Goal: Information Seeking & Learning: Learn about a topic

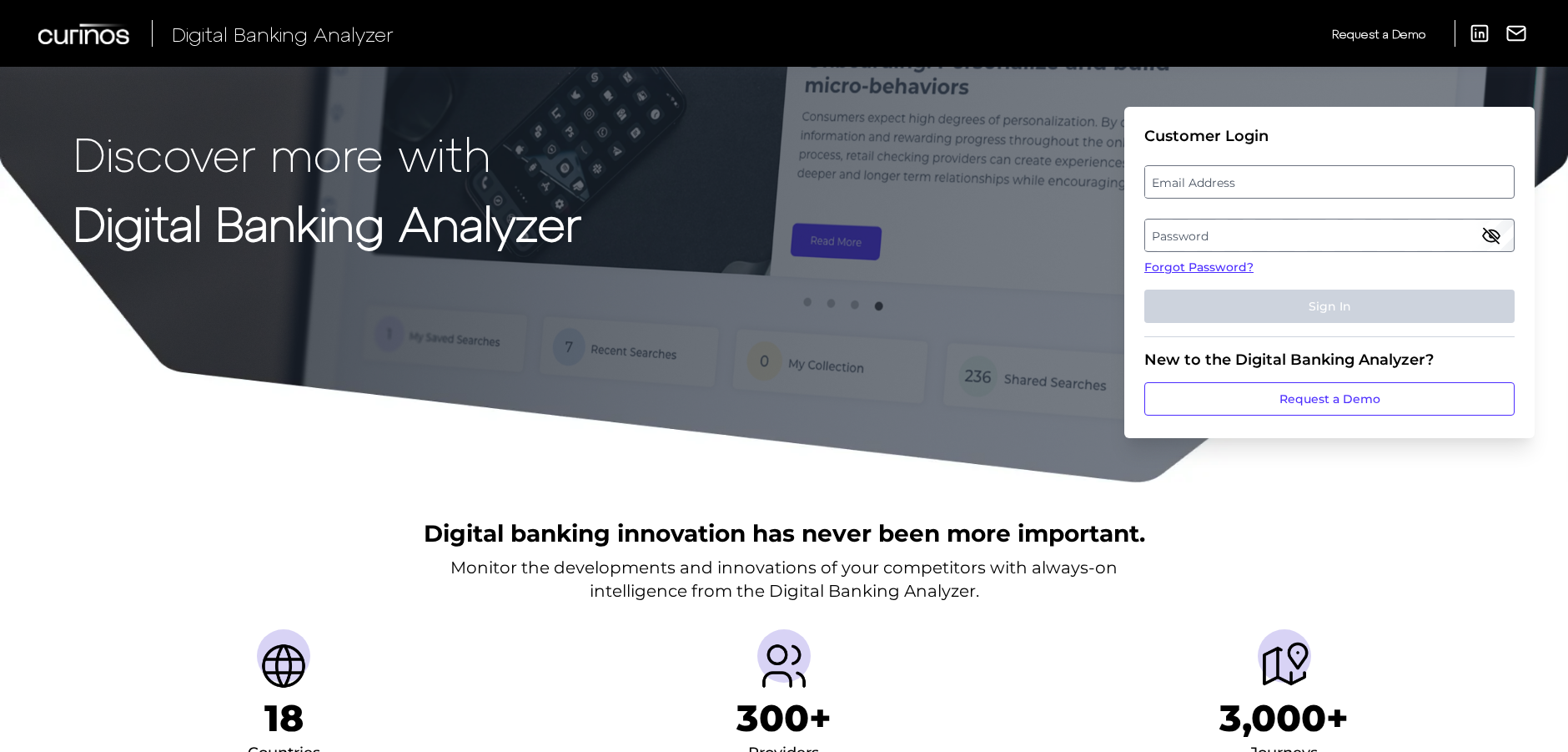
click at [1187, 187] on label "Email Address" at bounding box center [1329, 182] width 368 height 30
click at [1187, 187] on input "email" at bounding box center [1329, 182] width 370 height 33
type input "[PERSON_NAME][EMAIL_ADDRESS][DOMAIN_NAME]"
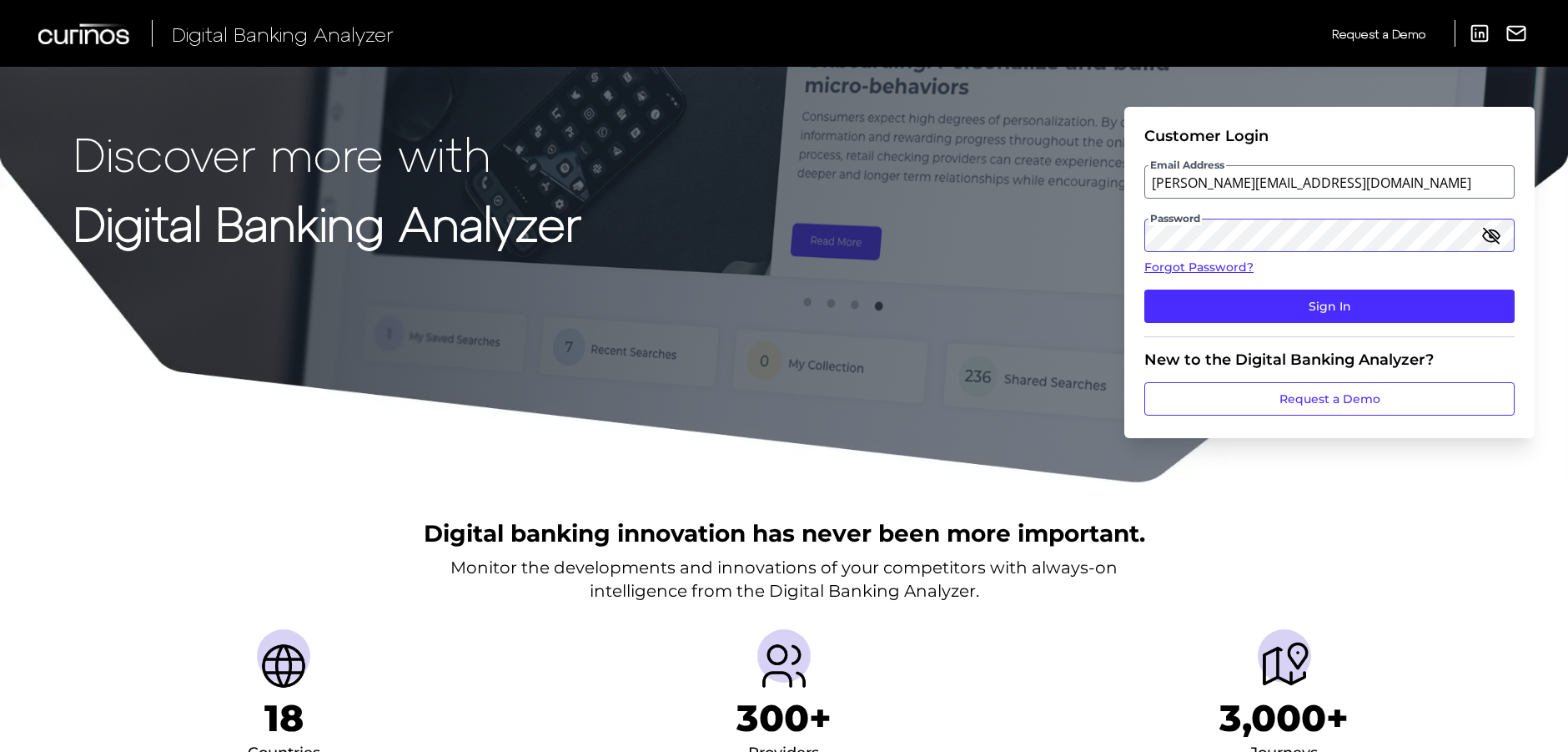
click at [1144, 289] on button "Sign In" at bounding box center [1329, 306] width 370 height 33
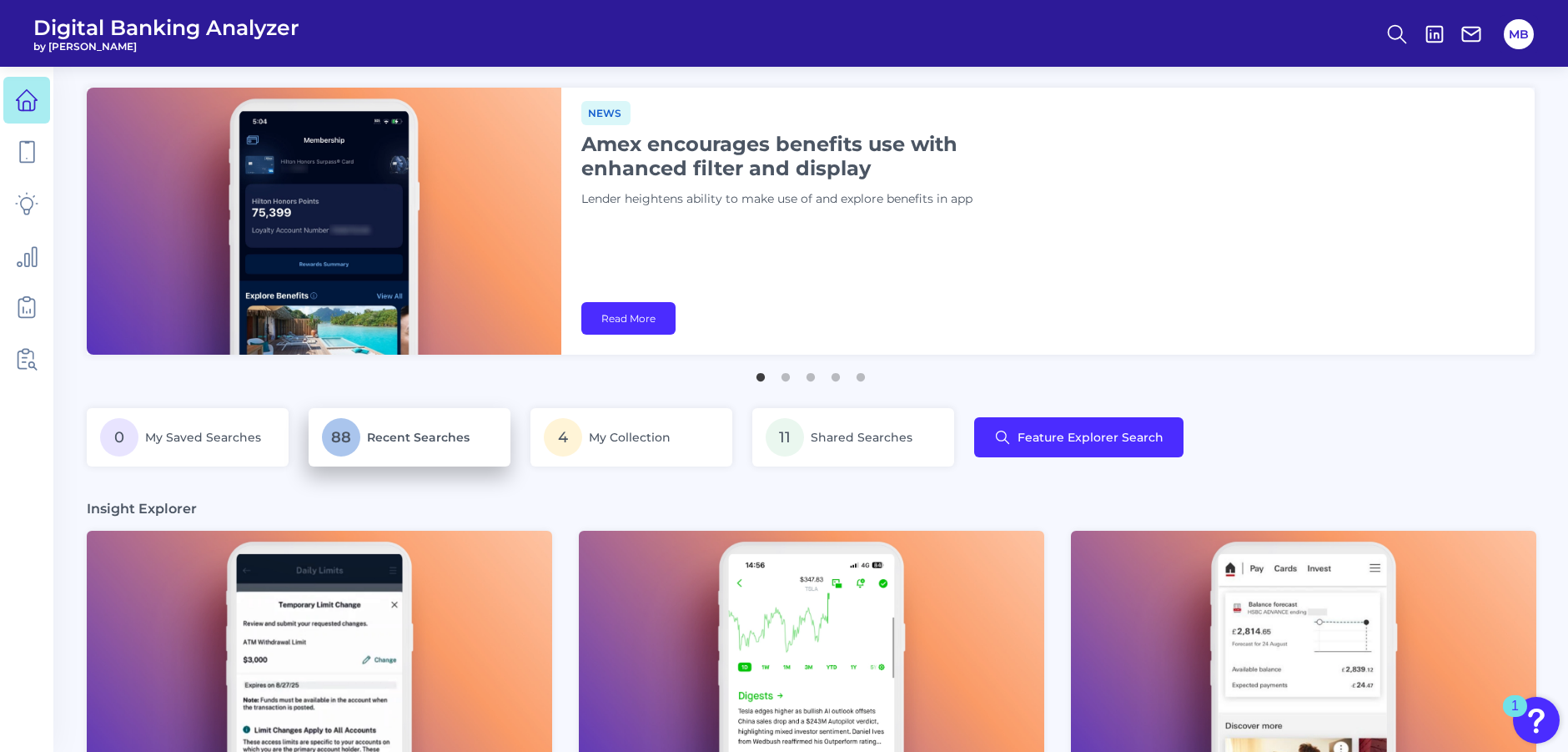
click at [465, 442] on span "Recent Searches" at bounding box center [418, 437] width 103 height 15
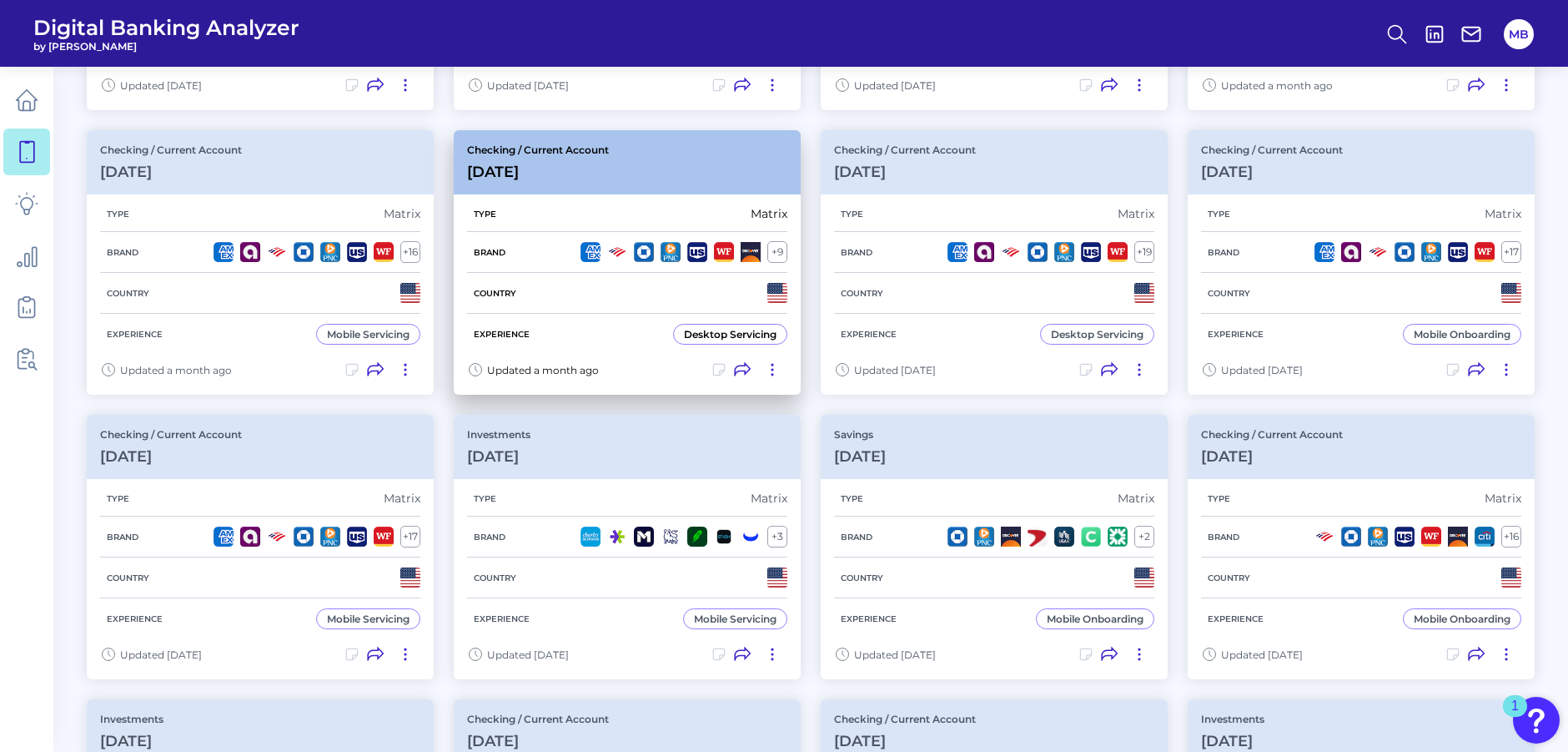
scroll to position [417, 0]
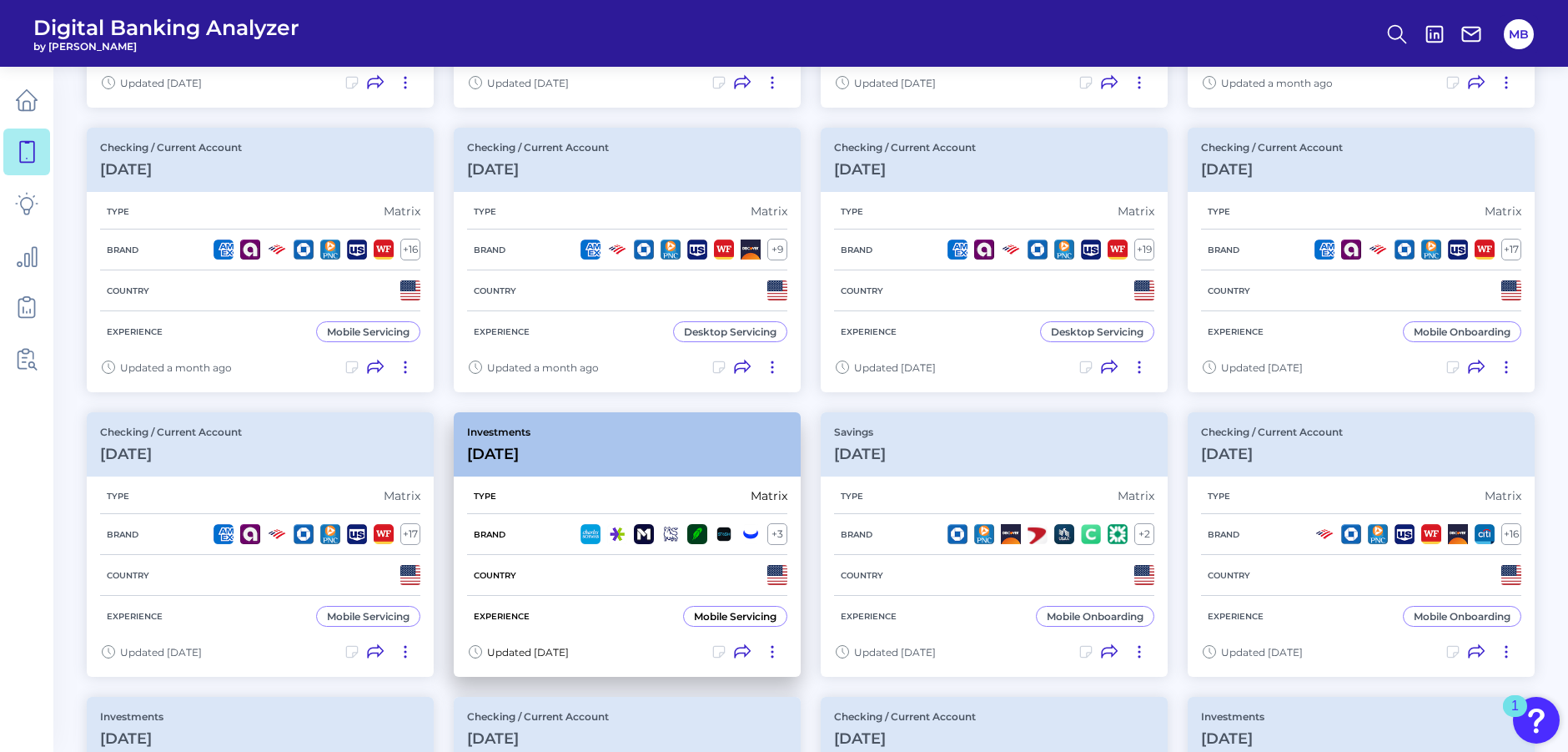
click at [641, 459] on div "Investments [DATE]" at bounding box center [627, 443] width 347 height 64
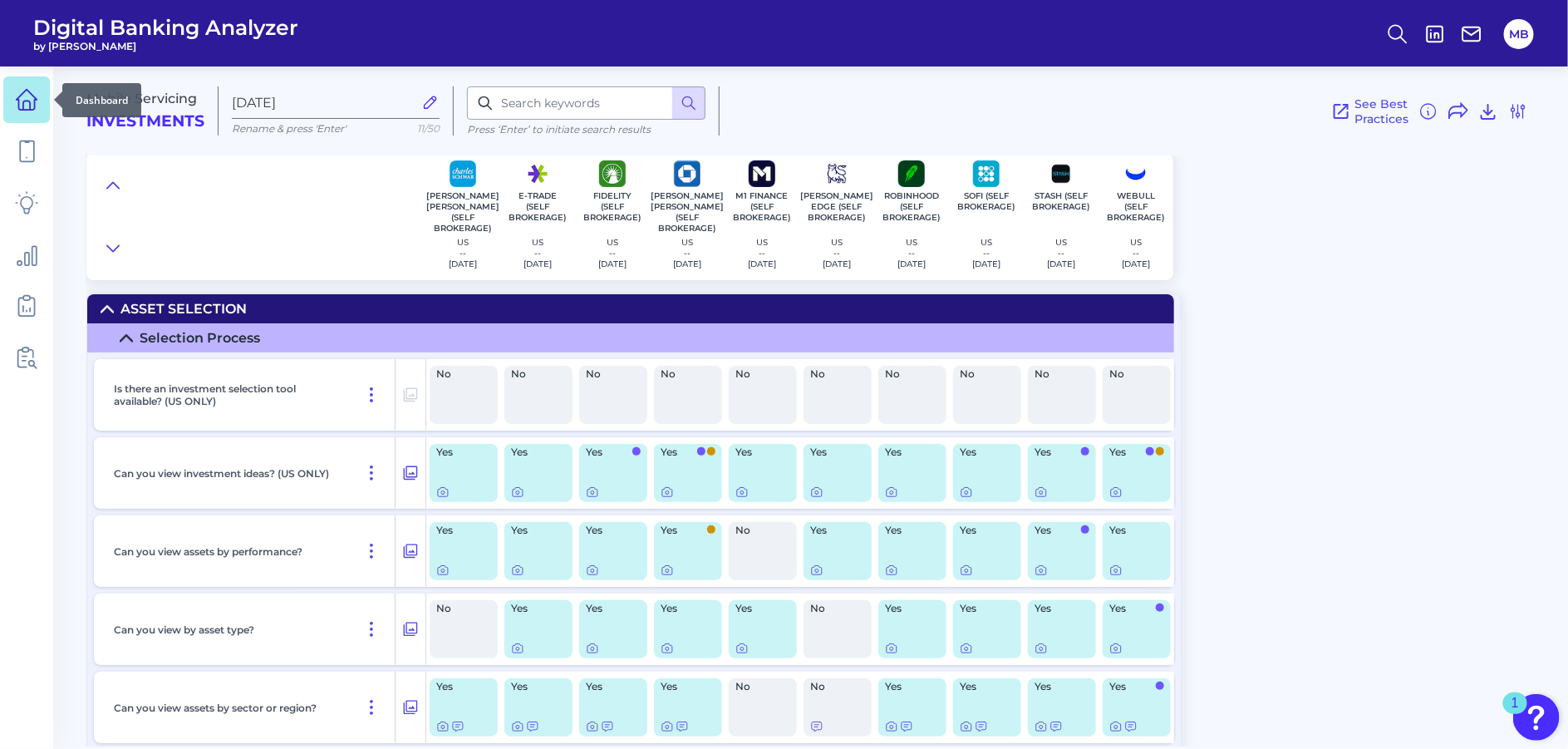
click at [19, 93] on icon at bounding box center [26, 99] width 23 height 23
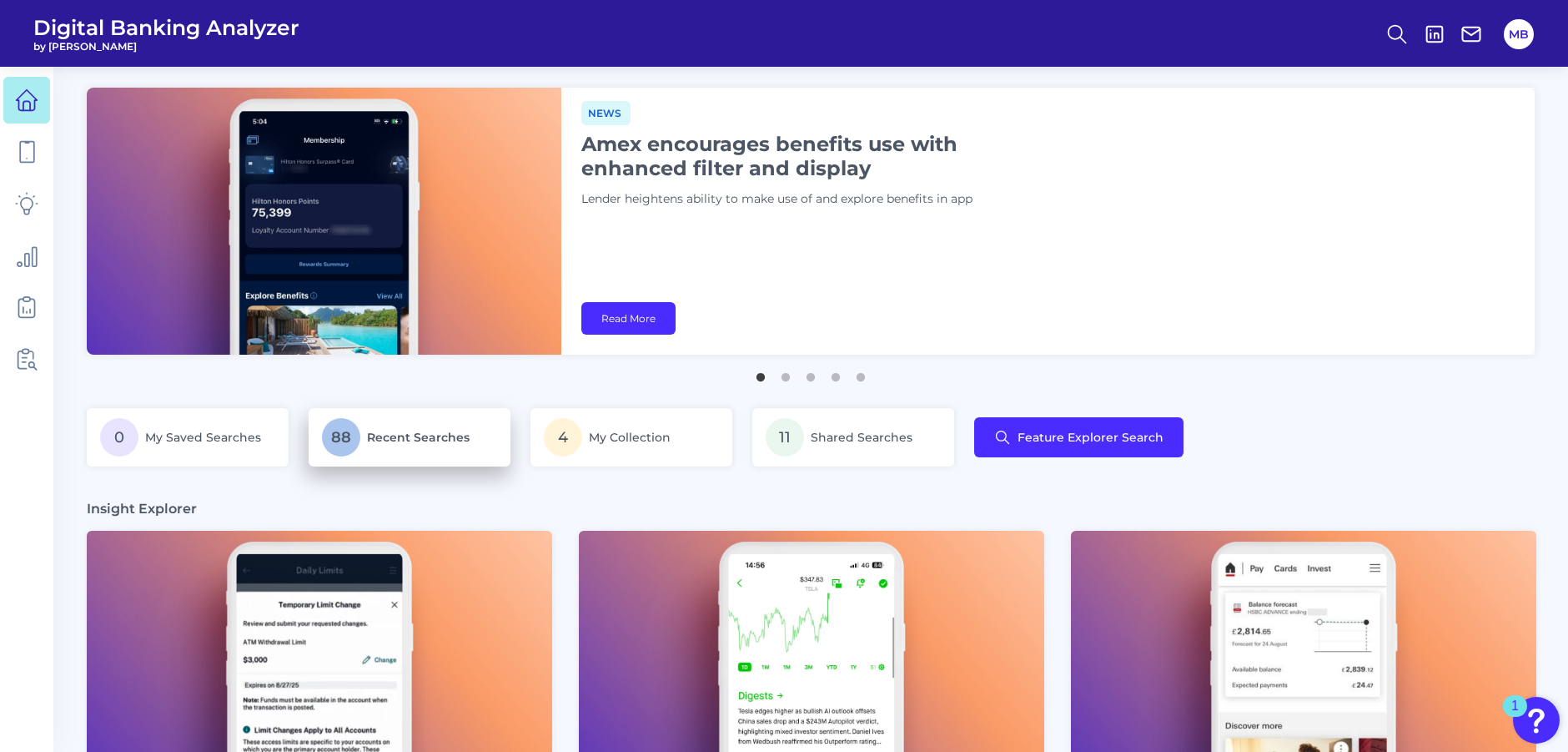
click at [418, 444] on span "Recent Searches" at bounding box center [418, 437] width 103 height 15
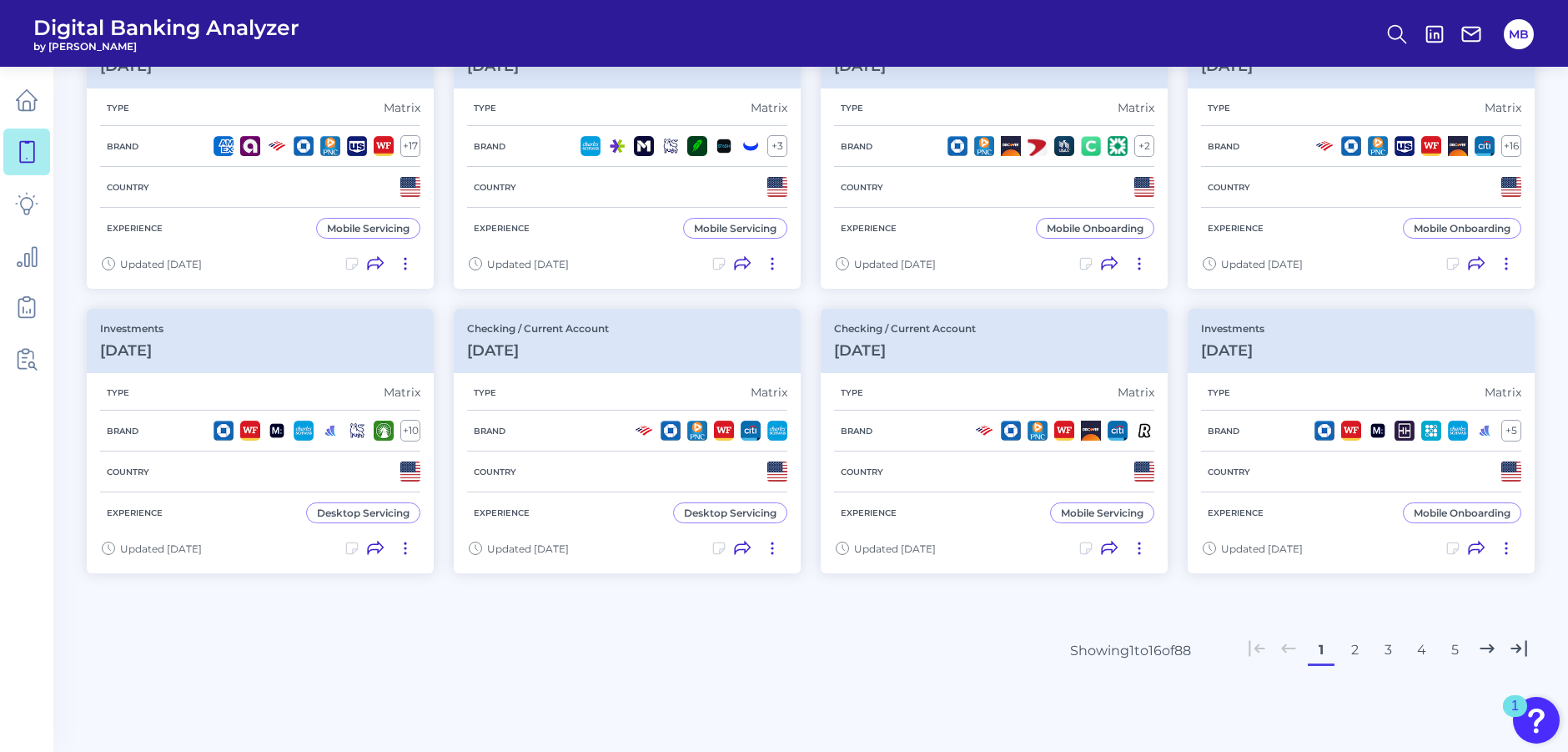
scroll to position [835, 0]
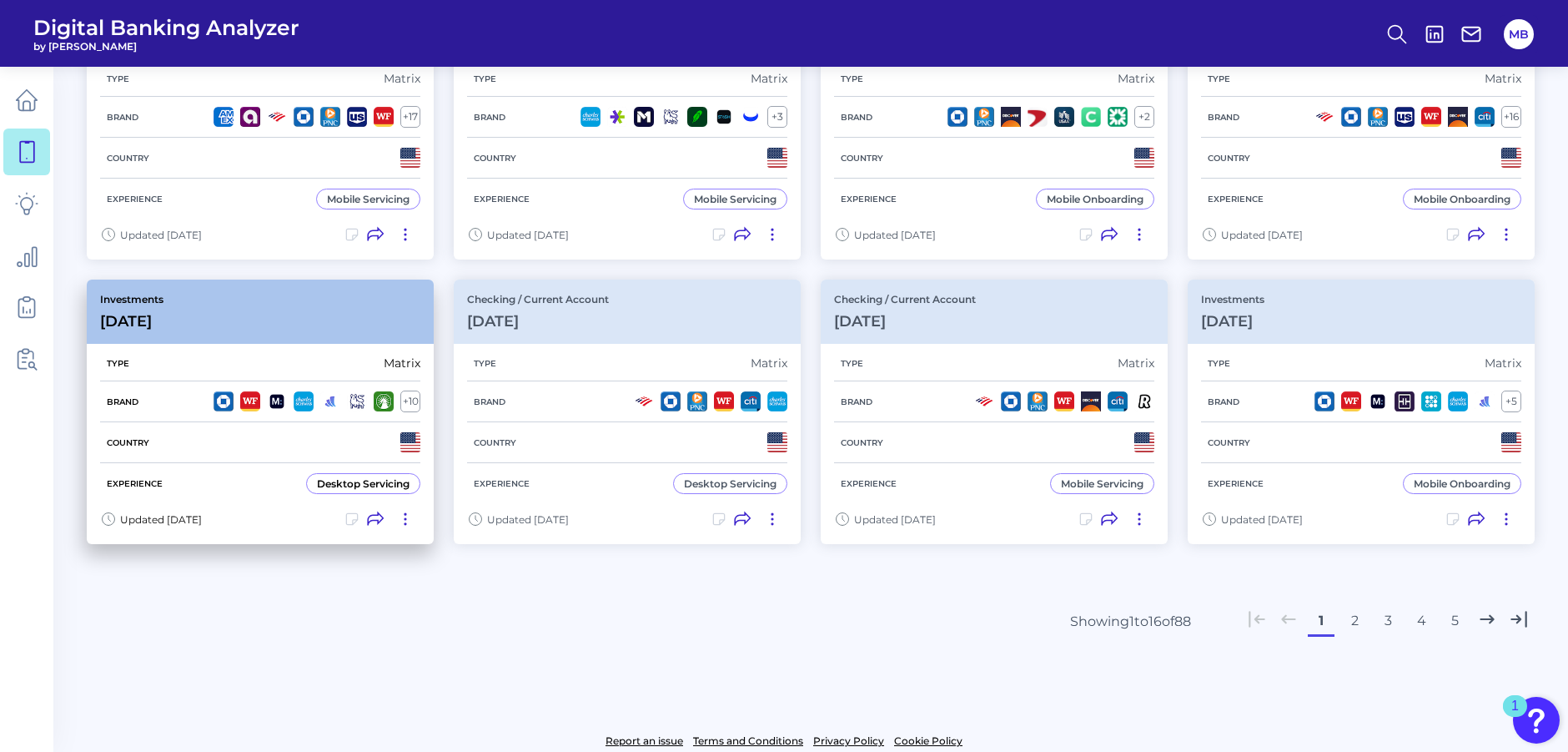
click at [192, 329] on div "Investments [DATE]" at bounding box center [261, 311] width 347 height 64
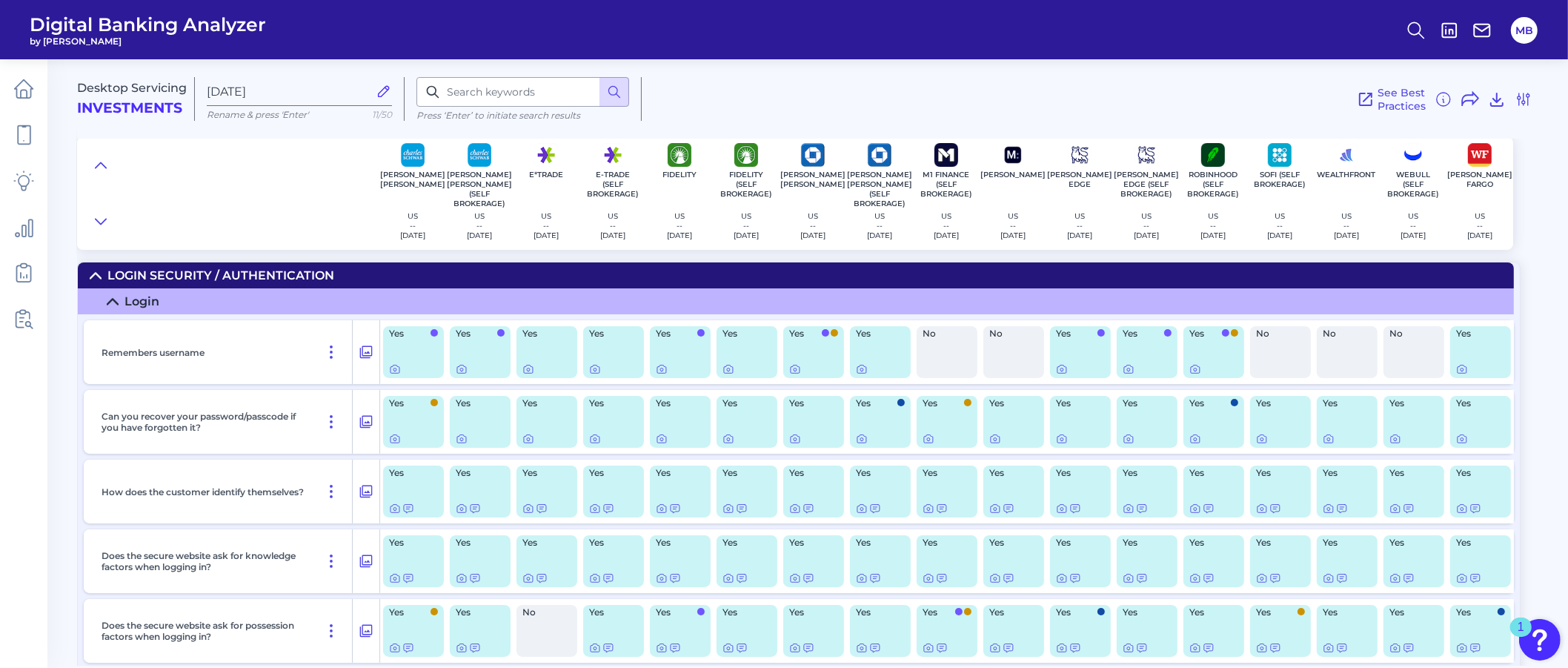
click at [217, 201] on div at bounding box center [228, 193] width 302 height 113
click at [16, 129] on icon at bounding box center [23, 134] width 21 height 21
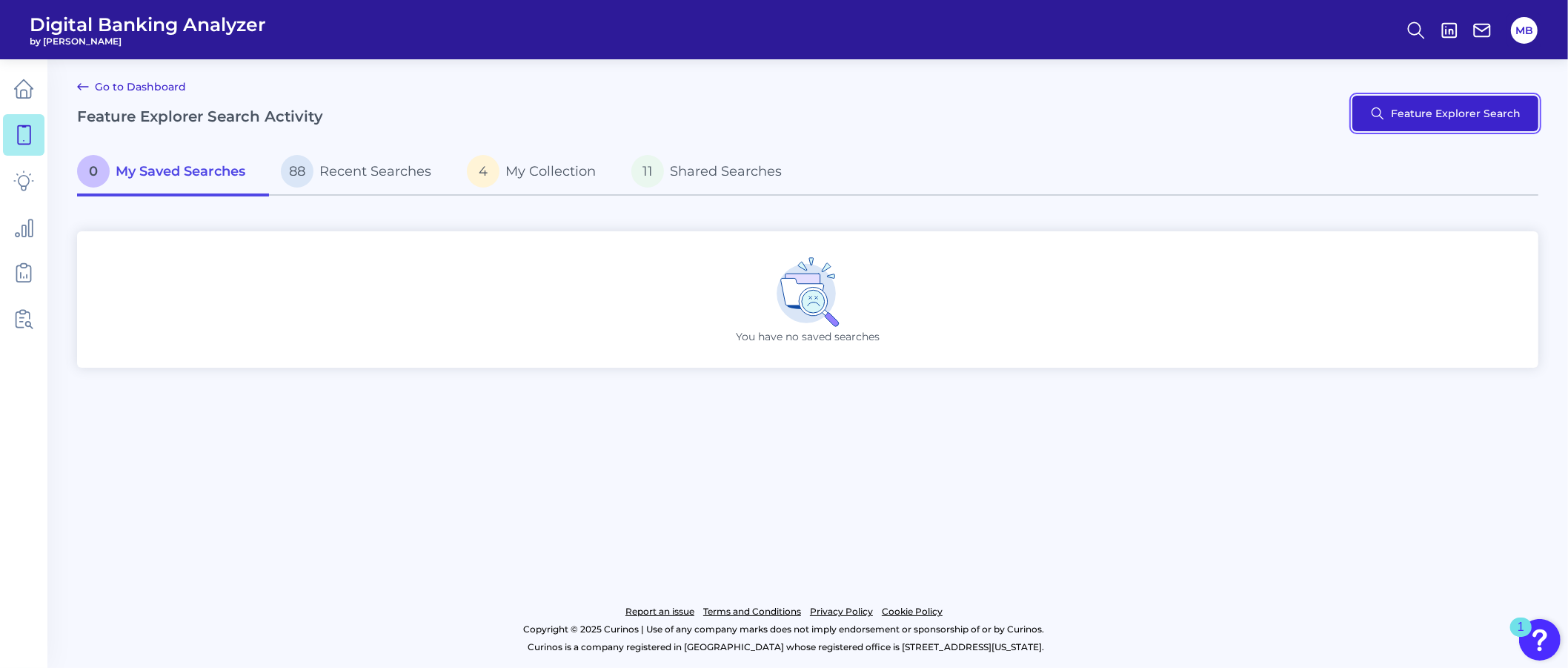
click at [1392, 97] on button "Feature Explorer Search" at bounding box center [1445, 113] width 186 height 35
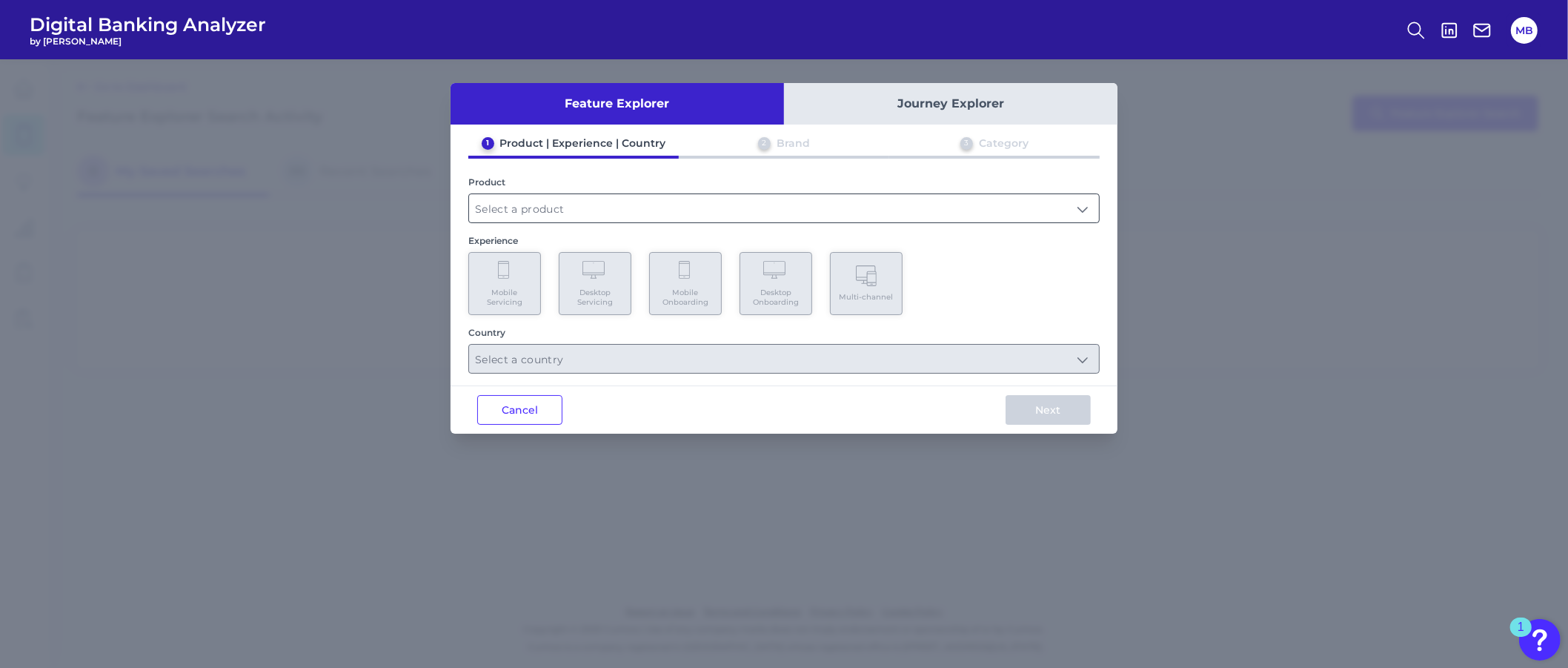
click at [527, 203] on input "text" at bounding box center [783, 208] width 630 height 28
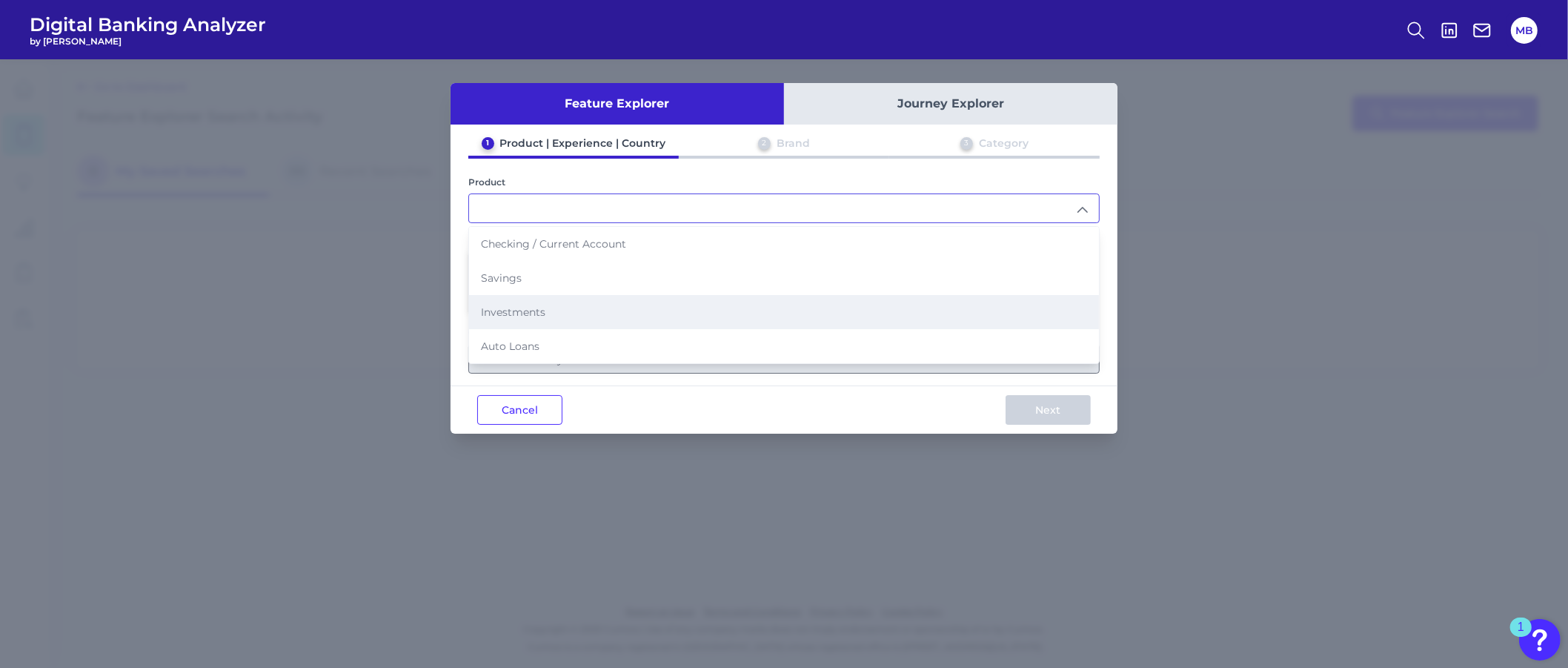
click at [513, 306] on span "Investments" at bounding box center [513, 312] width 64 height 13
type input "Investments"
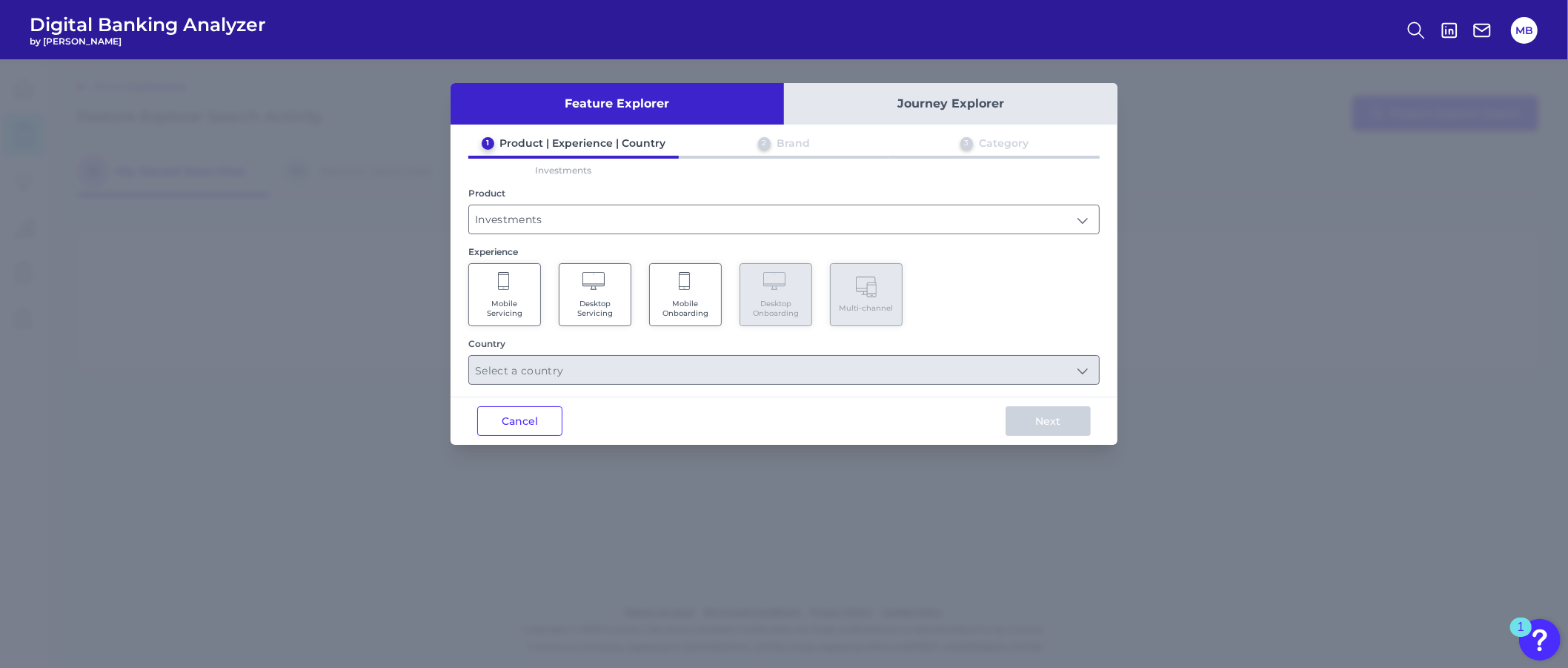
click at [583, 307] on span "Desktop Servicing" at bounding box center [595, 308] width 56 height 19
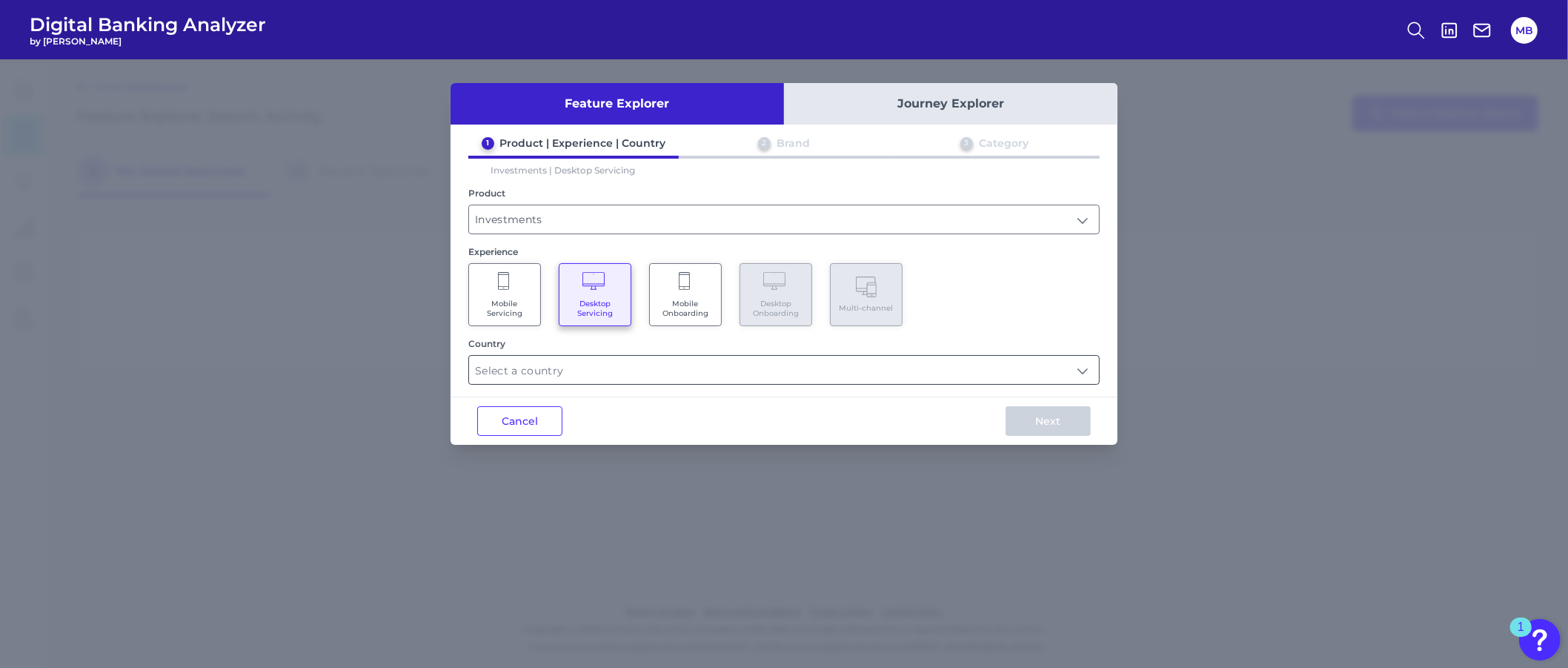
click at [584, 371] on input "text" at bounding box center [783, 370] width 630 height 28
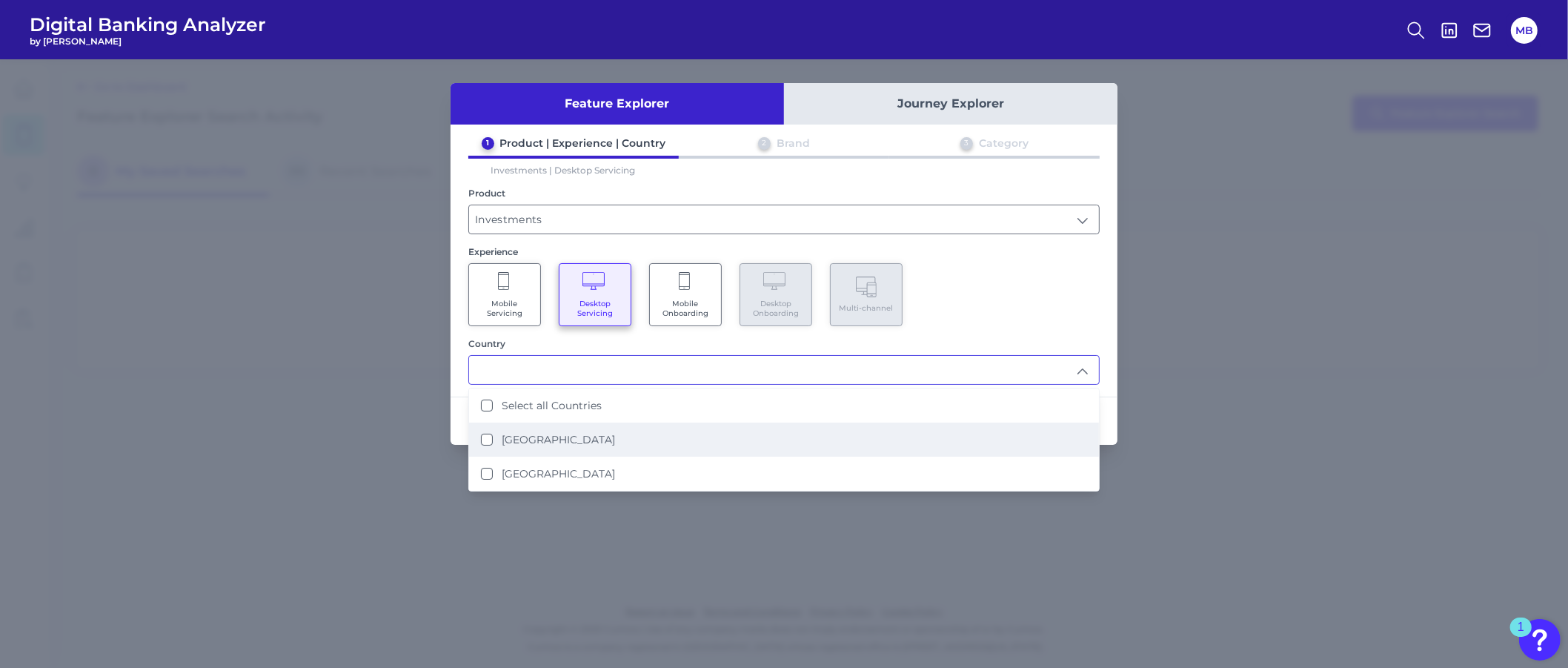
click at [535, 439] on label "[GEOGRAPHIC_DATA]" at bounding box center [558, 439] width 114 height 13
type input "[GEOGRAPHIC_DATA]"
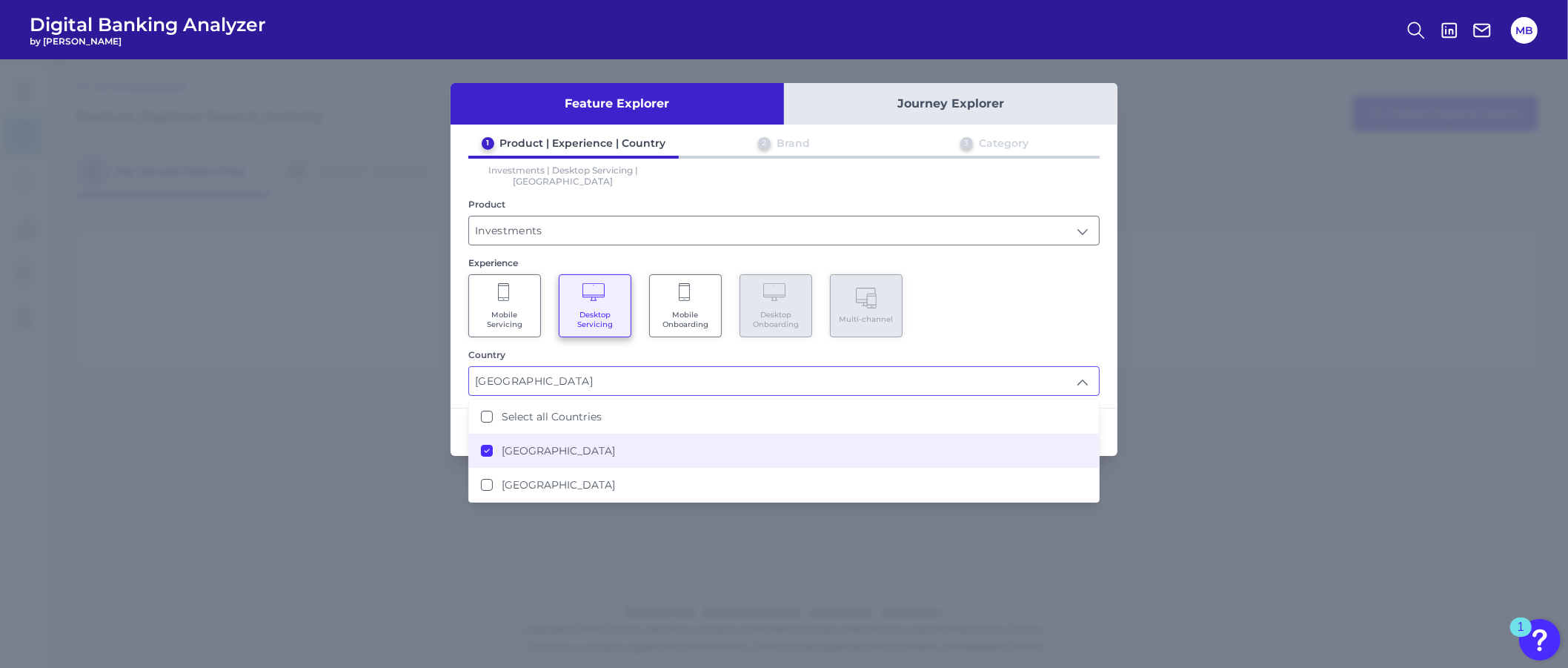
click at [949, 292] on div "Mobile Servicing Desktop Servicing Mobile Onboarding Desktop Onboarding Multi-c…" at bounding box center [784, 306] width 631 height 63
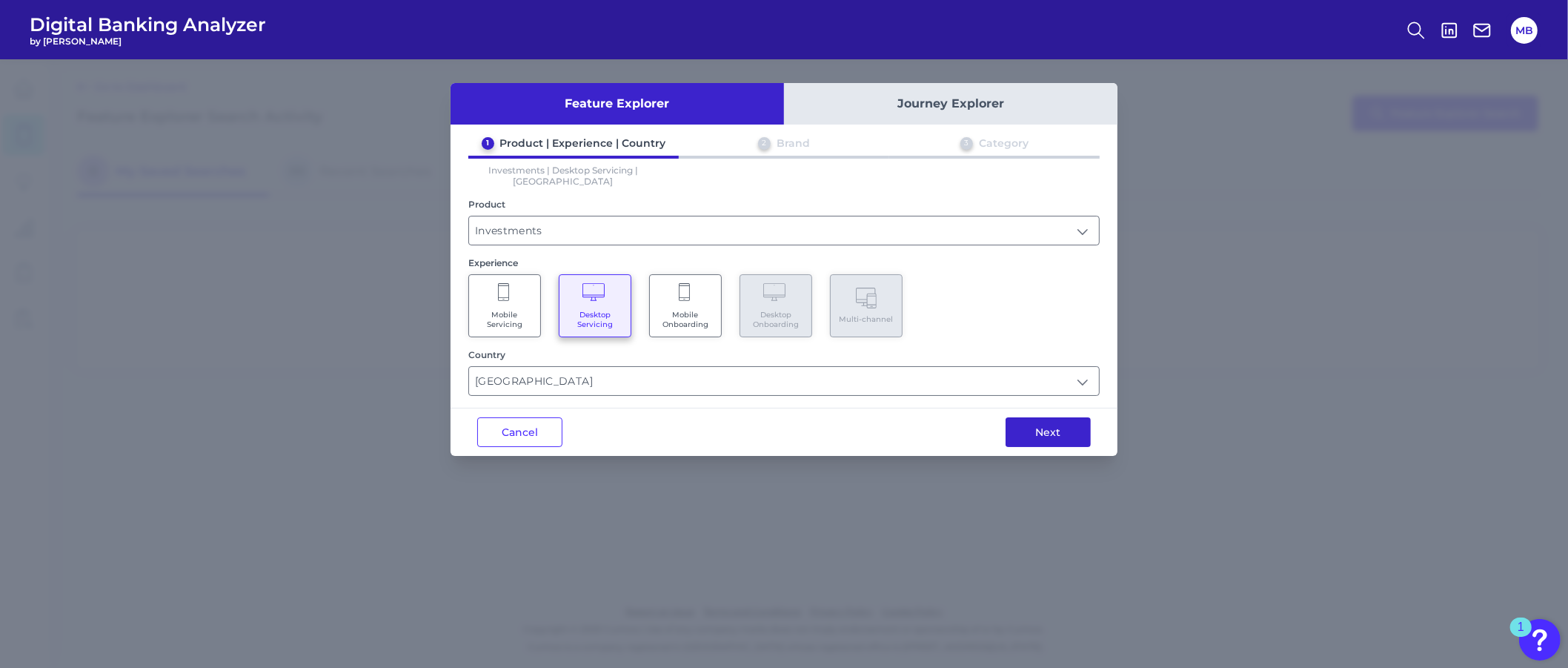
click at [1056, 424] on button "Next" at bounding box center [1048, 432] width 85 height 30
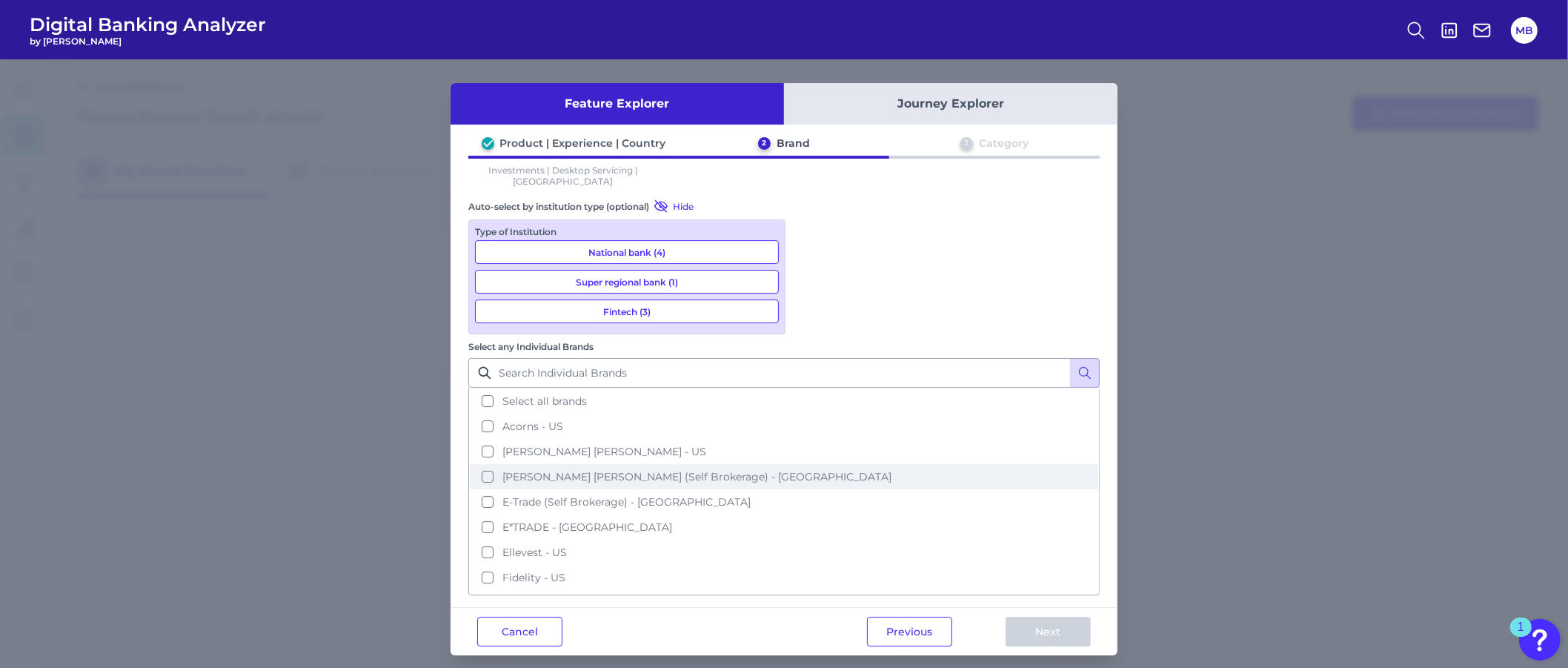
click at [827, 469] on span "[PERSON_NAME] [PERSON_NAME] (Self Brokerage) - [GEOGRAPHIC_DATA]" at bounding box center [697, 476] width 389 height 13
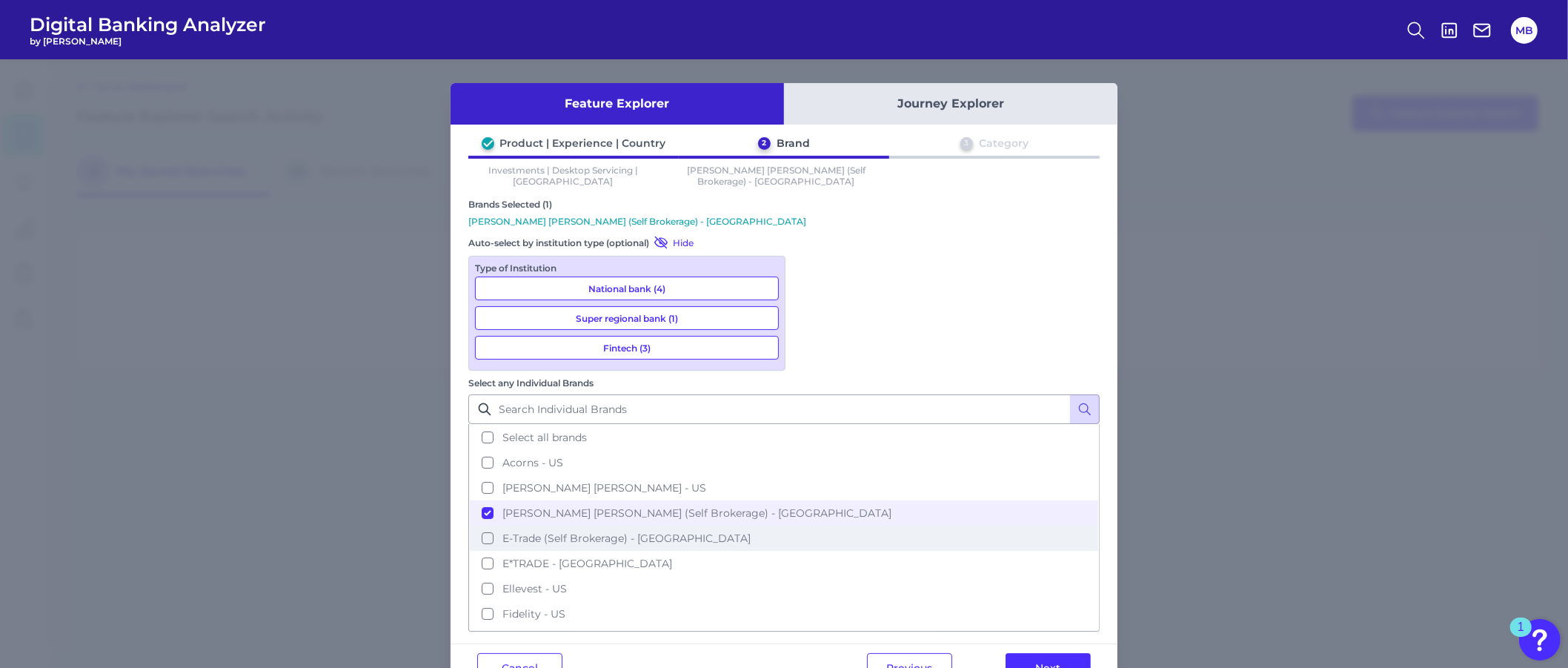
click at [750, 531] on span "E-Trade (Self Brokerage) - [GEOGRAPHIC_DATA]" at bounding box center [626, 538] width 248 height 13
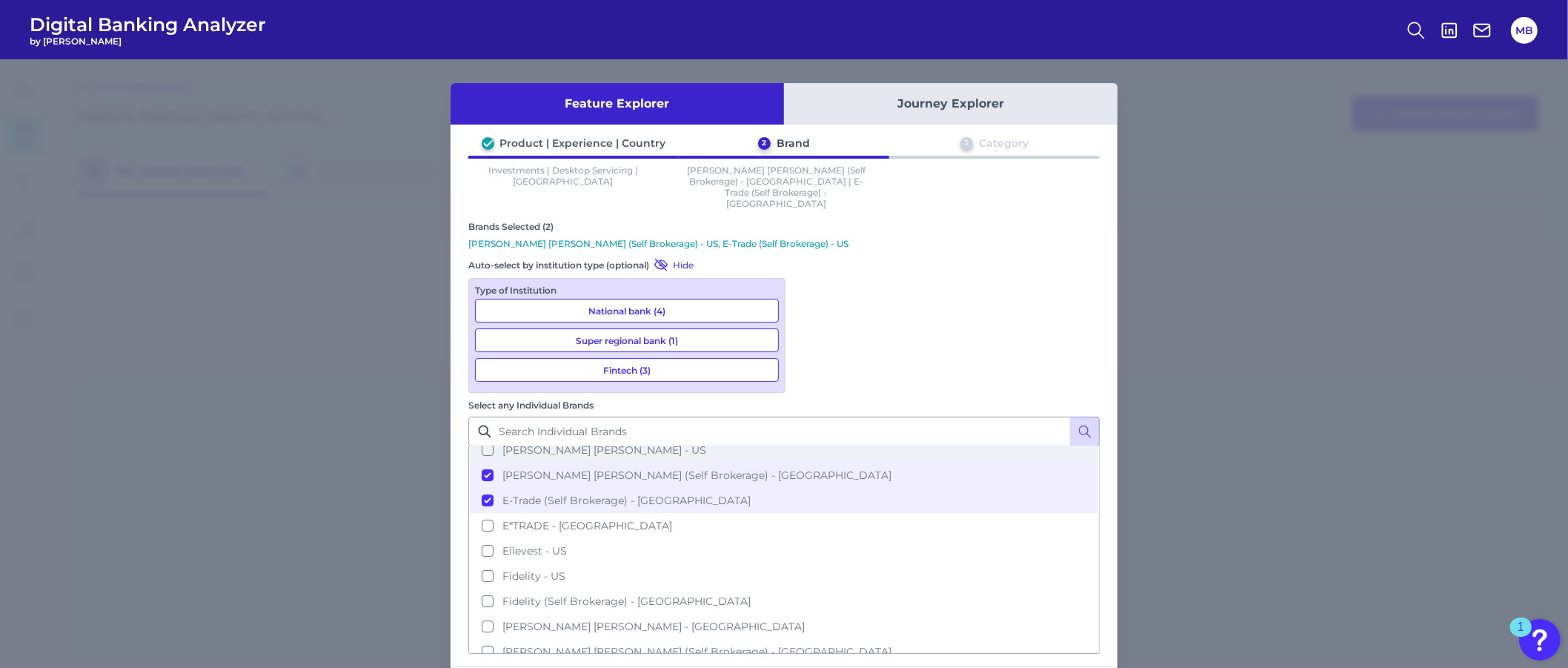
scroll to position [92, 0]
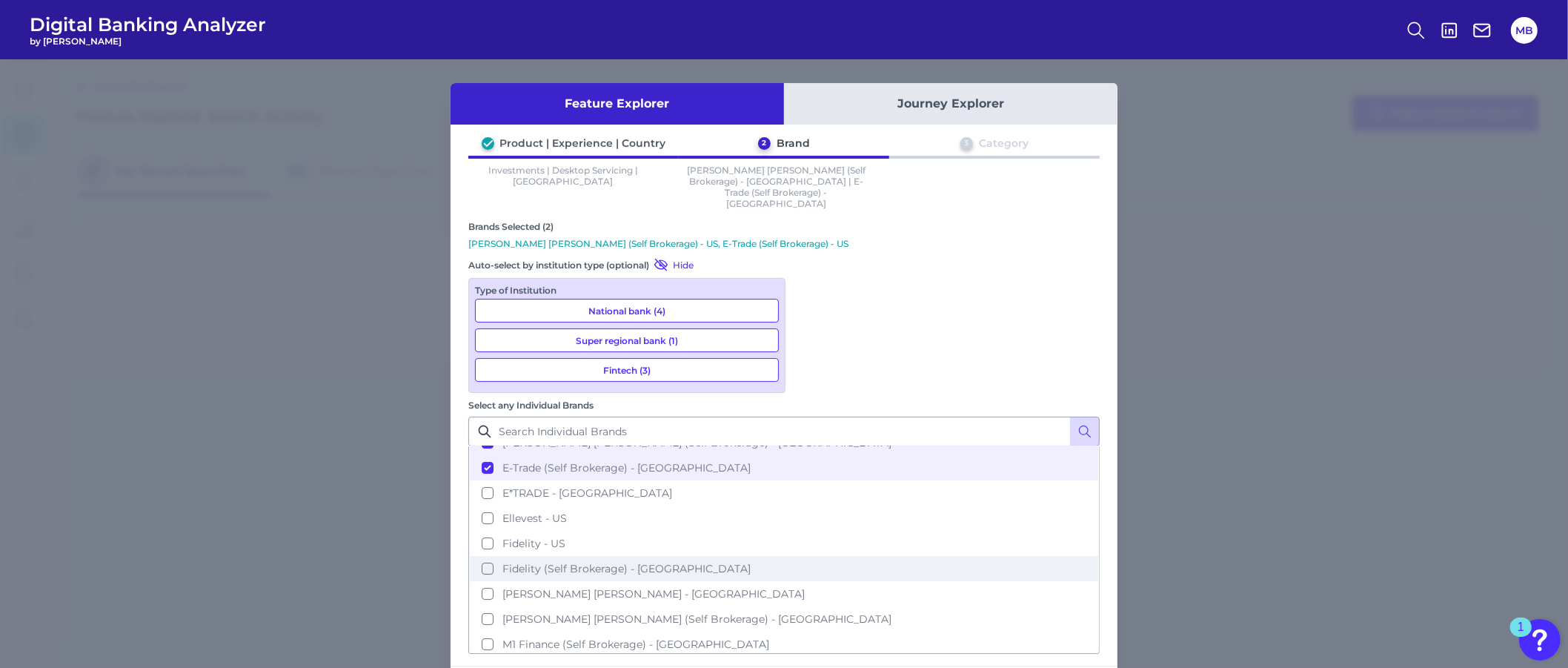
click at [750, 562] on span "Fidelity (Self Brokerage) - [GEOGRAPHIC_DATA]" at bounding box center [626, 568] width 248 height 13
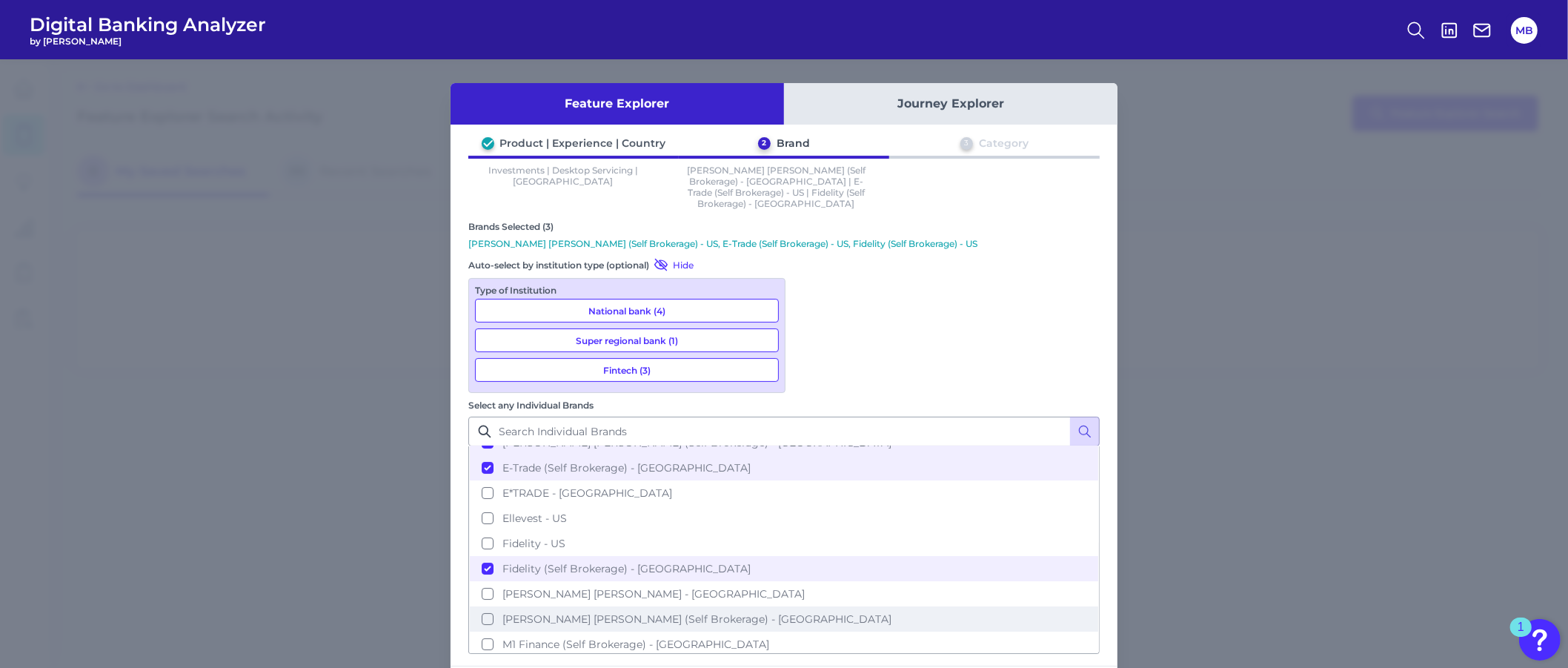
click at [891, 612] on span "[PERSON_NAME] [PERSON_NAME] (Self Brokerage) - [GEOGRAPHIC_DATA]" at bounding box center [697, 619] width 389 height 13
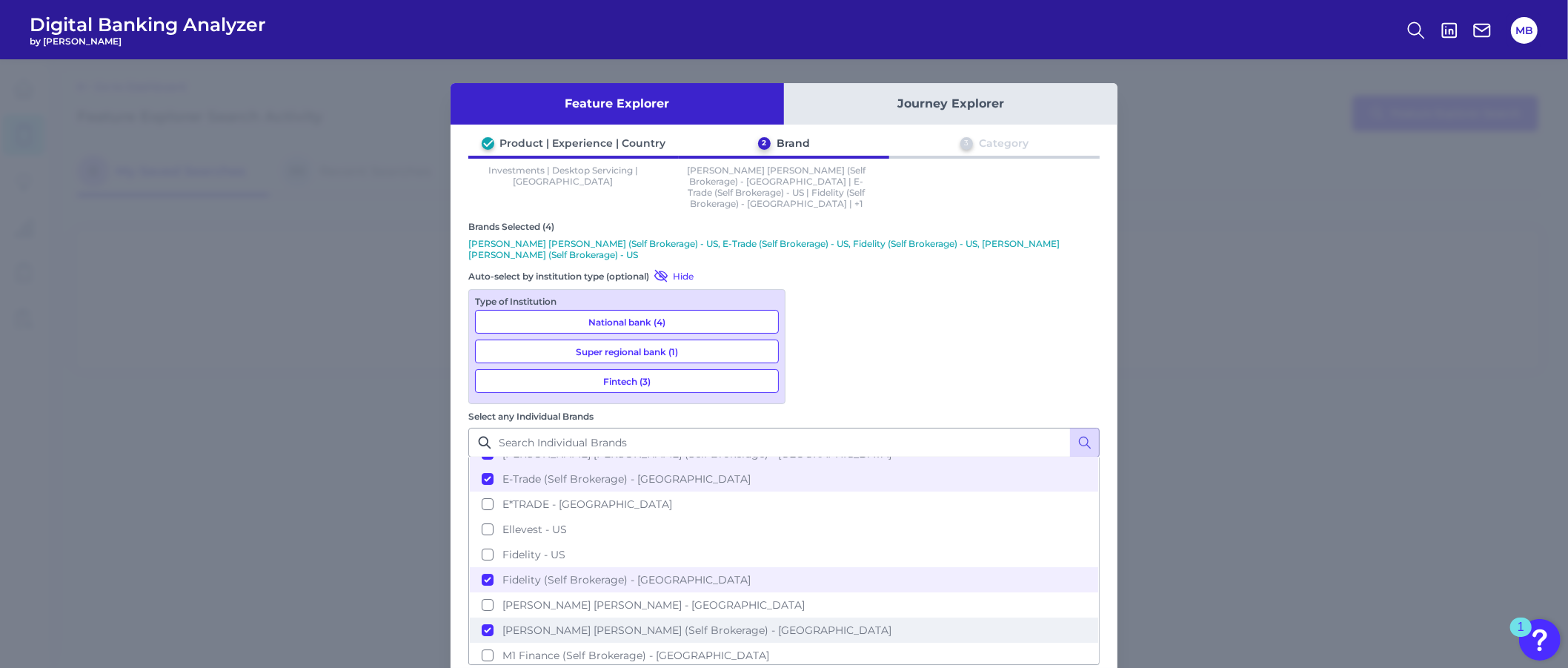
scroll to position [185, 0]
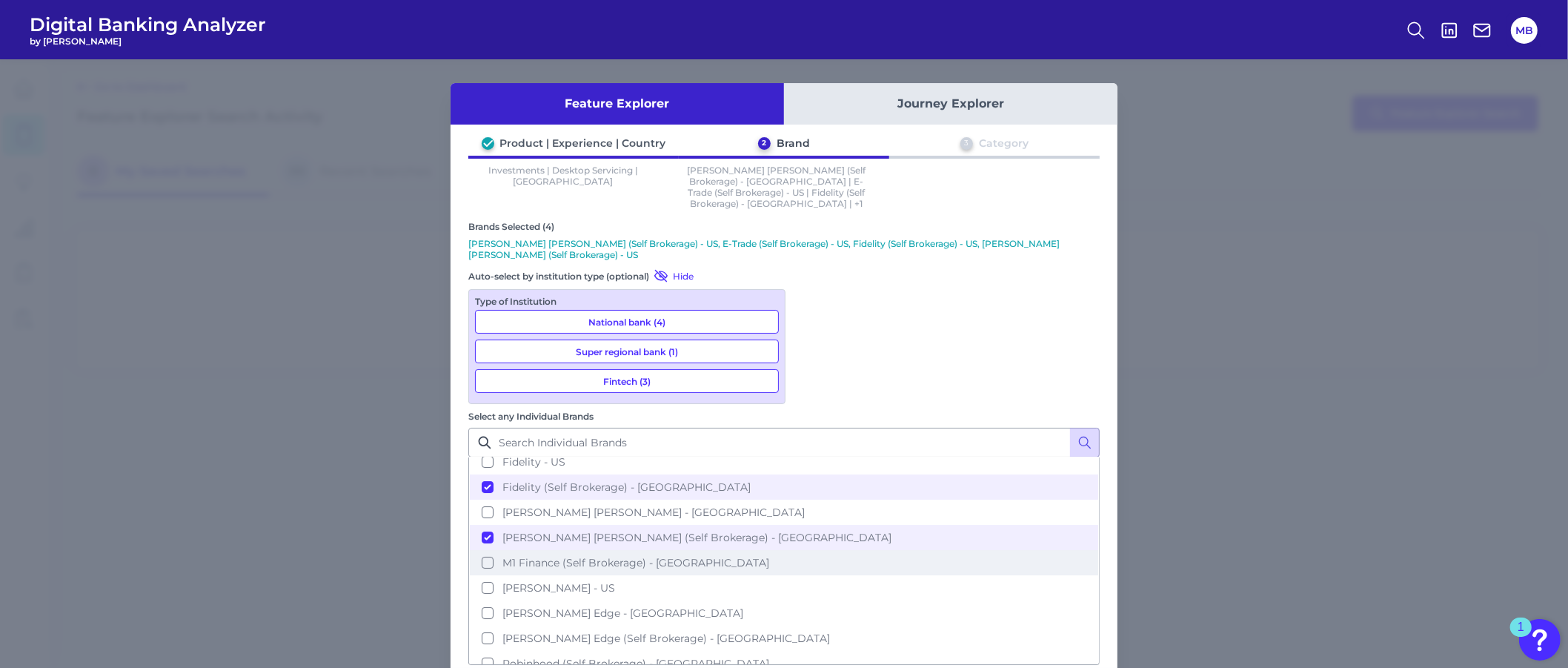
click at [769, 556] on span "M1 Finance (Self Brokerage) - [GEOGRAPHIC_DATA]" at bounding box center [636, 563] width 267 height 13
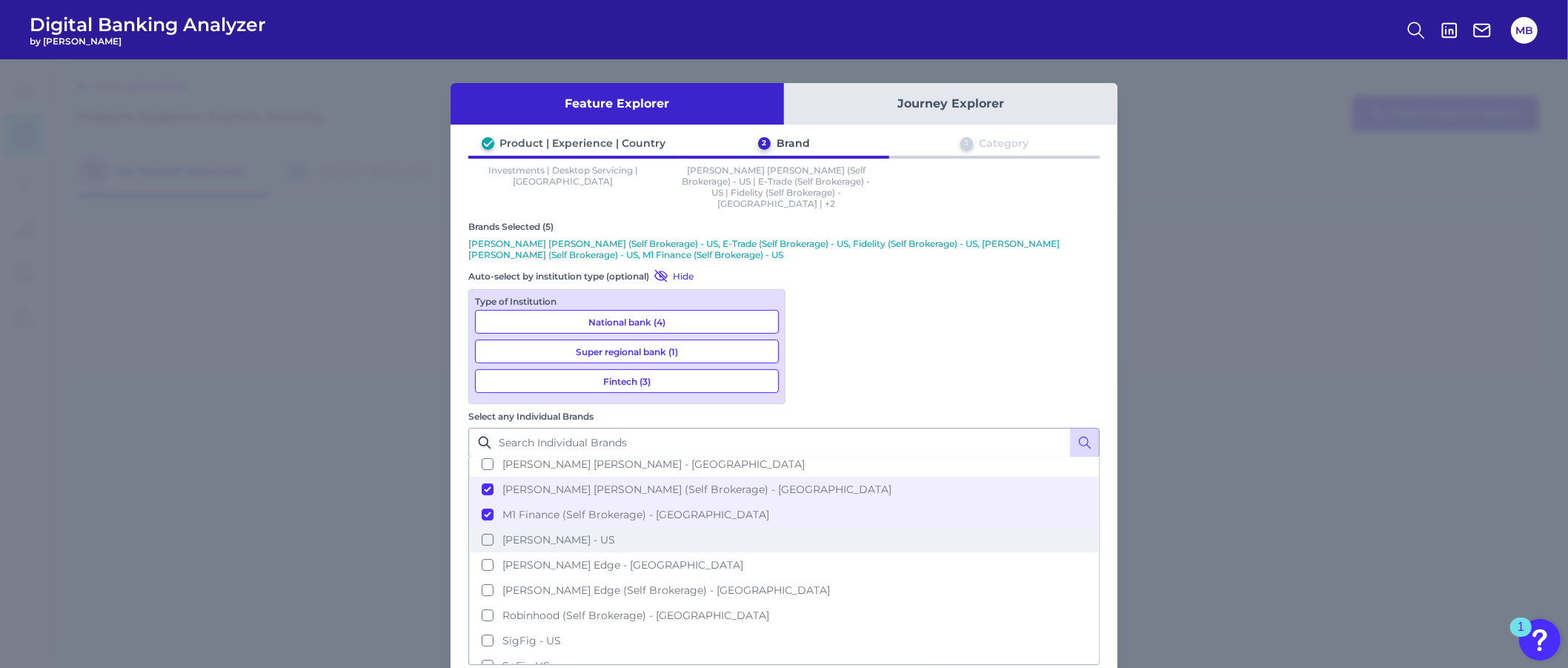
scroll to position [278, 0]
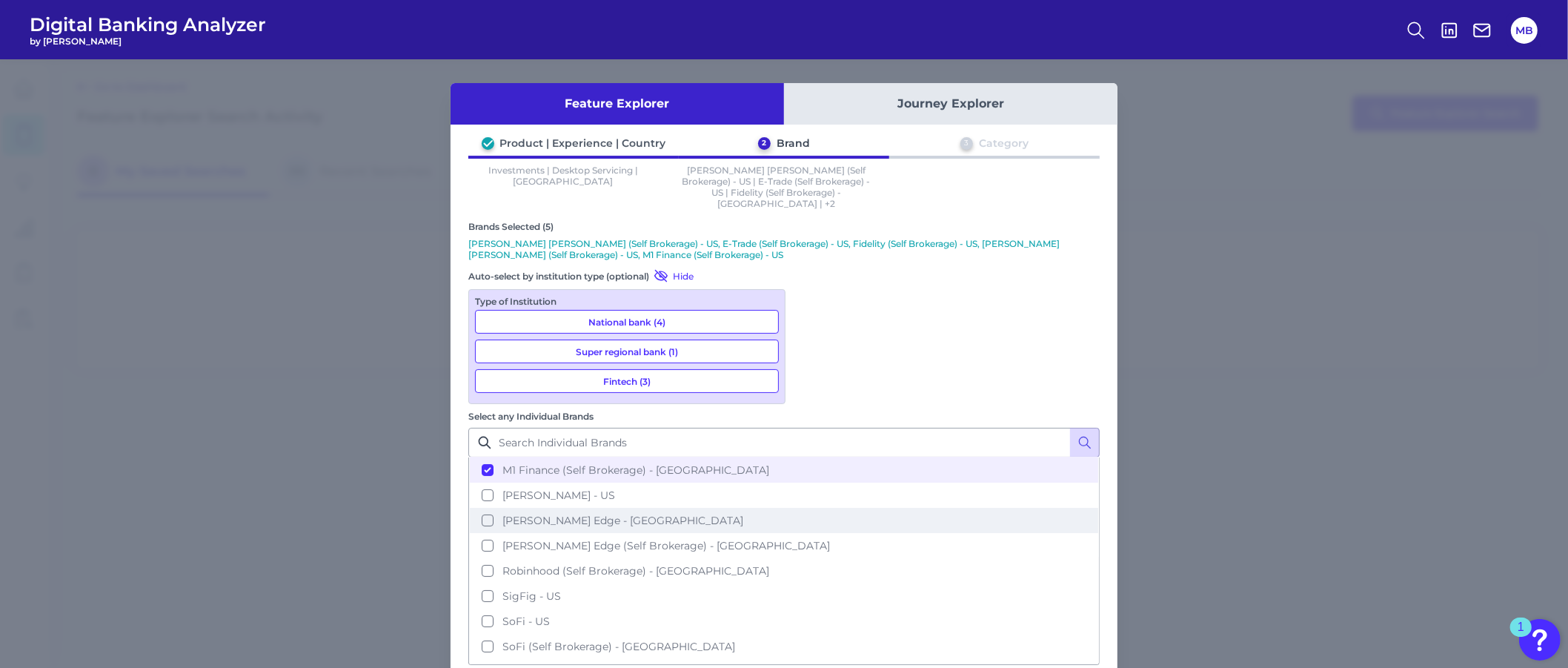
click at [889, 507] on button "[PERSON_NAME] Edge - [GEOGRAPHIC_DATA]" at bounding box center [783, 520] width 628 height 26
click at [743, 513] on span "[PERSON_NAME] Edge - [GEOGRAPHIC_DATA]" at bounding box center [623, 520] width 240 height 13
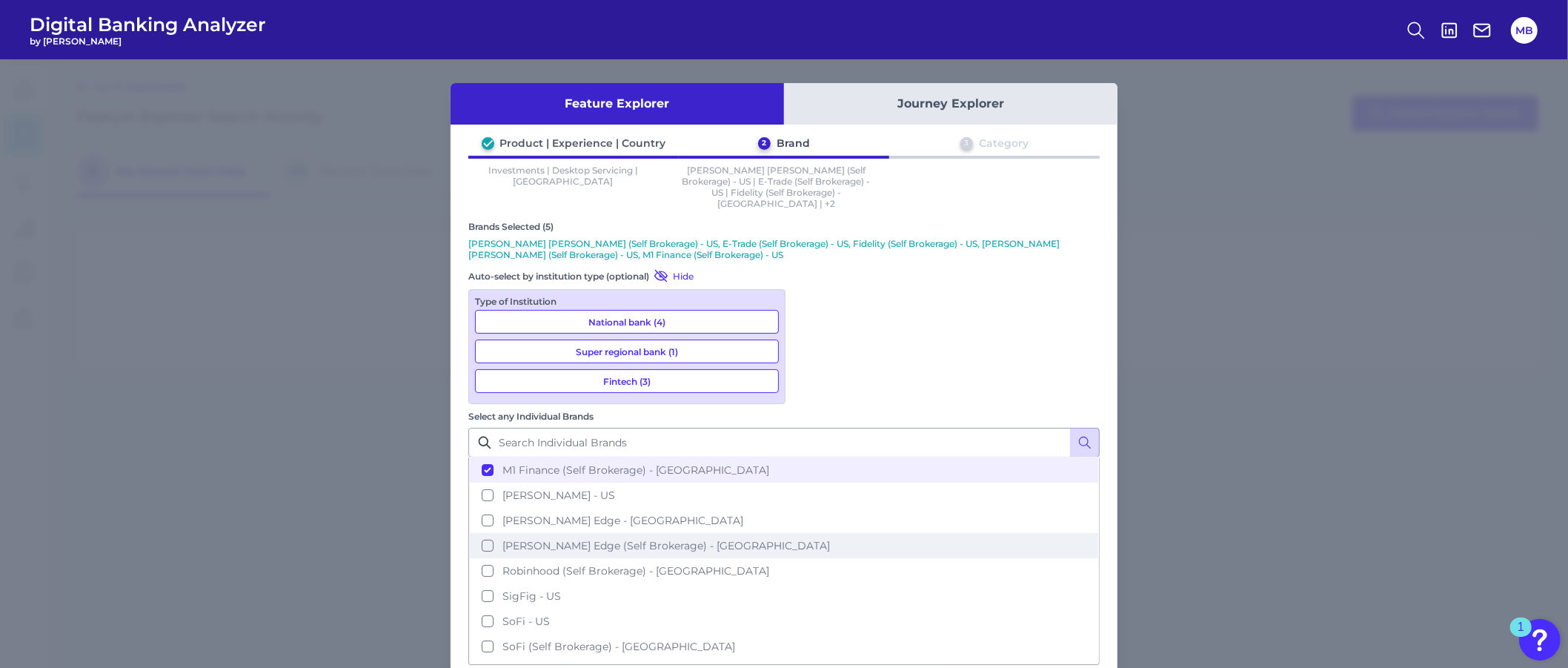
click at [830, 539] on span "[PERSON_NAME] Edge (Self Brokerage) - [GEOGRAPHIC_DATA]" at bounding box center [666, 545] width 328 height 13
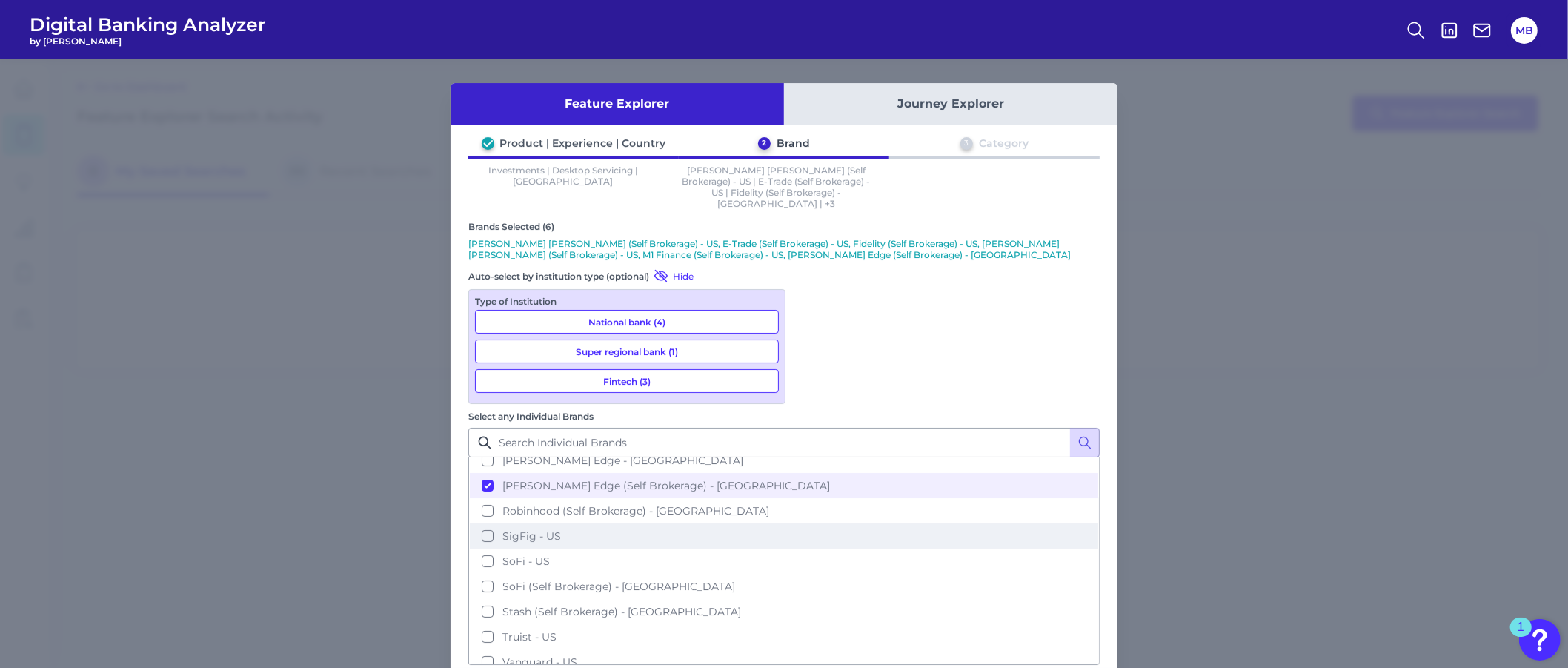
scroll to position [371, 0]
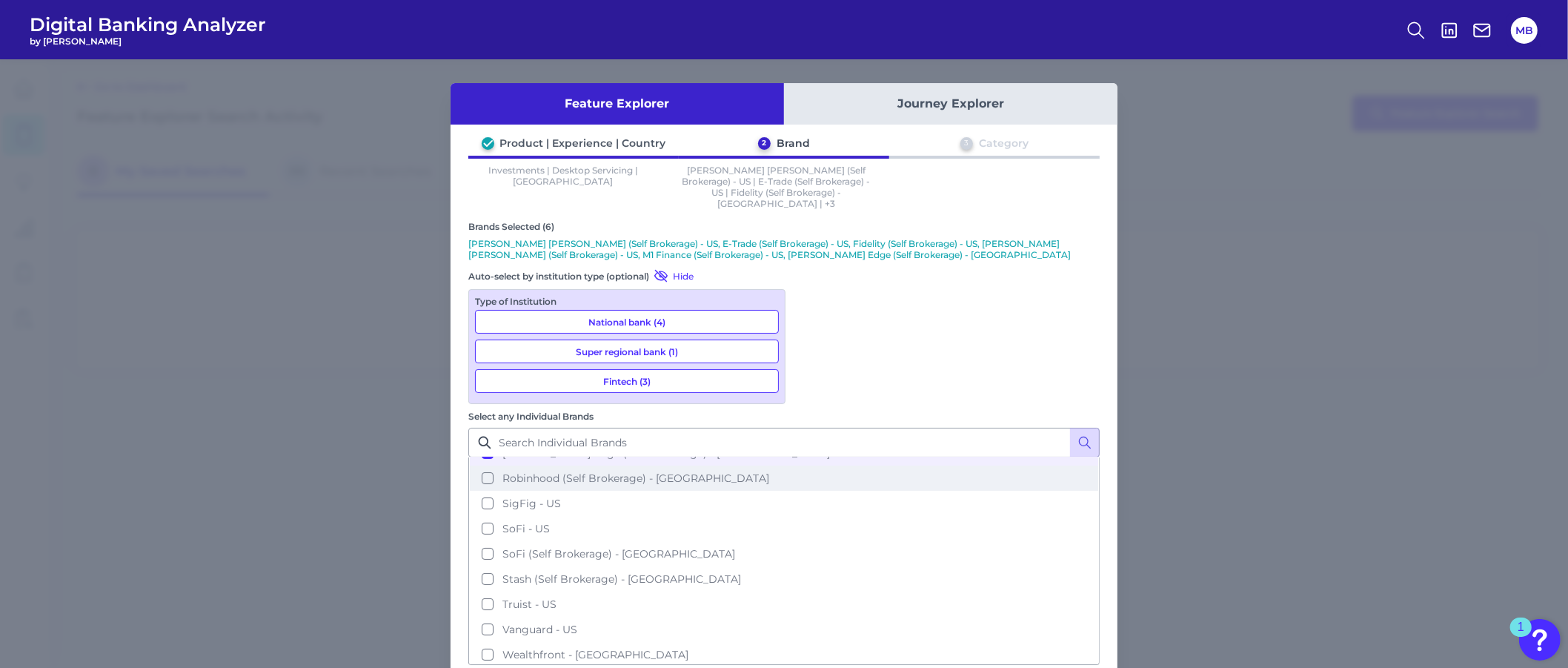
click at [769, 471] on span "Robinhood (Self Brokerage) - [GEOGRAPHIC_DATA]" at bounding box center [636, 478] width 267 height 13
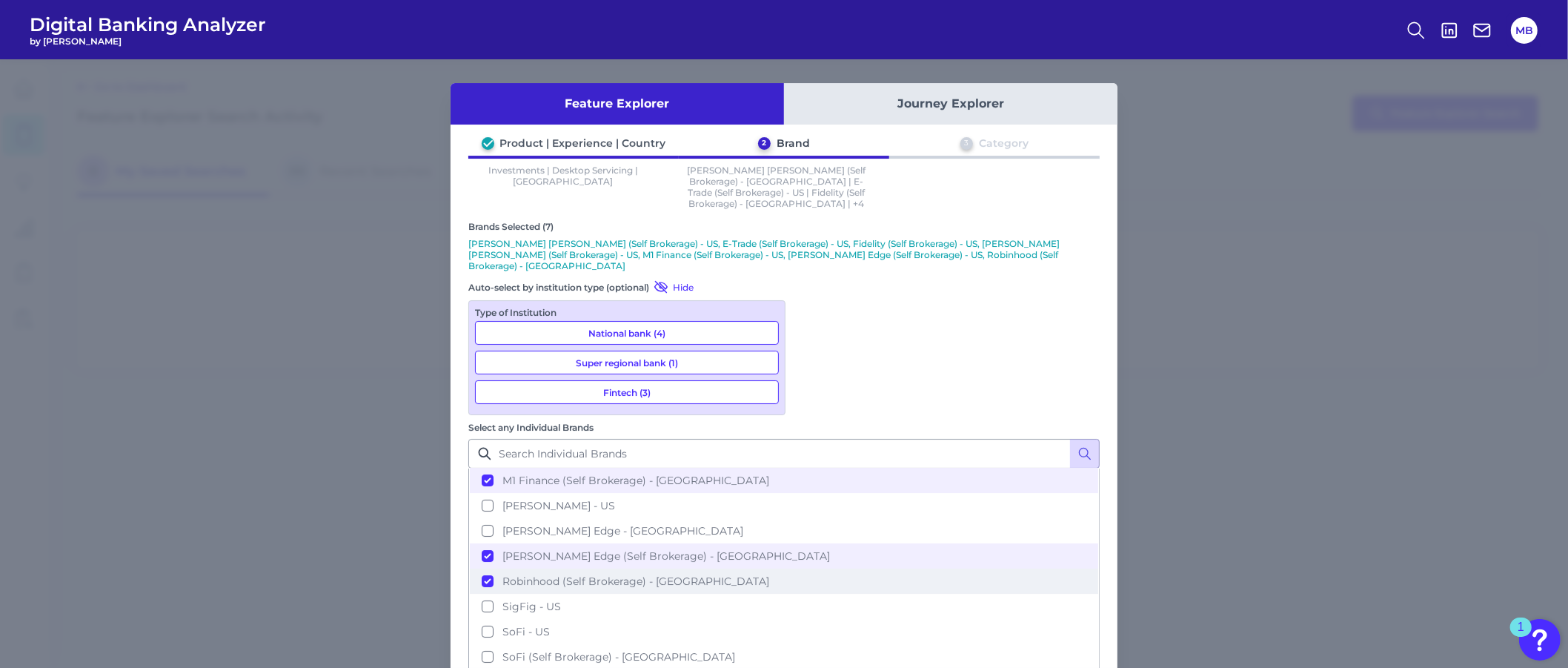
scroll to position [278, 0]
click at [735, 651] on span "SoFi (Self Brokerage) - [GEOGRAPHIC_DATA]" at bounding box center [618, 657] width 232 height 13
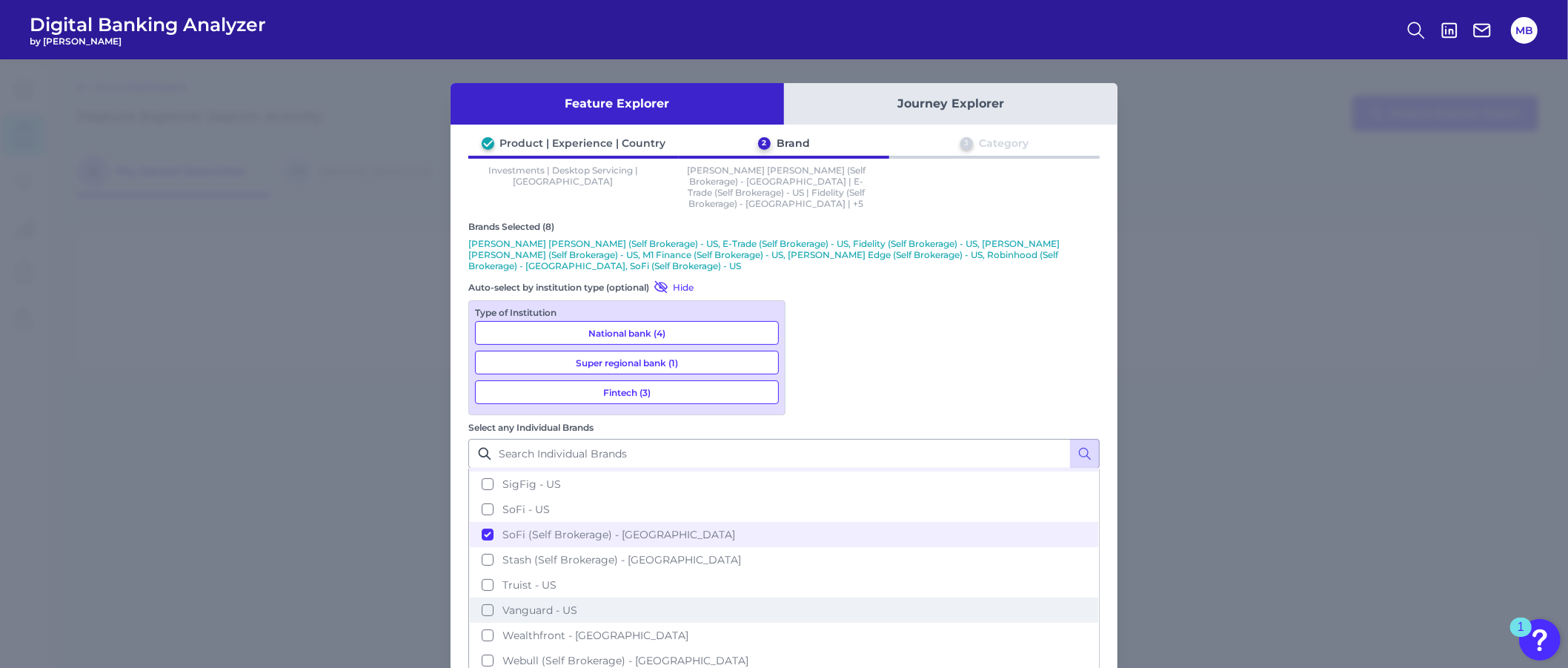
scroll to position [415, 0]
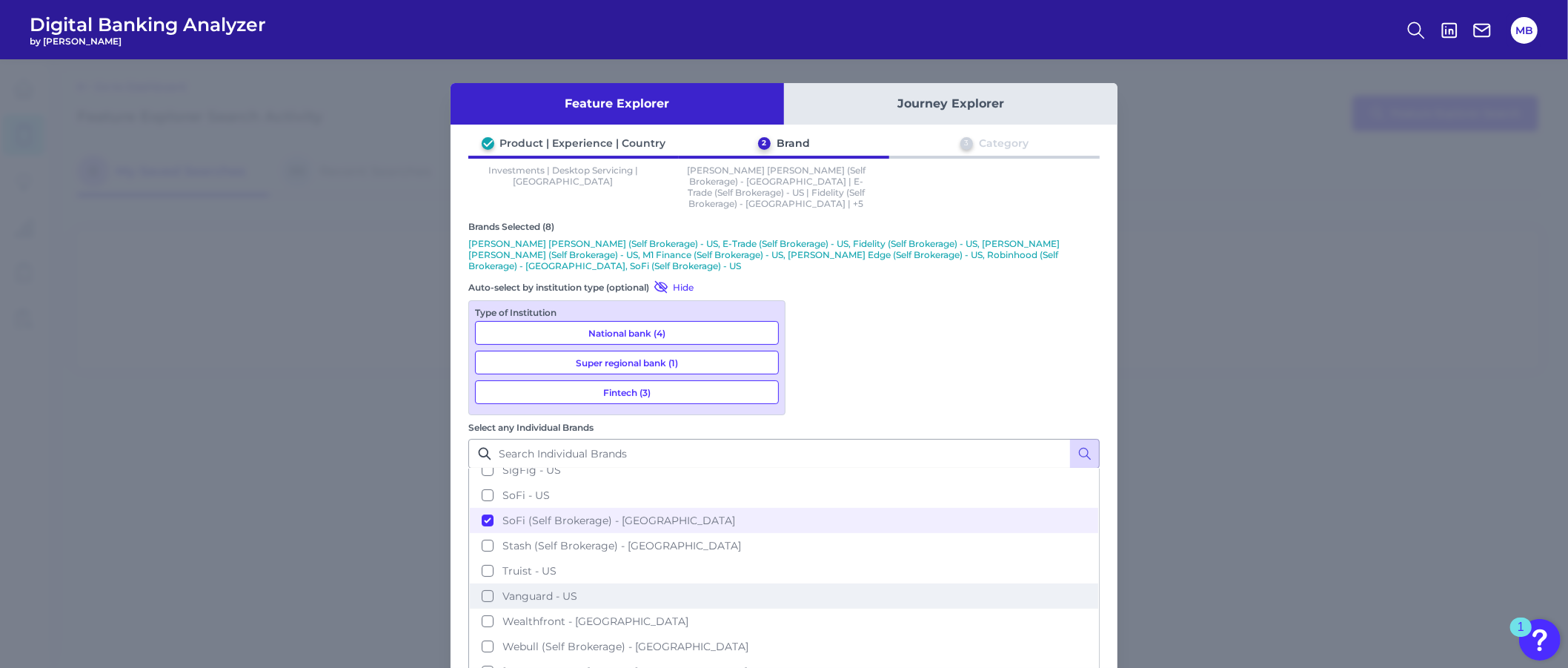
click at [876, 583] on button "Vanguard - US" at bounding box center [783, 596] width 628 height 26
click at [749, 639] on span "Webull (Self Brokerage) - [GEOGRAPHIC_DATA]" at bounding box center [625, 646] width 246 height 13
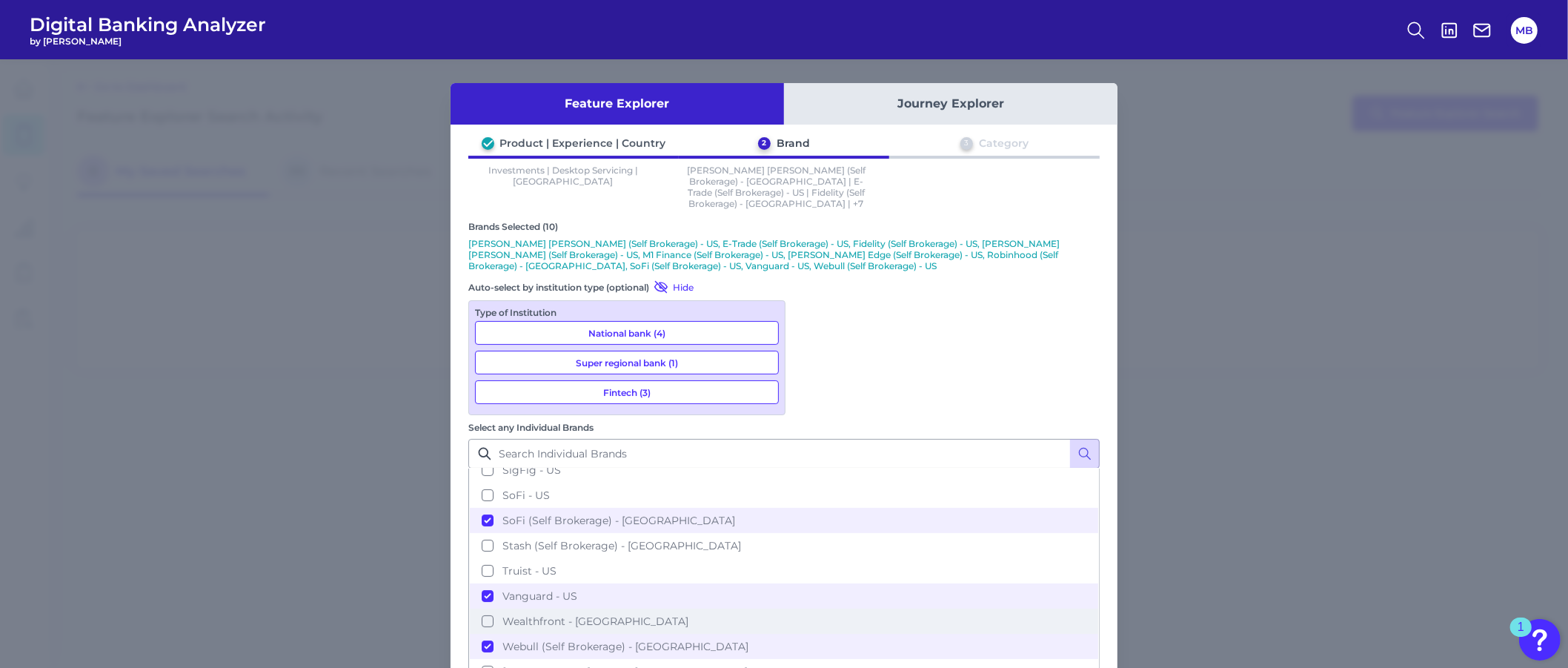
click at [688, 614] on span "Wealthfront - [GEOGRAPHIC_DATA]" at bounding box center [595, 621] width 186 height 13
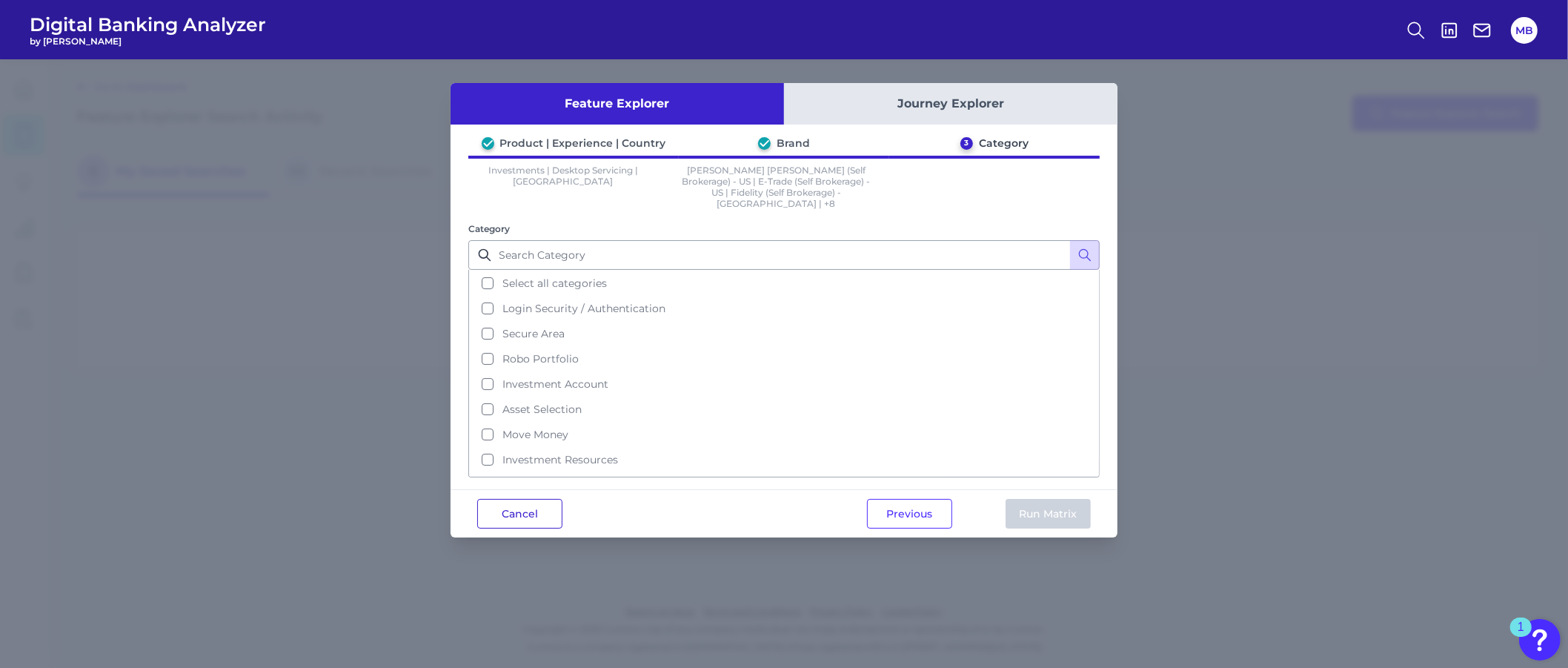
click at [528, 506] on button "Cancel" at bounding box center [519, 513] width 85 height 30
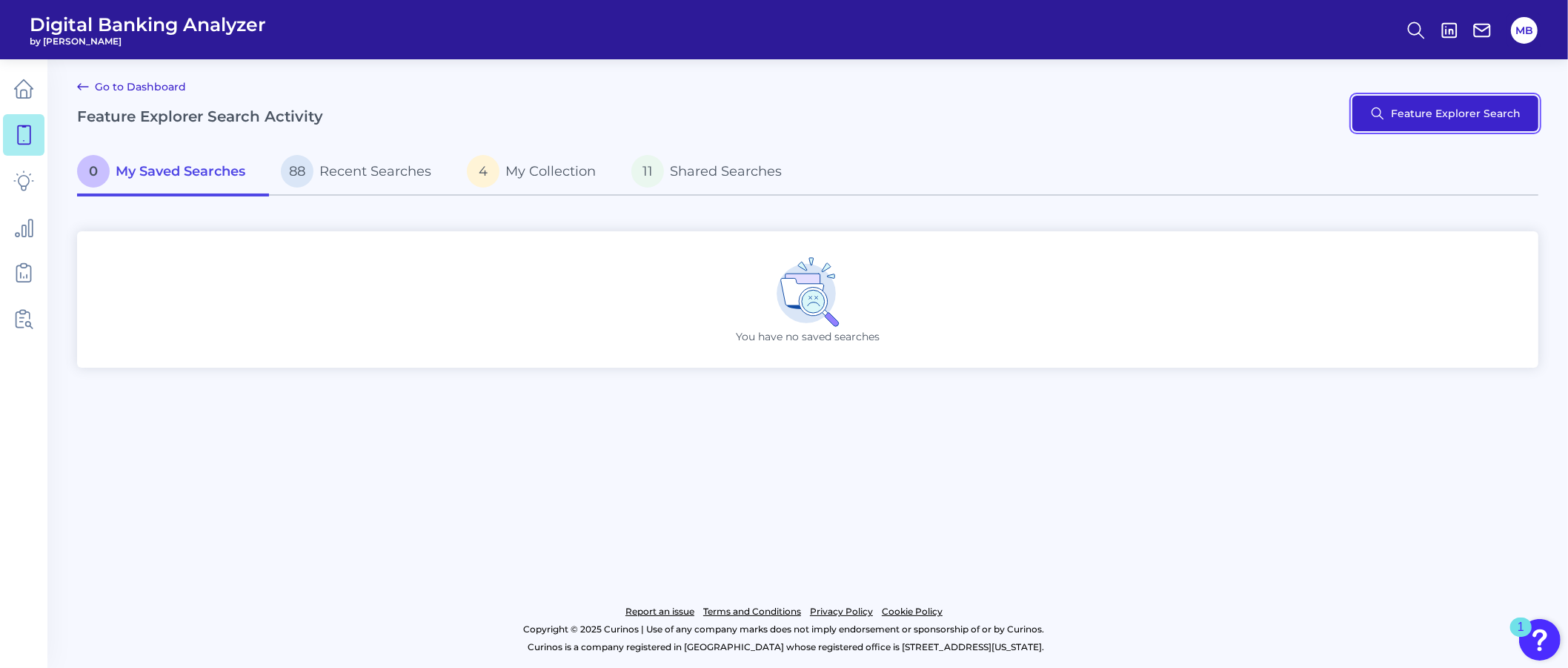
click at [1392, 108] on button "Feature Explorer Search" at bounding box center [1445, 113] width 186 height 35
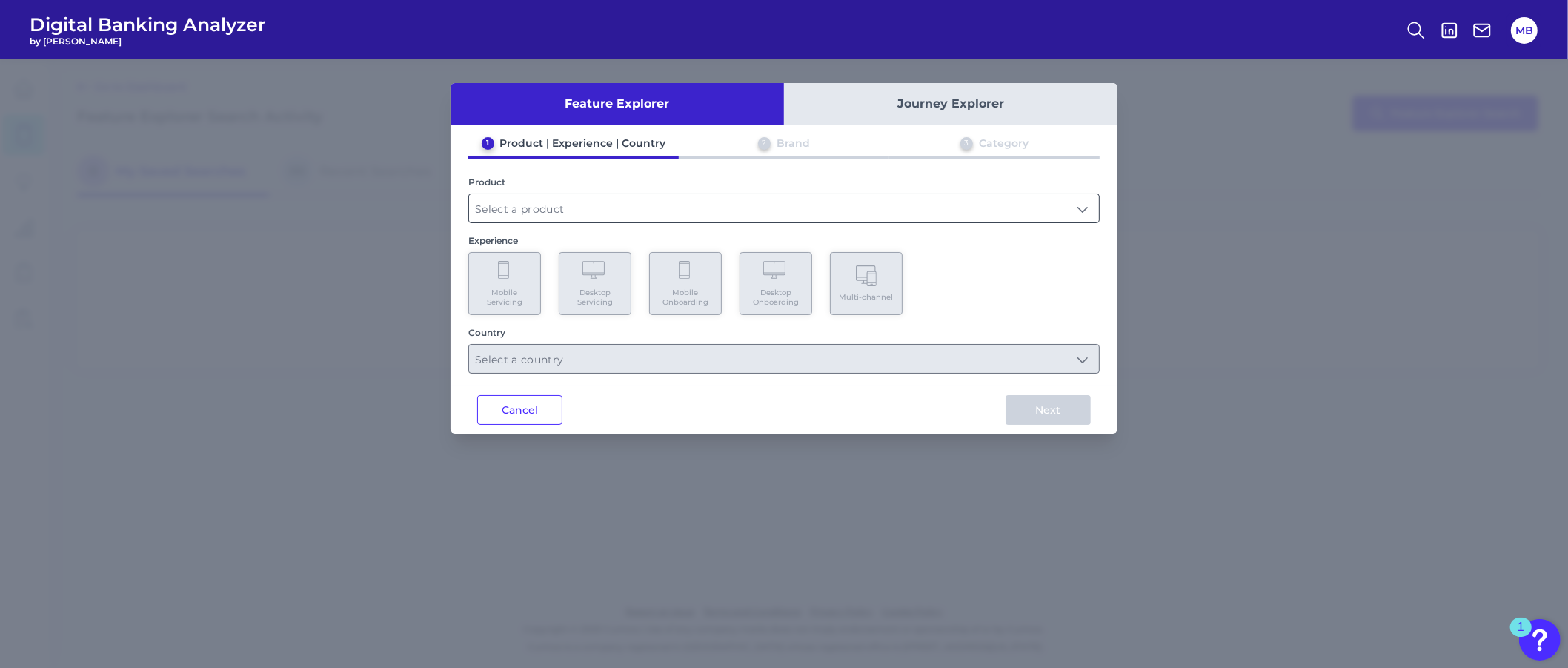
click at [513, 219] on input "text" at bounding box center [783, 208] width 630 height 28
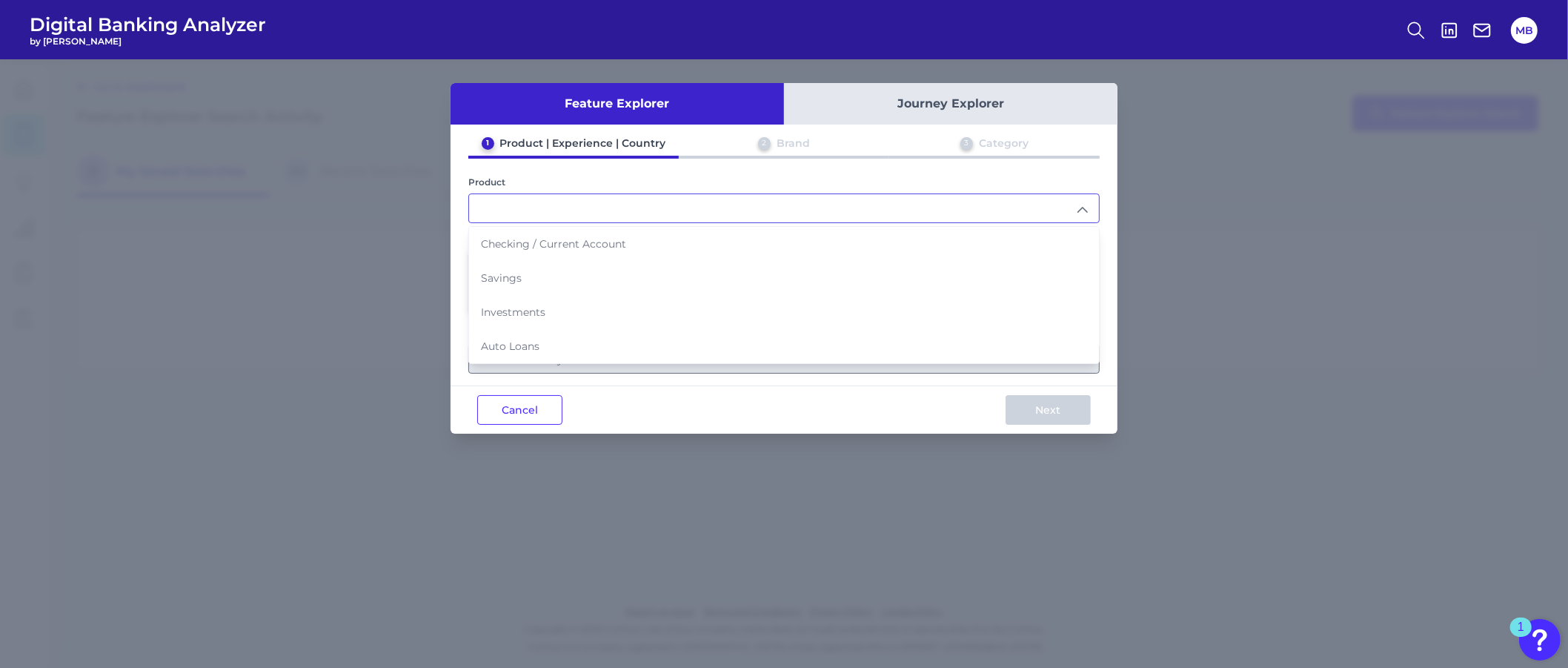
click at [513, 301] on li "Investments" at bounding box center [783, 311] width 630 height 34
type input "Investments"
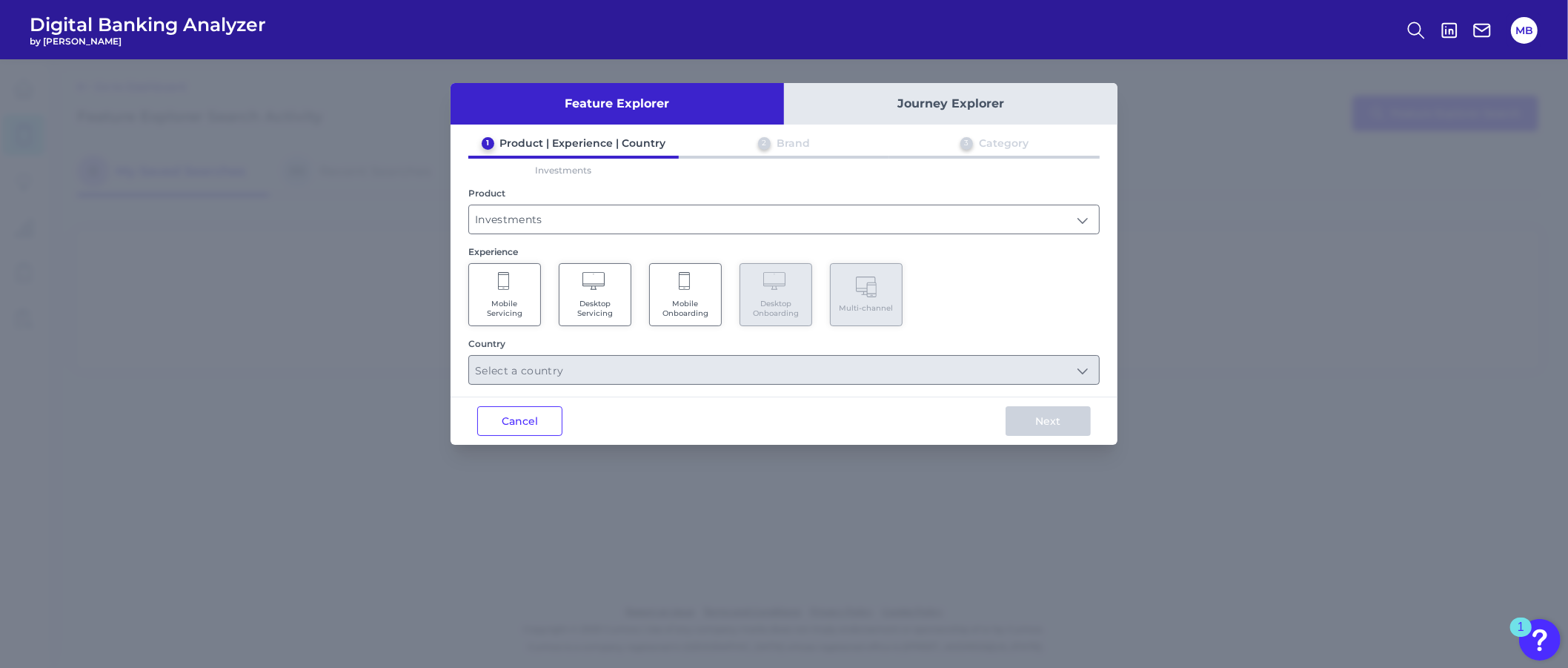
click at [1016, 280] on div "Mobile Servicing Desktop Servicing Mobile Onboarding Desktop Onboarding Multi-c…" at bounding box center [784, 294] width 631 height 63
click at [685, 291] on Onboarding "Mobile Onboarding" at bounding box center [685, 294] width 72 height 63
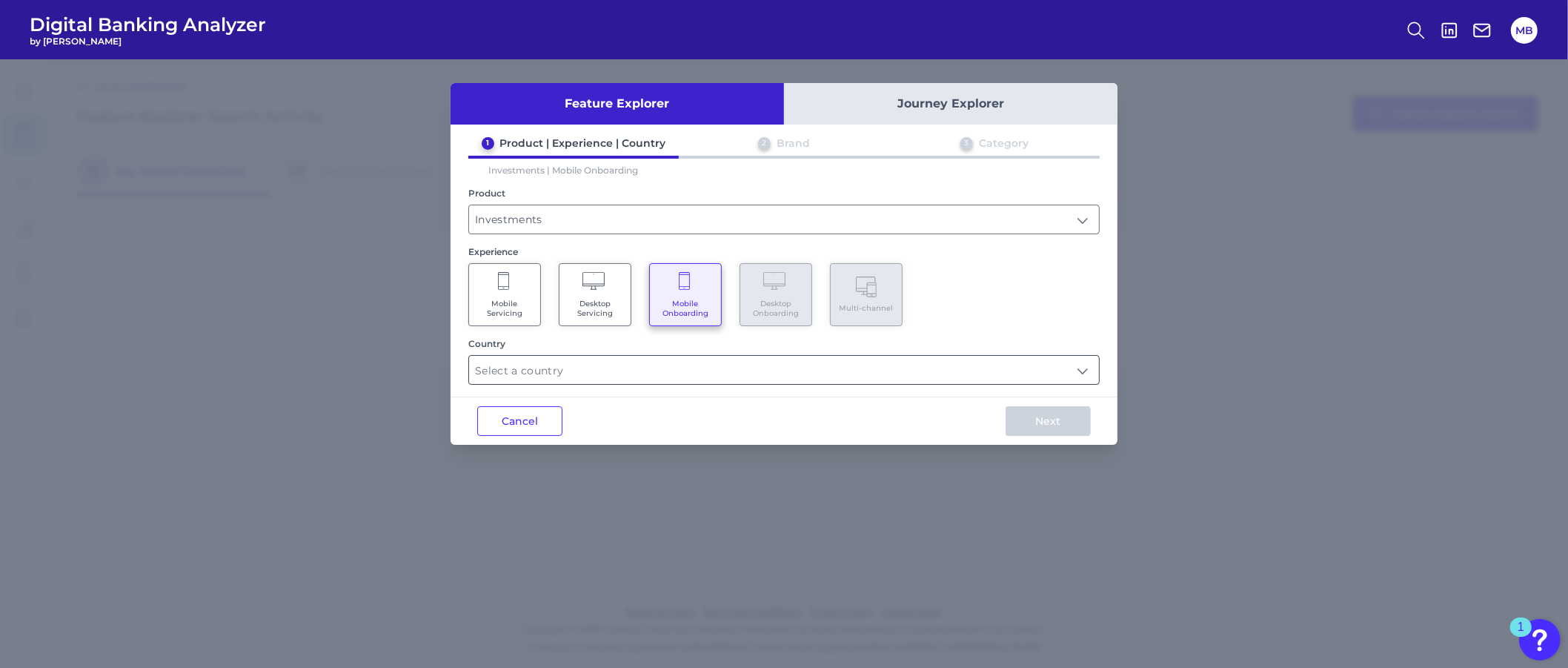
click at [572, 376] on input "text" at bounding box center [783, 370] width 630 height 28
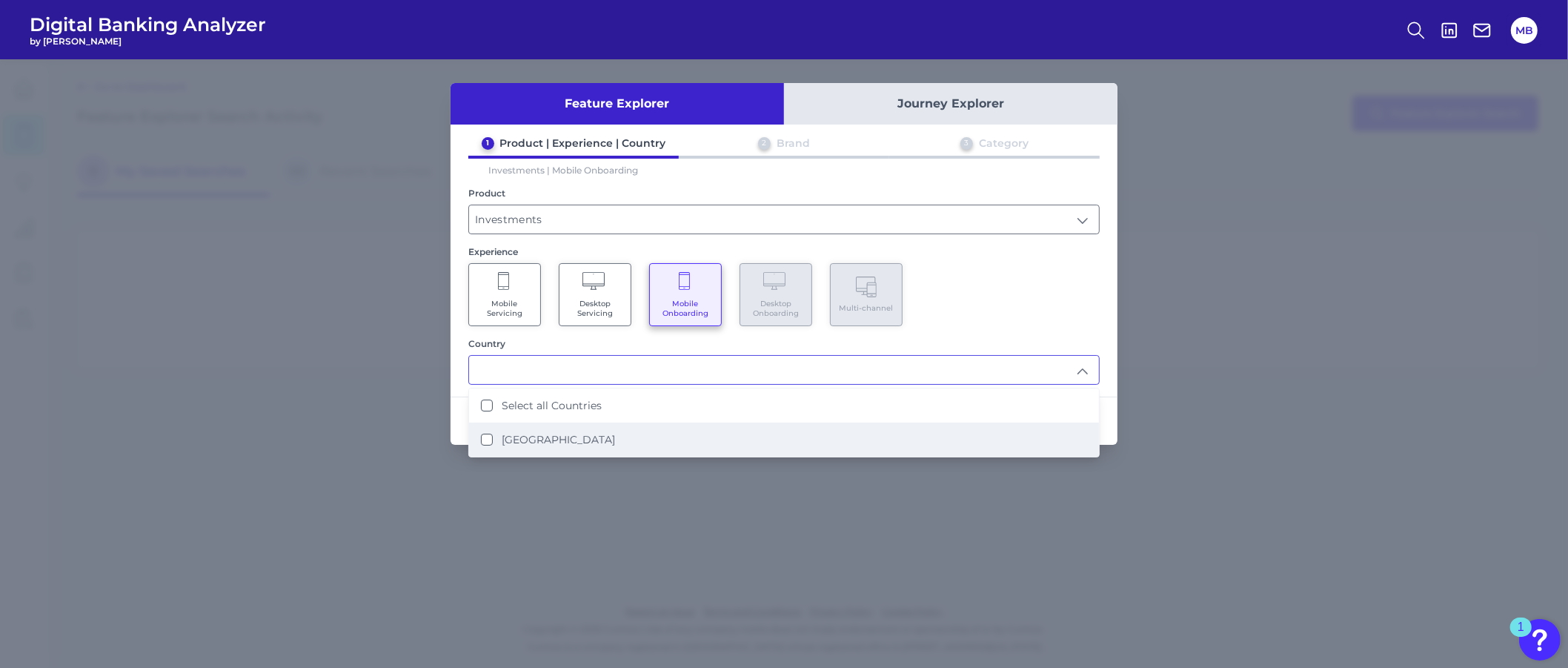
click at [507, 432] on label "[GEOGRAPHIC_DATA]" at bounding box center [558, 439] width 114 height 13
type input "Select all Countries"
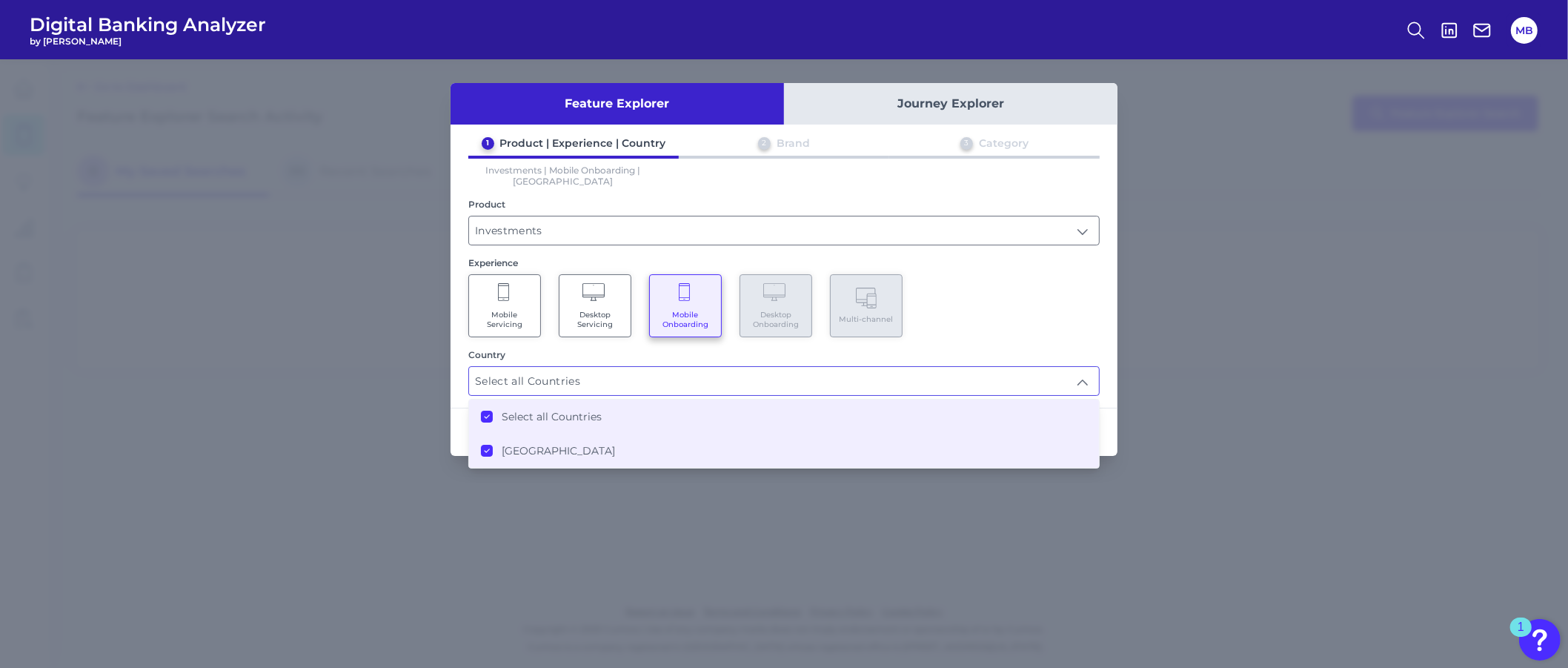
click at [1000, 309] on div "Mobile Servicing Desktop Servicing Mobile Onboarding Desktop Onboarding Multi-c…" at bounding box center [784, 306] width 631 height 63
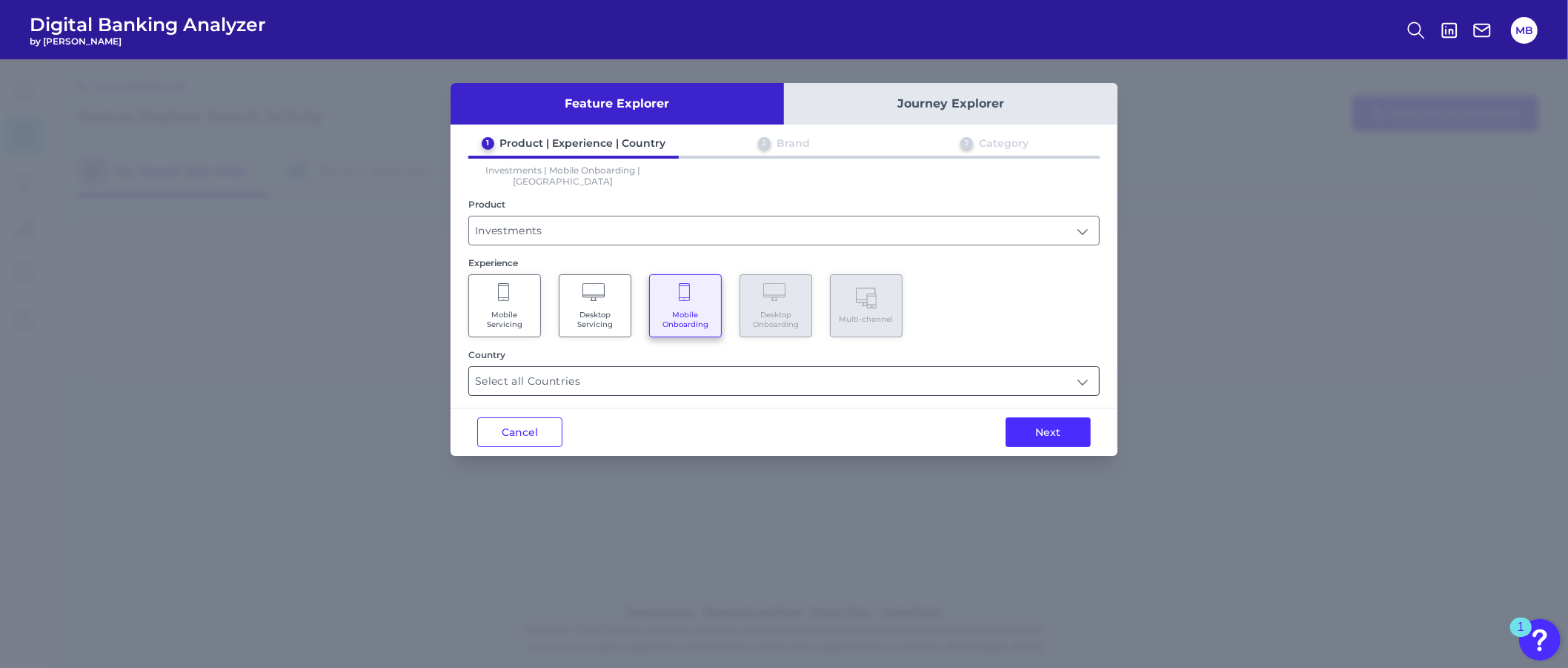
click at [901, 369] on input "Select all Countries" at bounding box center [783, 381] width 630 height 28
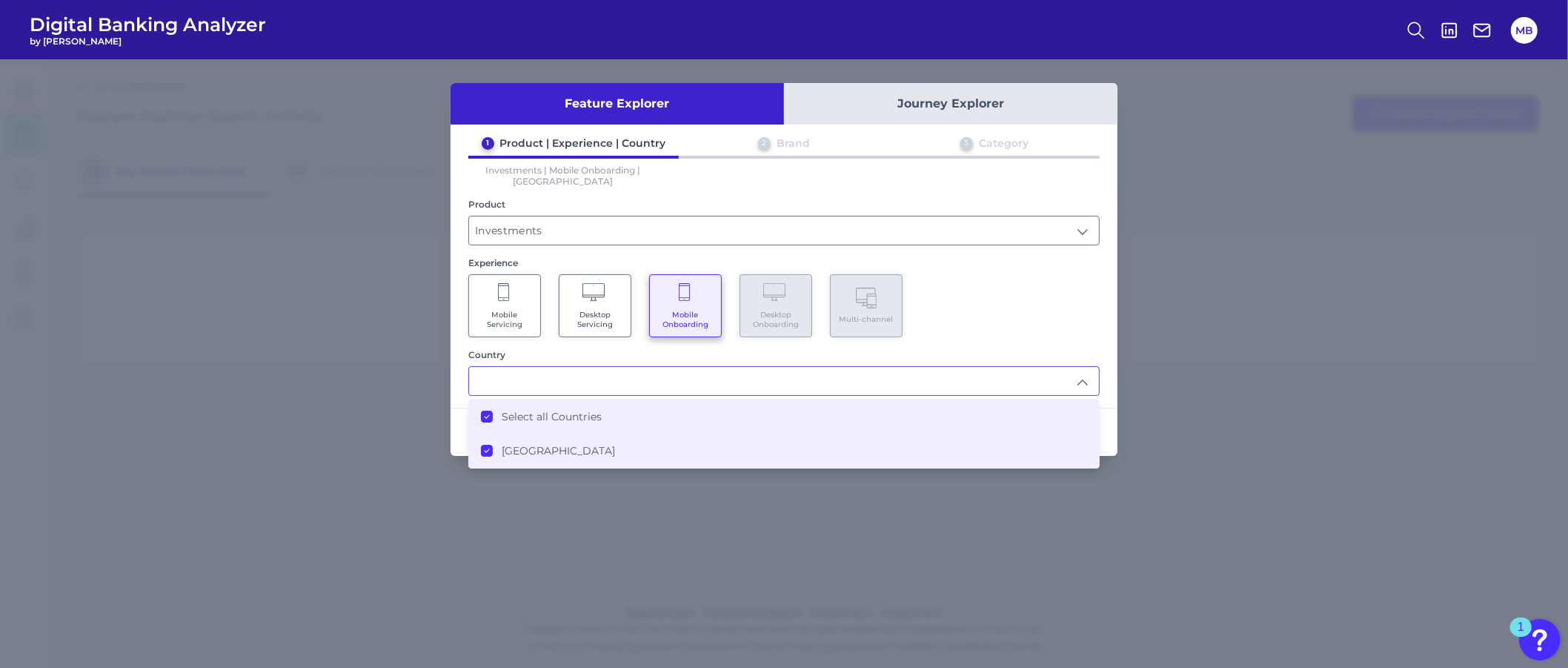
click at [1045, 257] on div "Experience" at bounding box center [784, 262] width 631 height 11
type input "Select all Countries"
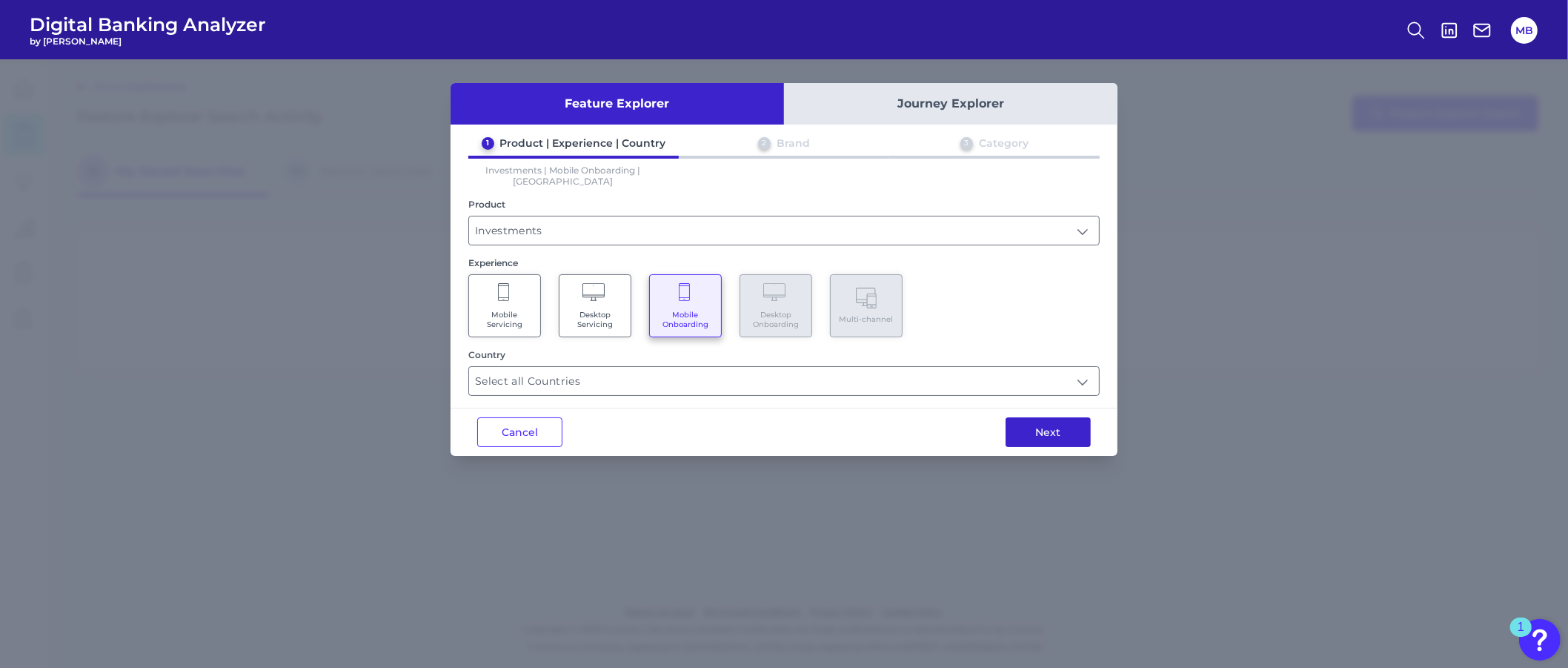
click at [1057, 419] on button "Next" at bounding box center [1048, 432] width 85 height 30
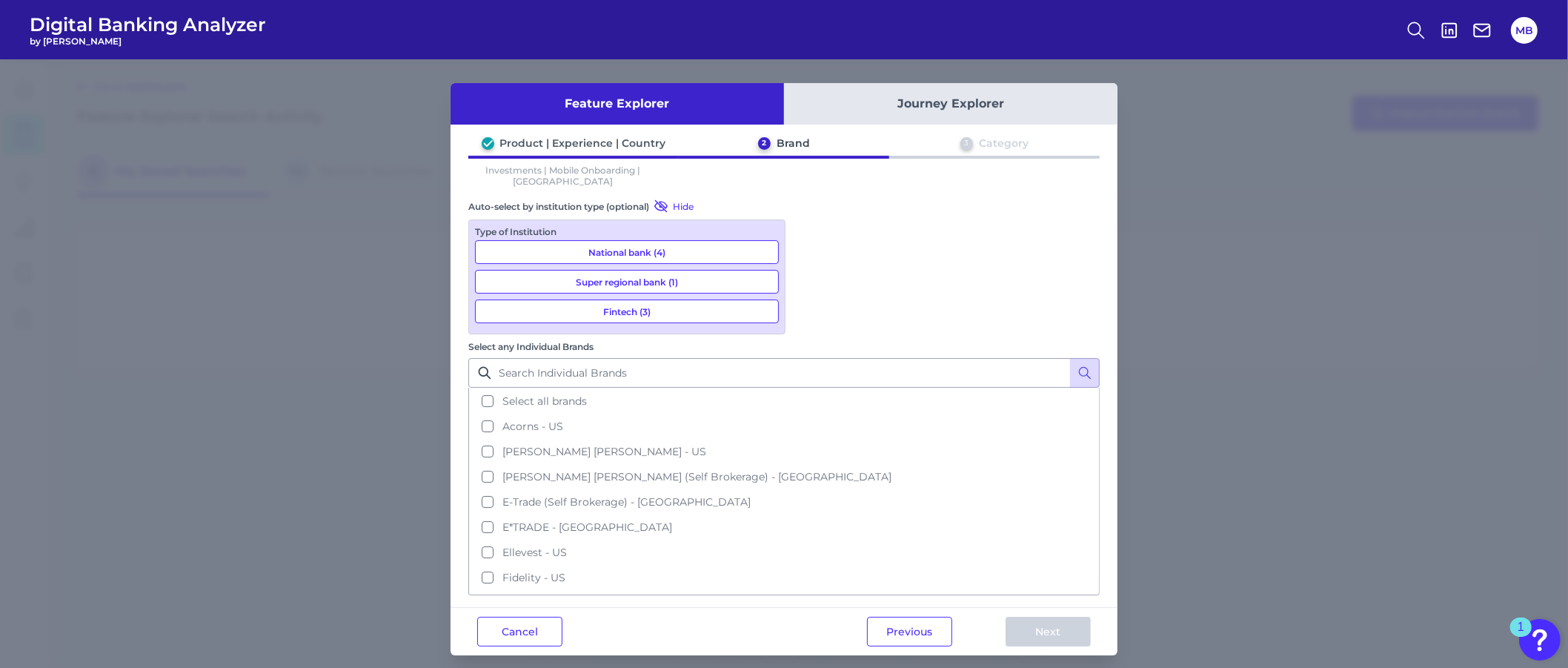
click at [634, 240] on button "National bank (4)" at bounding box center [627, 251] width 304 height 24
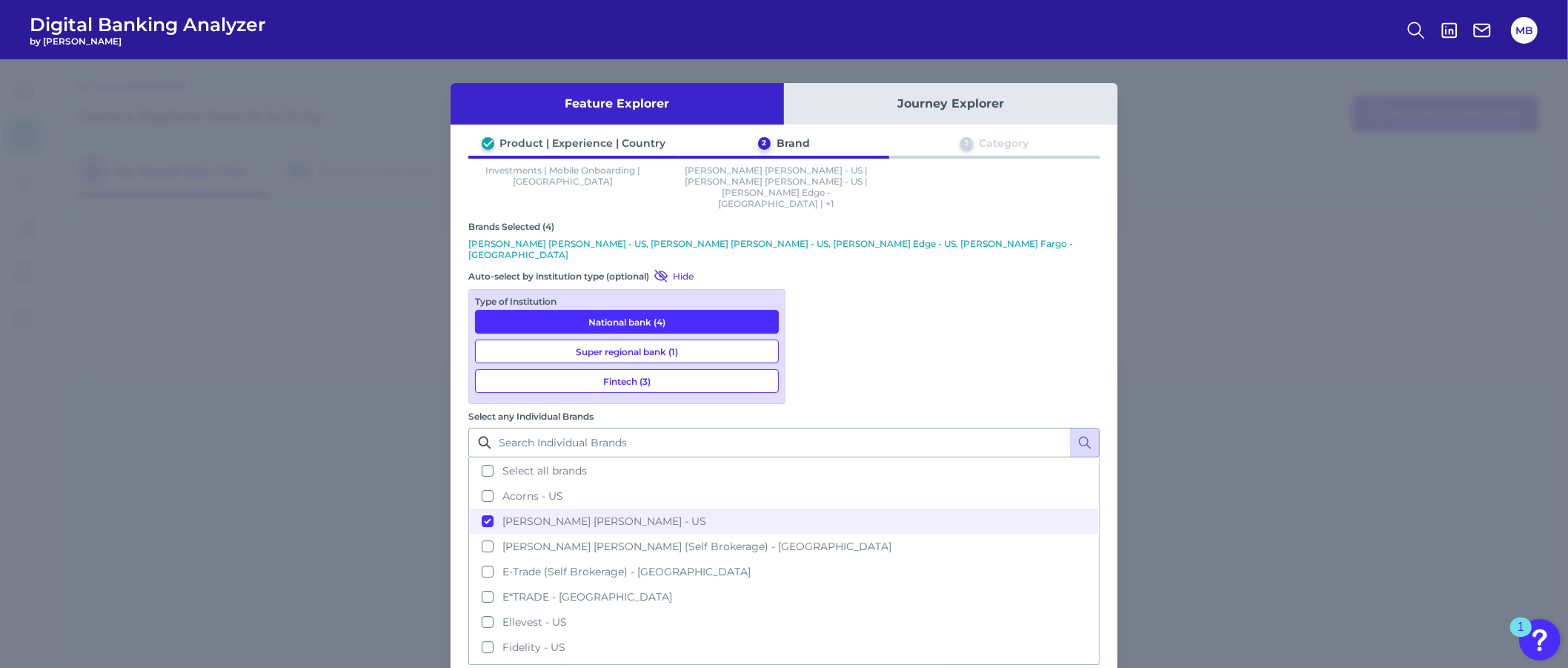
click at [618, 339] on button "Super regional bank (1)" at bounding box center [627, 351] width 304 height 24
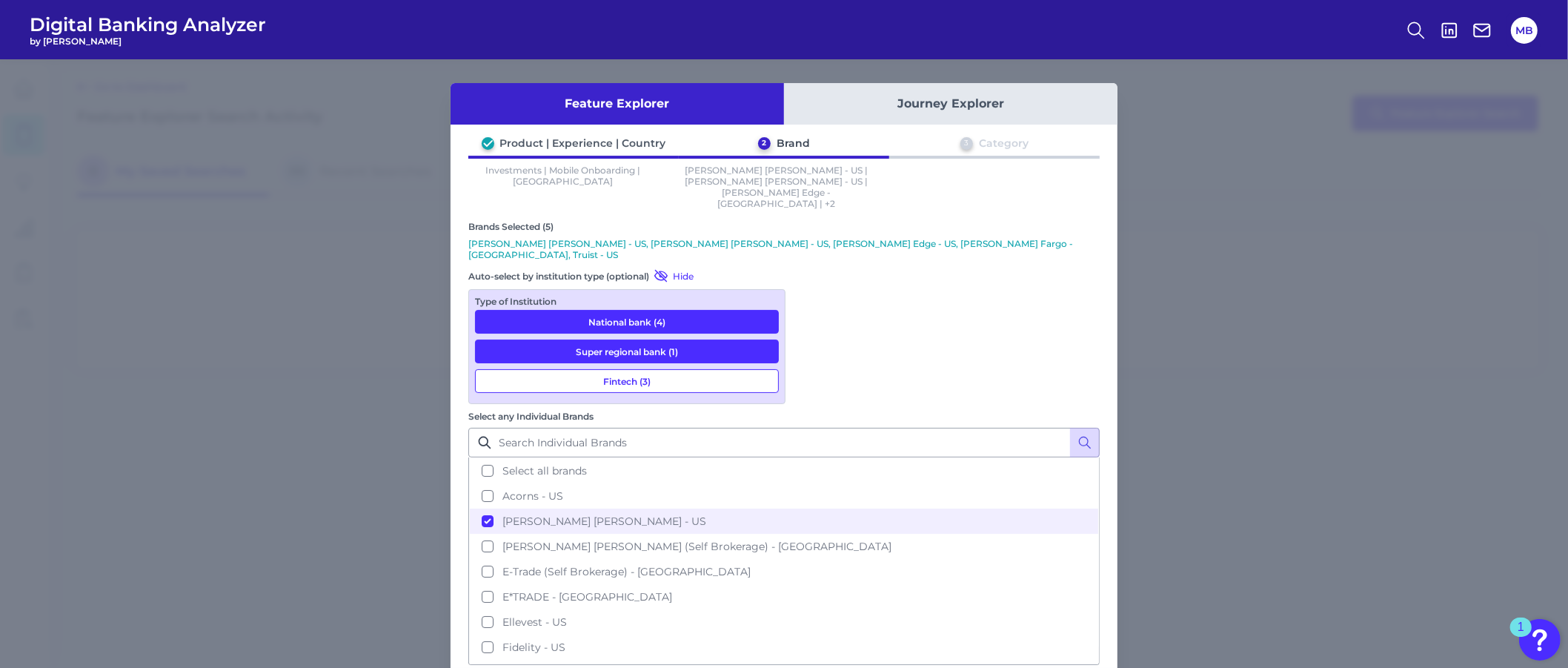
click at [620, 369] on button "Fintech (3)" at bounding box center [627, 381] width 304 height 24
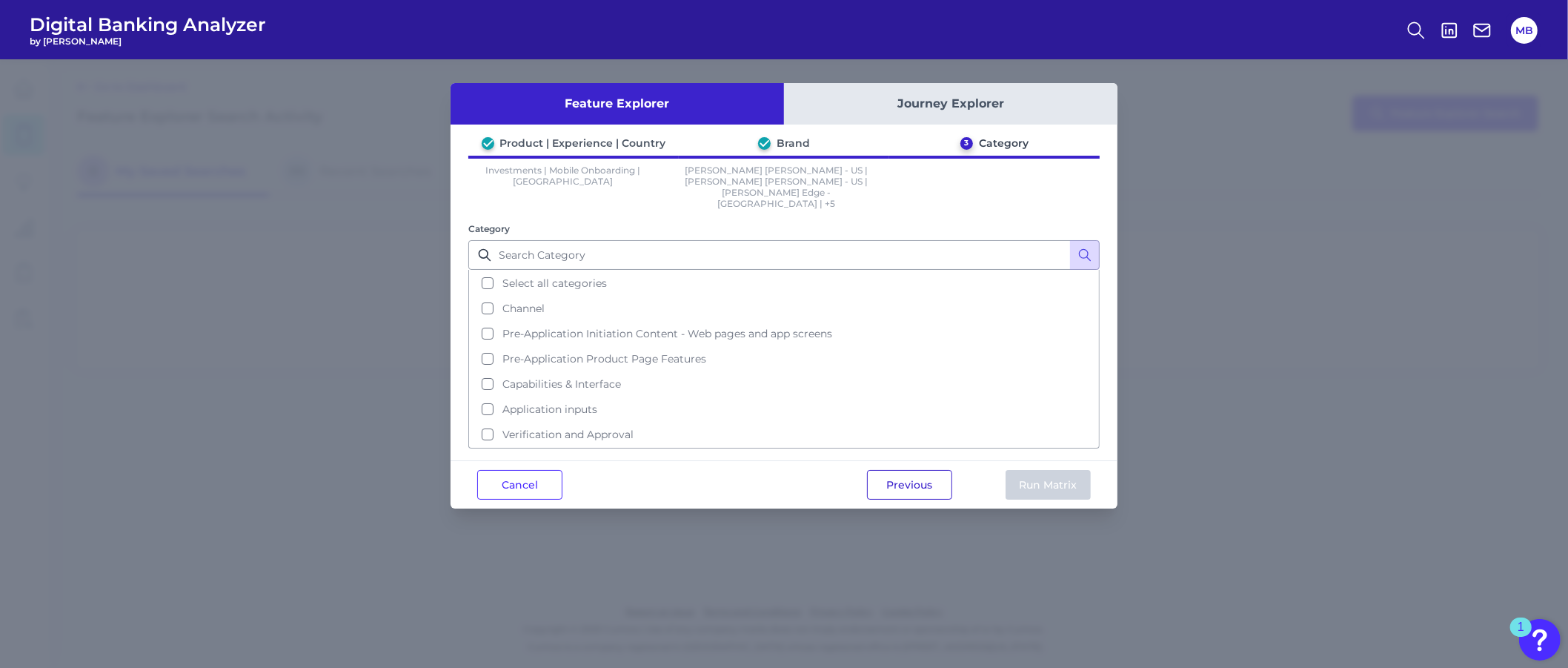
click at [901, 469] on button "Previous" at bounding box center [909, 484] width 85 height 30
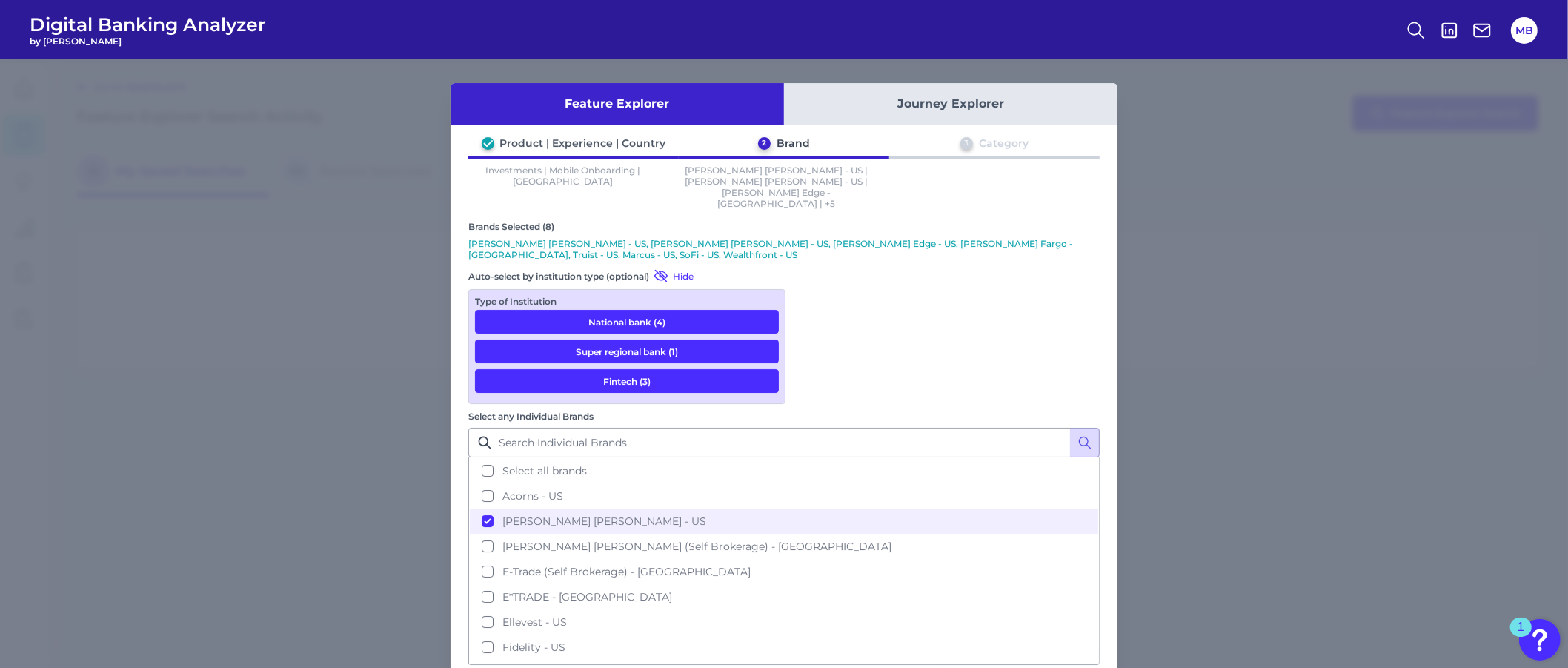
click at [664, 310] on button "National bank (4)" at bounding box center [627, 321] width 304 height 24
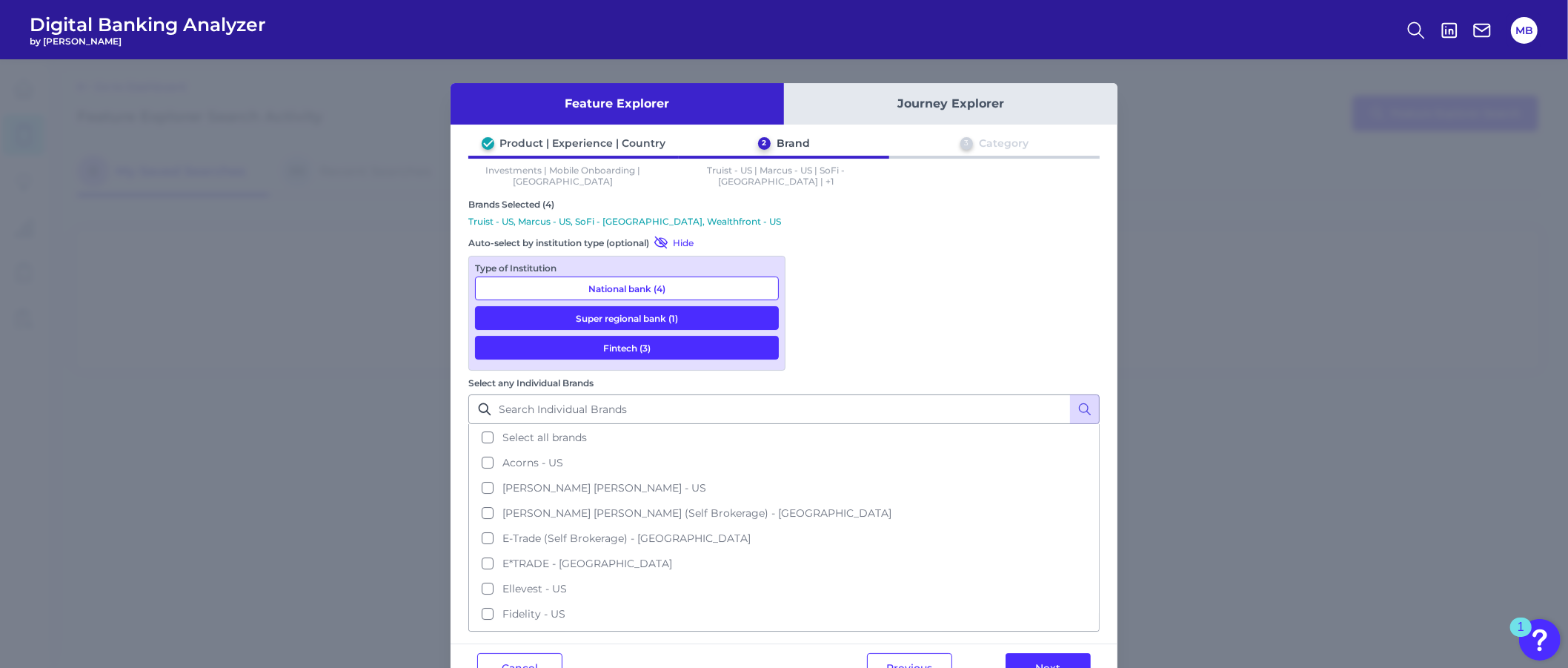
click at [665, 306] on button "Super regional bank (1)" at bounding box center [627, 318] width 304 height 24
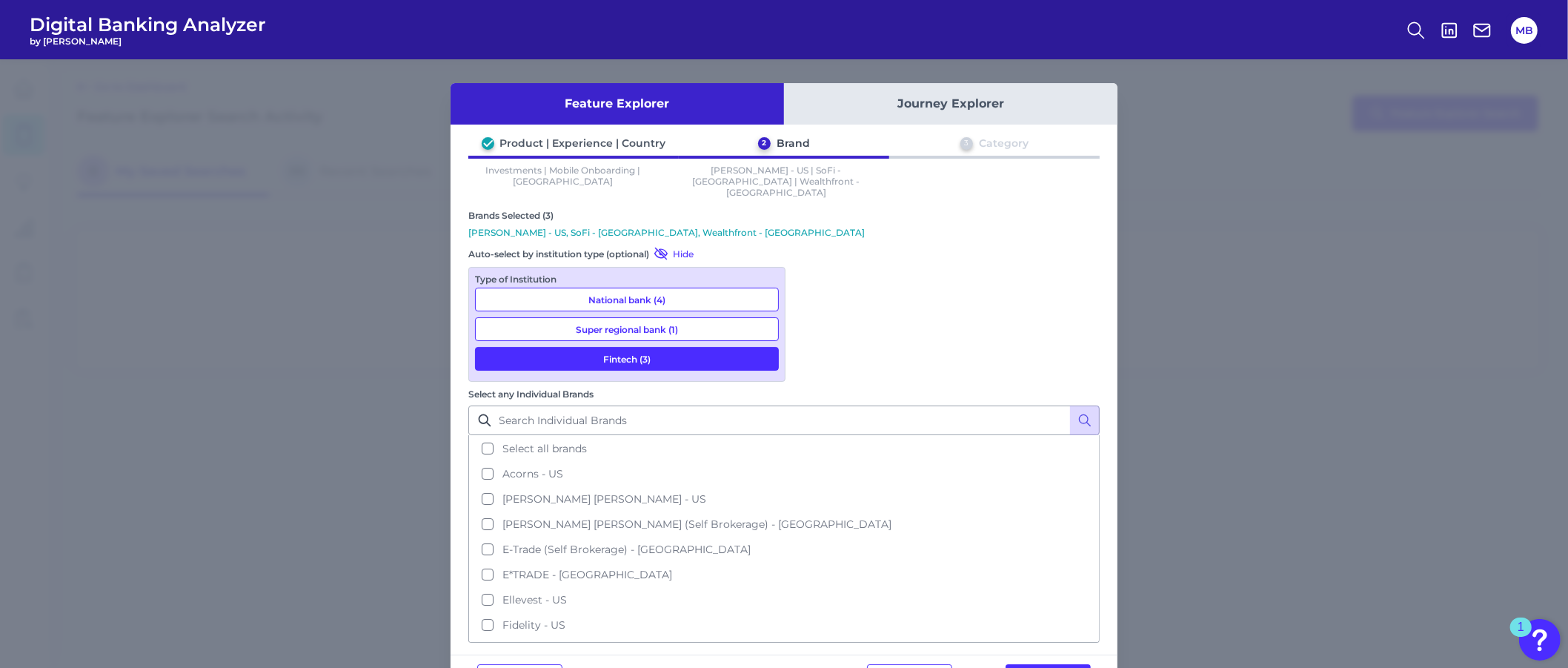
click at [660, 347] on button "Fintech (3)" at bounding box center [627, 358] width 304 height 24
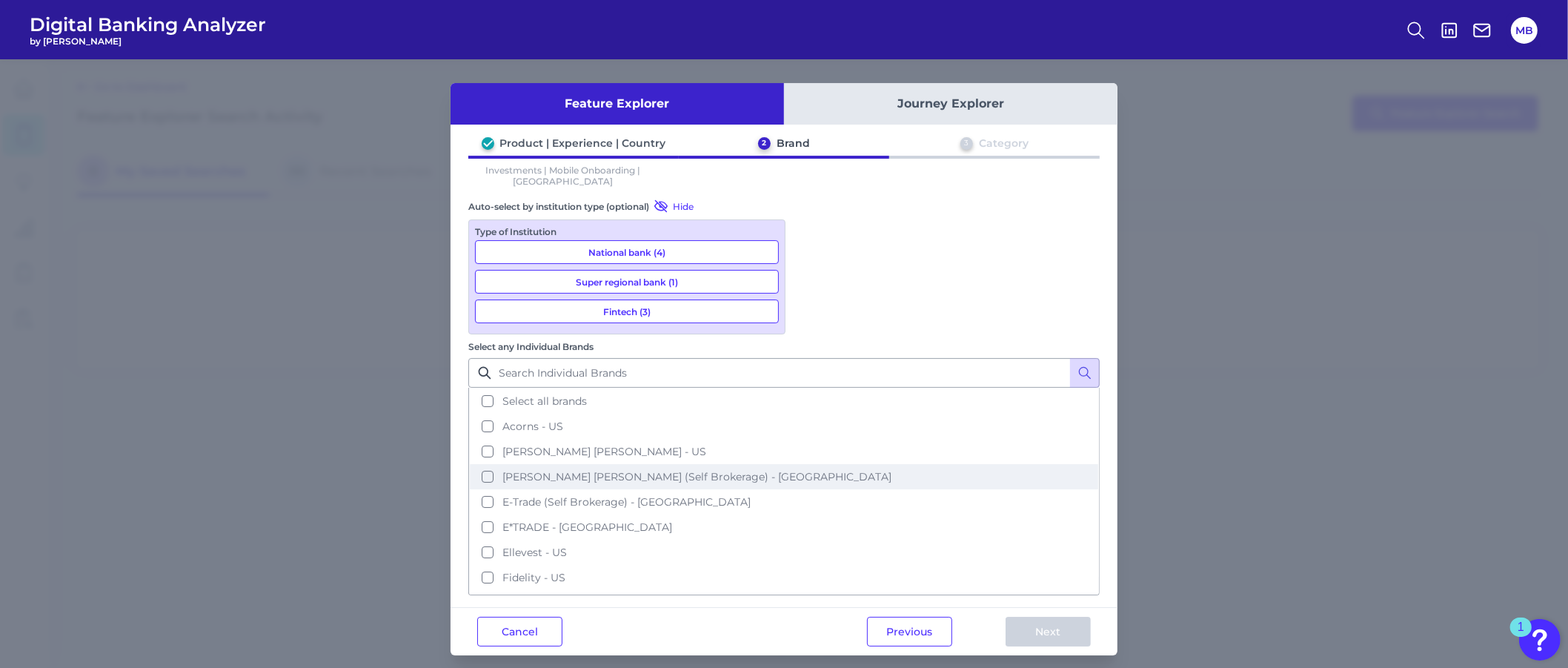
click at [801, 464] on button "[PERSON_NAME] [PERSON_NAME] (Self Brokerage) - [GEOGRAPHIC_DATA]" at bounding box center [783, 476] width 628 height 26
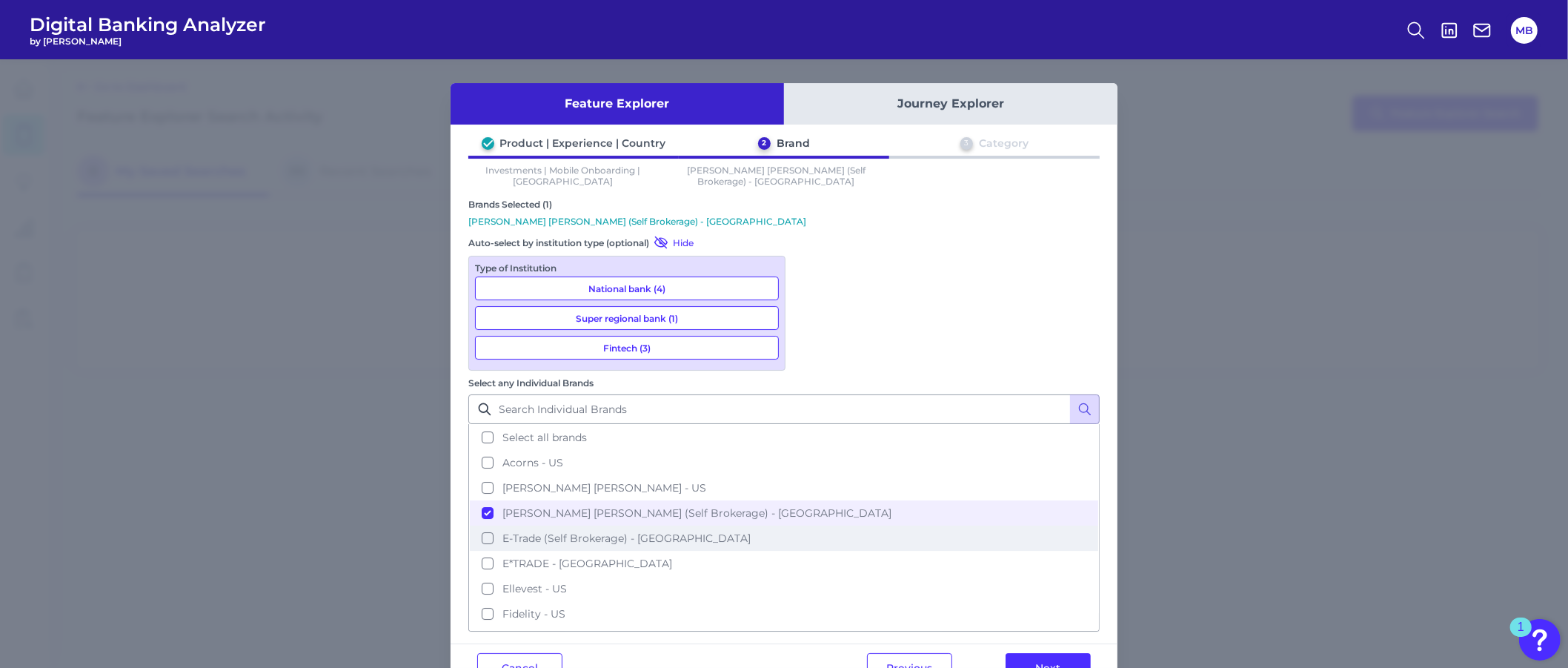
click at [809, 526] on button "E-Trade (Self Brokerage) - [GEOGRAPHIC_DATA]" at bounding box center [783, 538] width 628 height 26
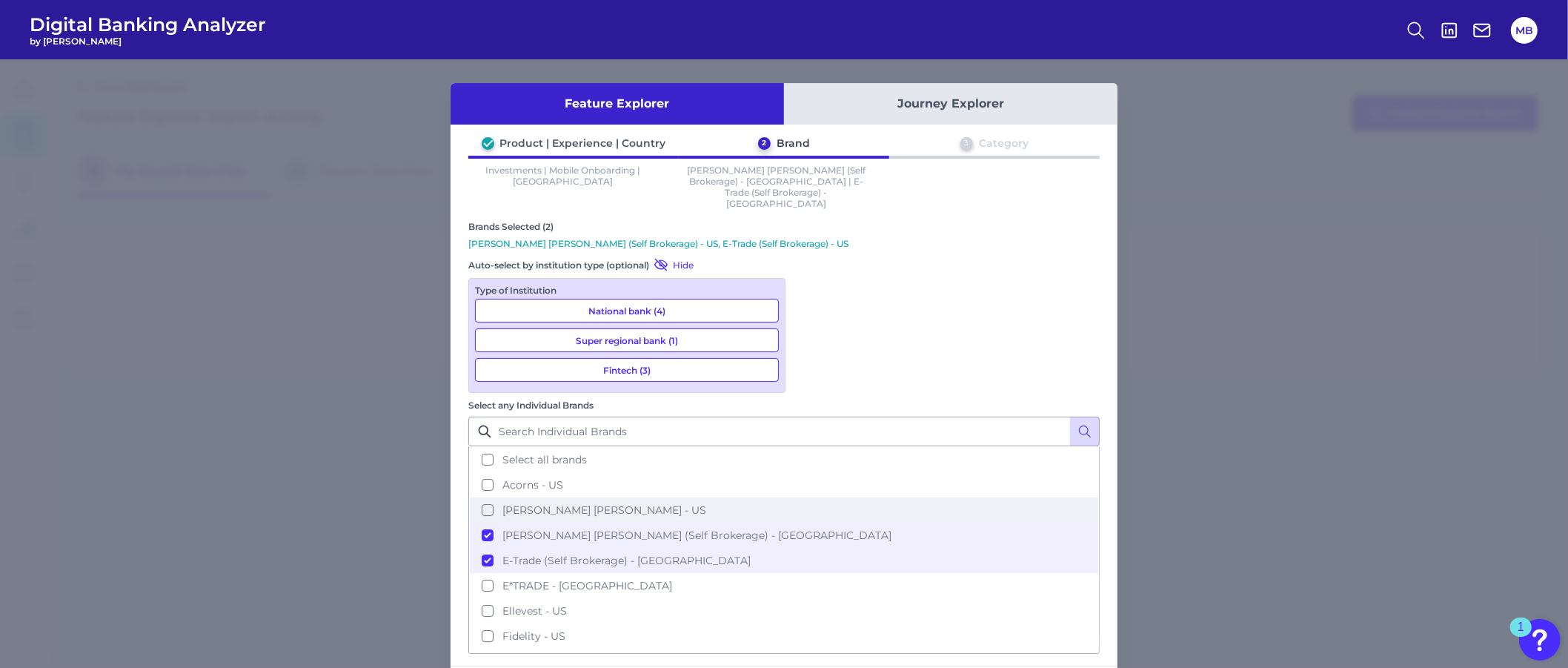
scroll to position [92, 0]
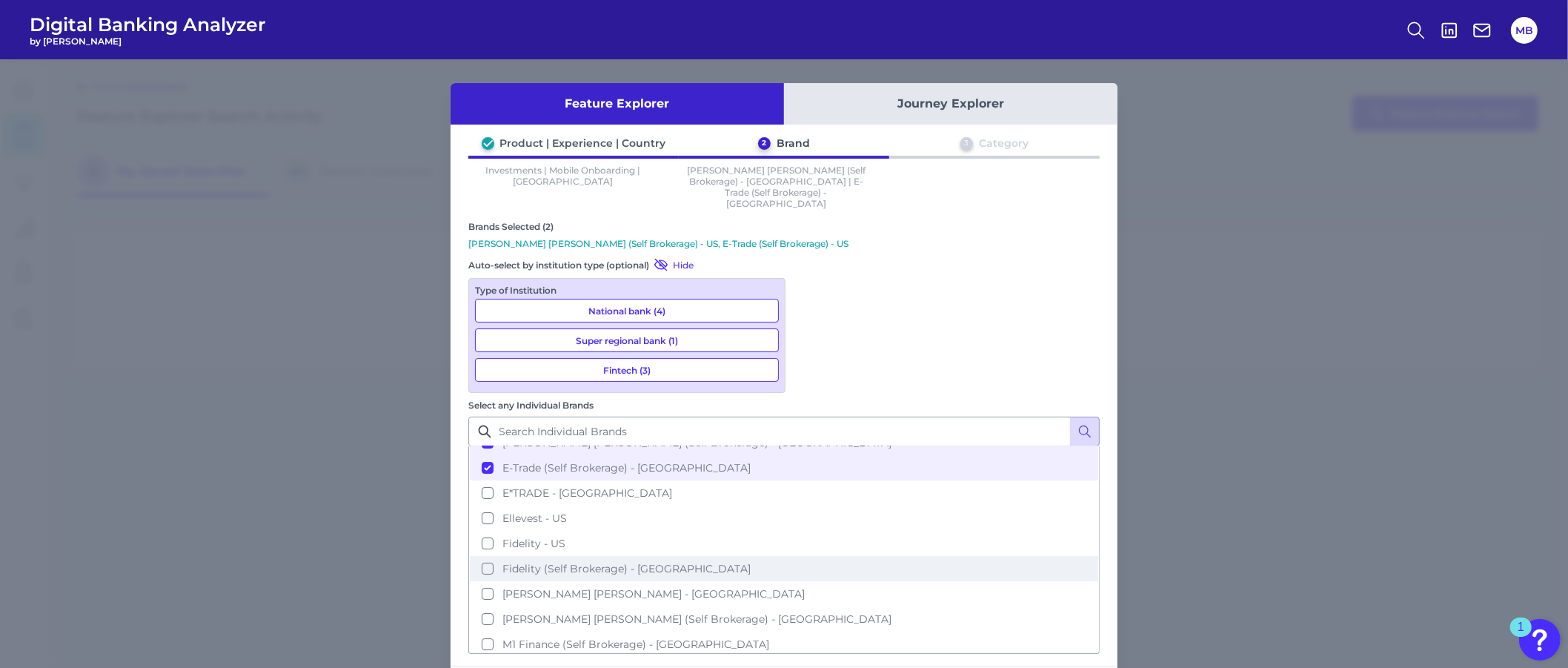
click at [830, 556] on button "Fidelity (Self Brokerage) - [GEOGRAPHIC_DATA]" at bounding box center [783, 568] width 628 height 26
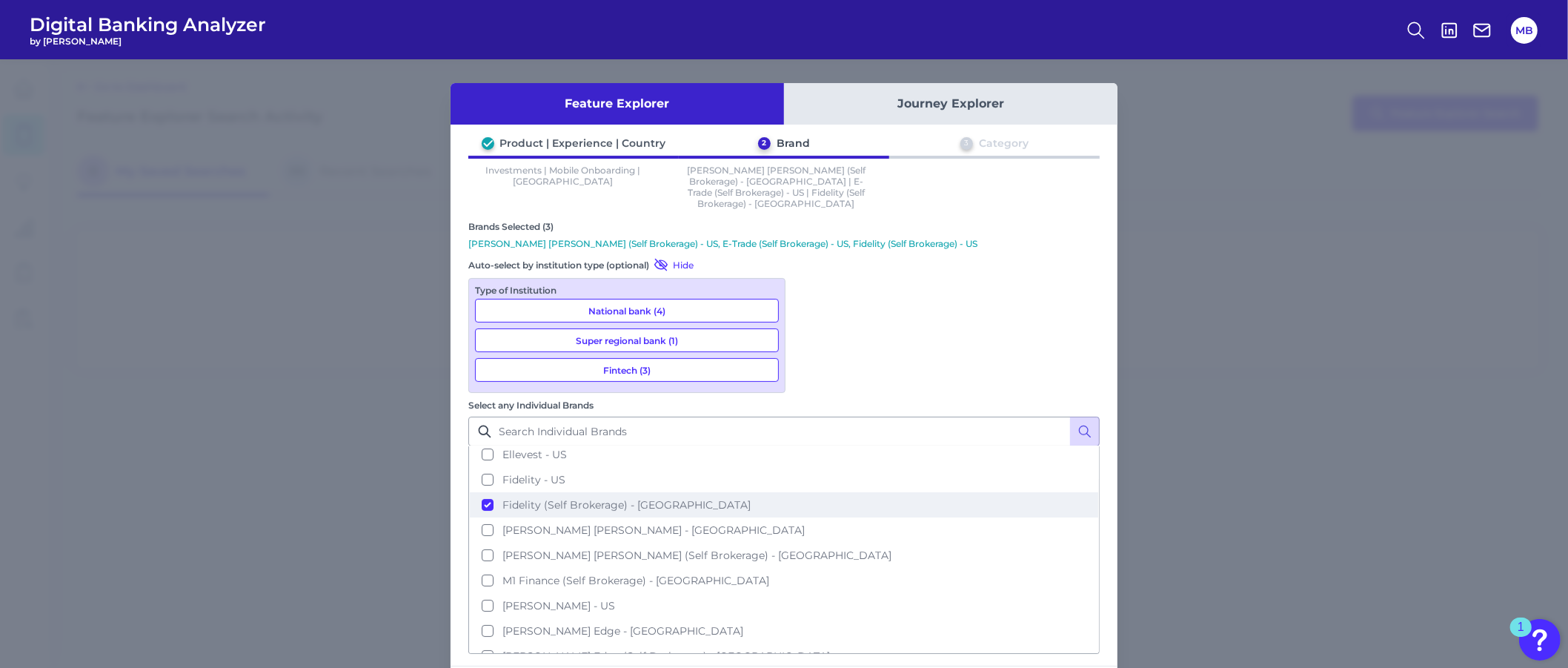
scroll to position [185, 0]
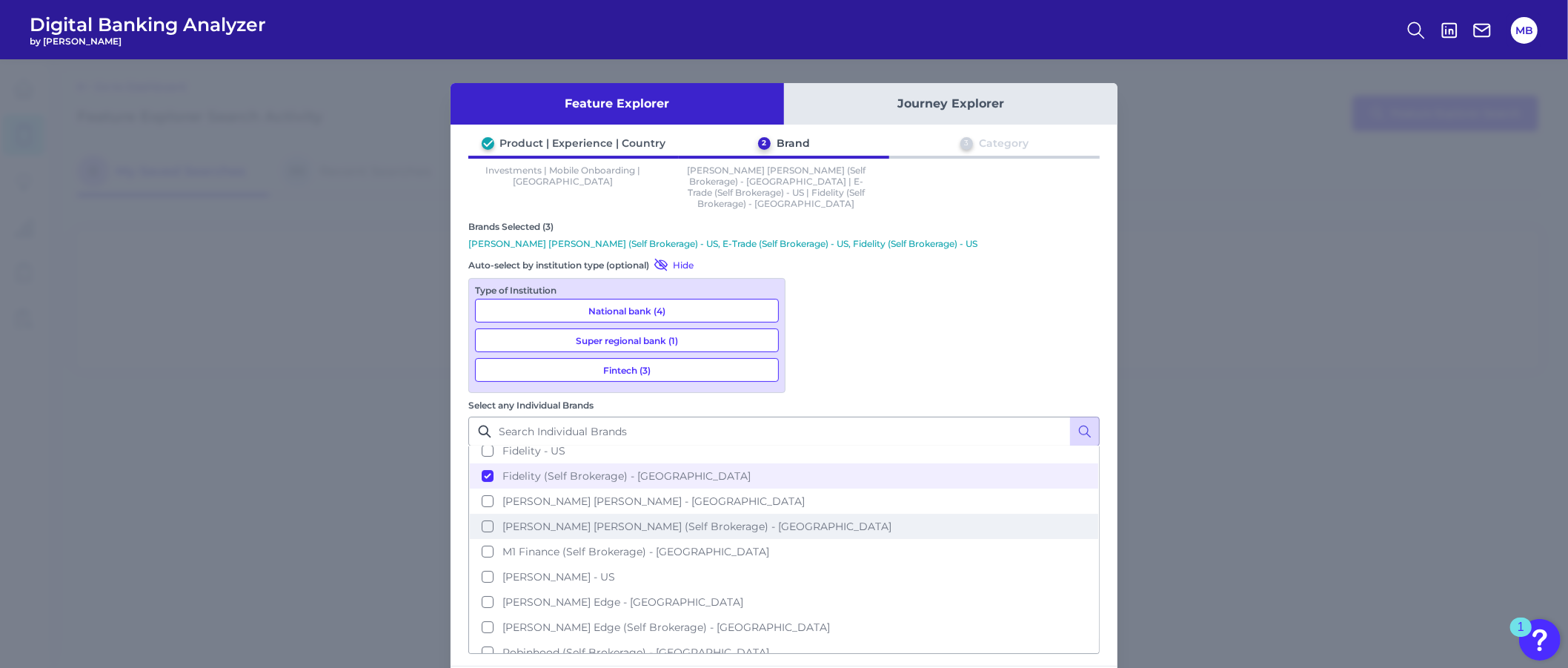
click at [856, 520] on span "[PERSON_NAME] [PERSON_NAME] (Self Brokerage) - [GEOGRAPHIC_DATA]" at bounding box center [697, 526] width 389 height 13
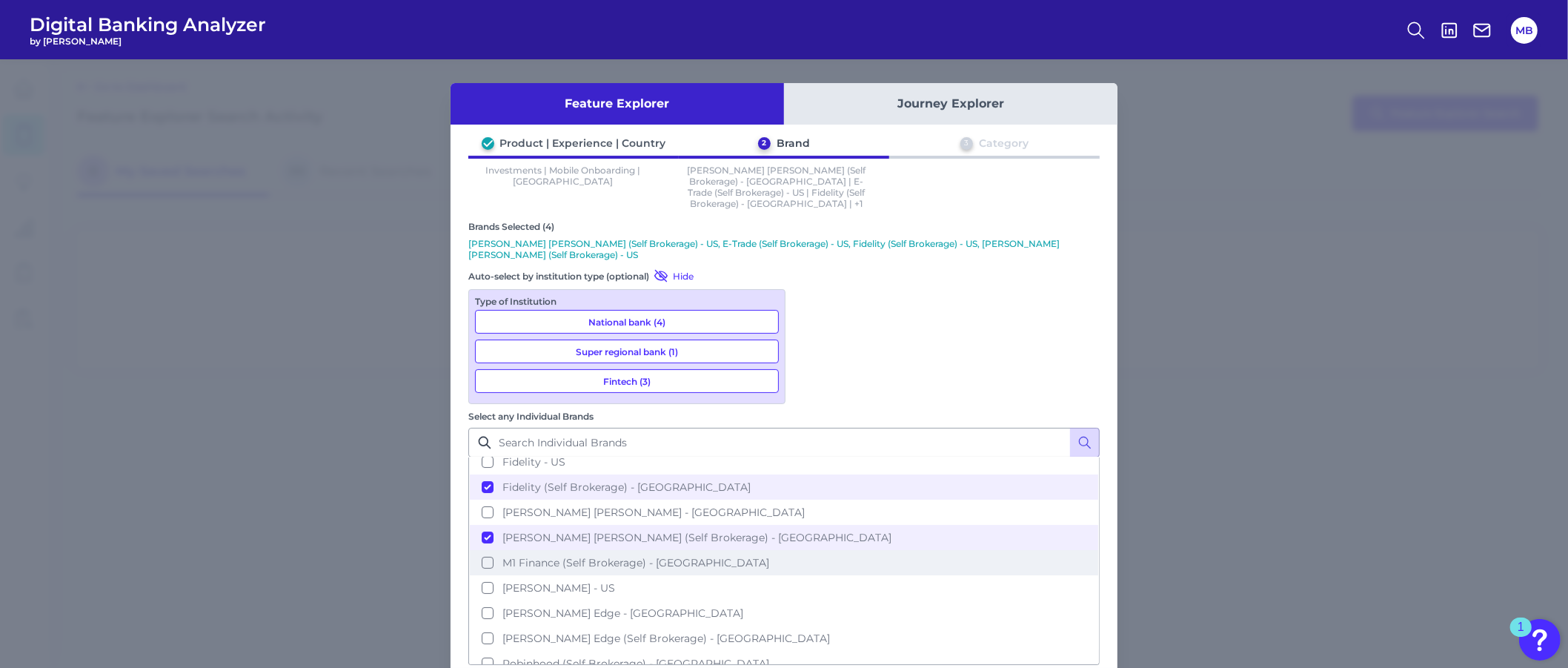
click at [769, 556] on span "M1 Finance (Self Brokerage) - [GEOGRAPHIC_DATA]" at bounding box center [636, 563] width 267 height 13
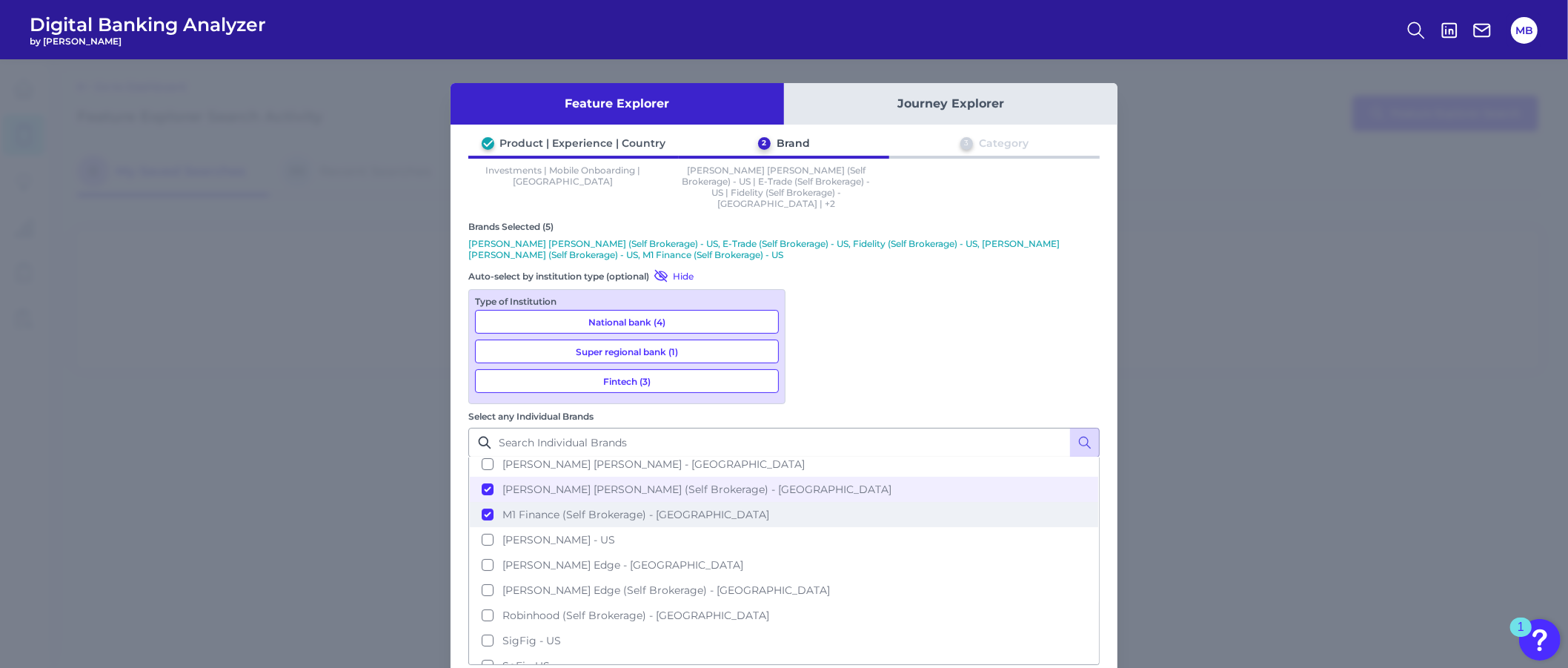
scroll to position [278, 0]
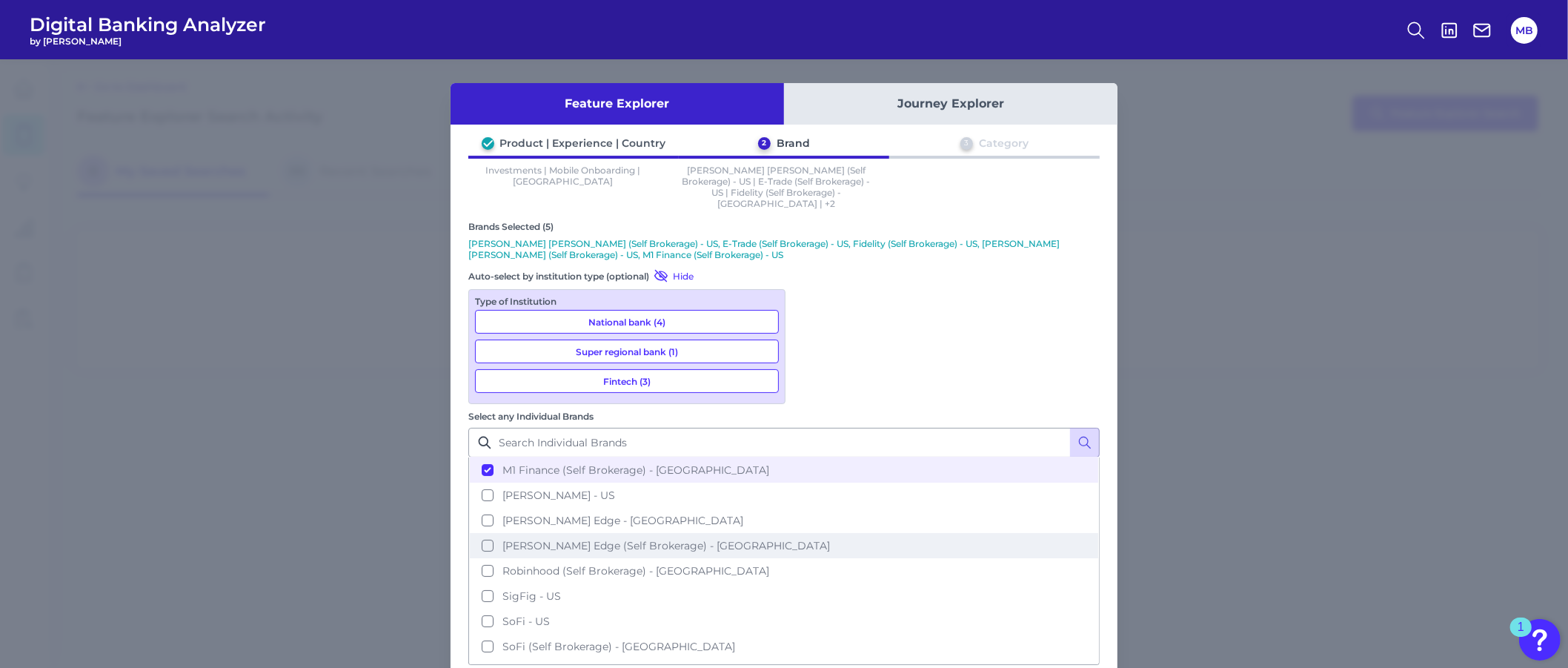
click at [868, 533] on button "[PERSON_NAME] Edge (Self Brokerage) - [GEOGRAPHIC_DATA]" at bounding box center [783, 545] width 628 height 26
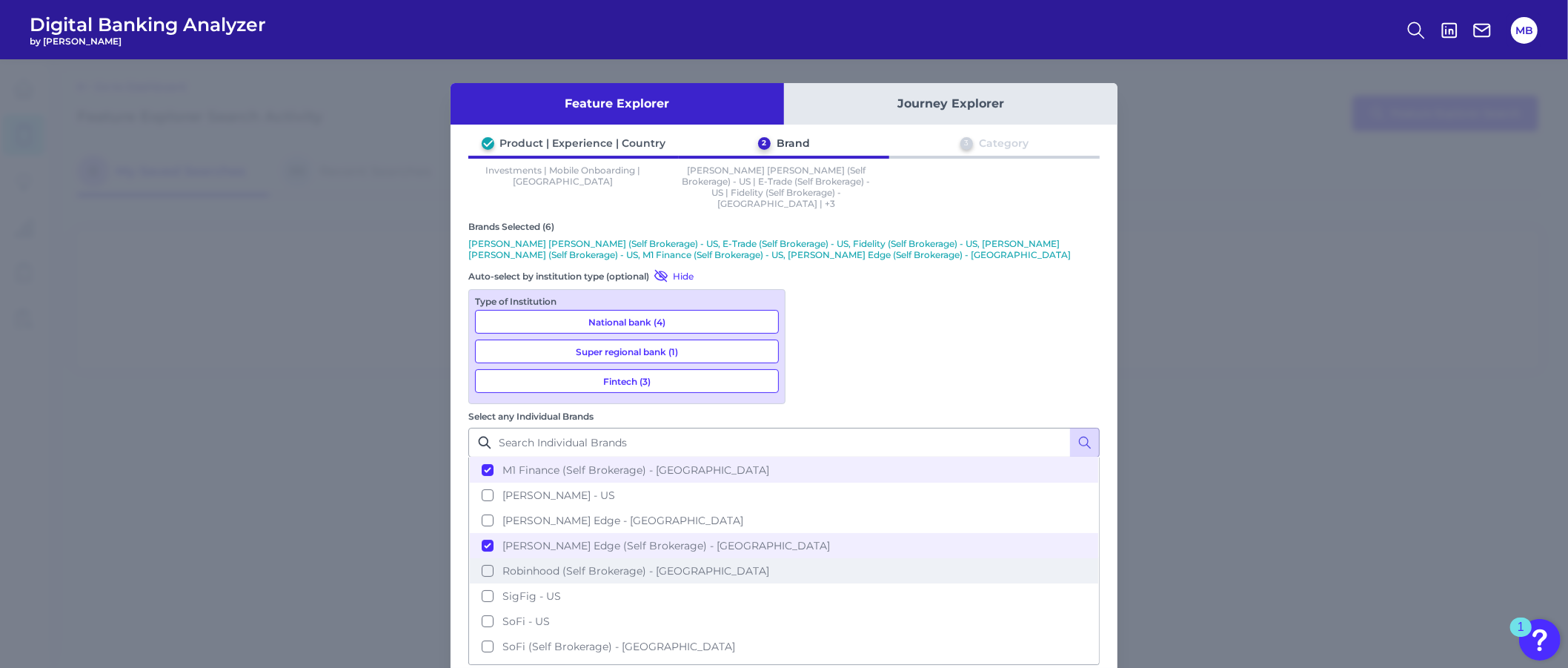
click at [769, 564] on span "Robinhood (Self Brokerage) - [GEOGRAPHIC_DATA]" at bounding box center [636, 571] width 267 height 13
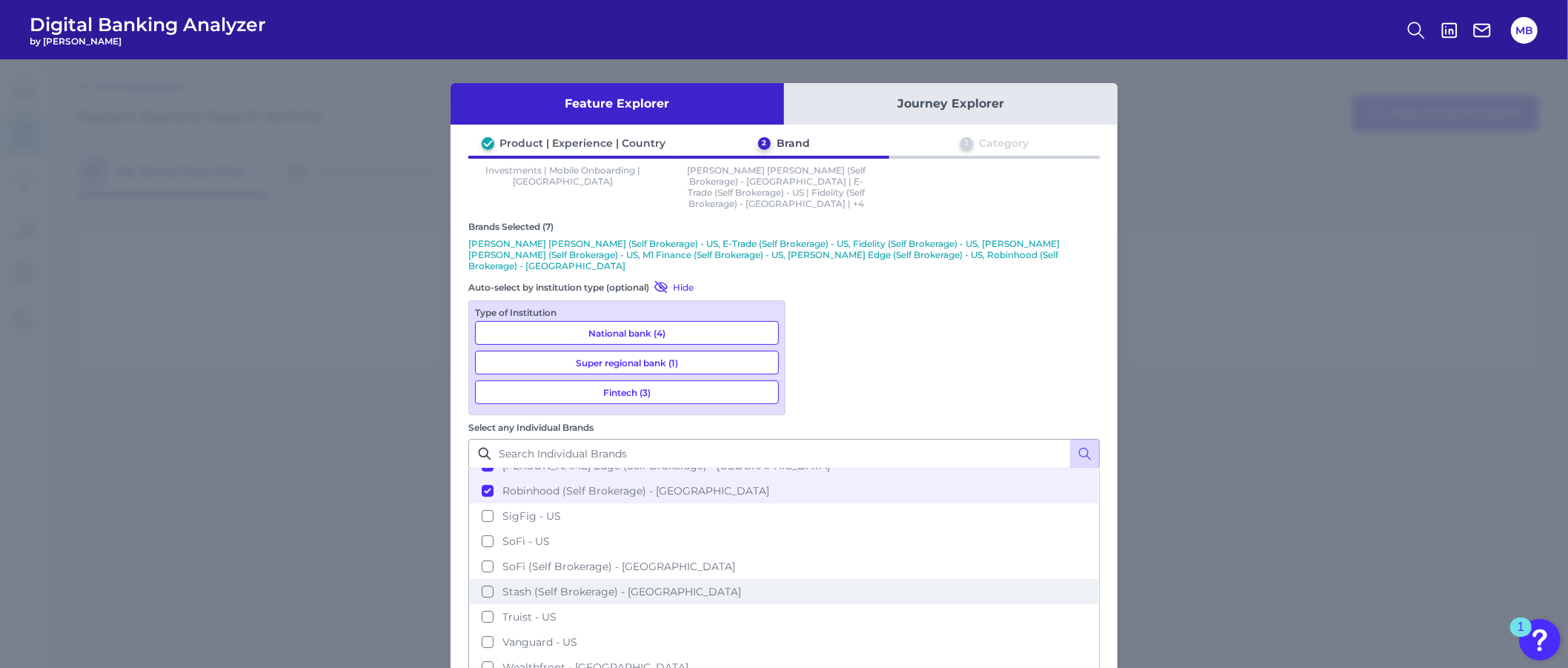
scroll to position [371, 0]
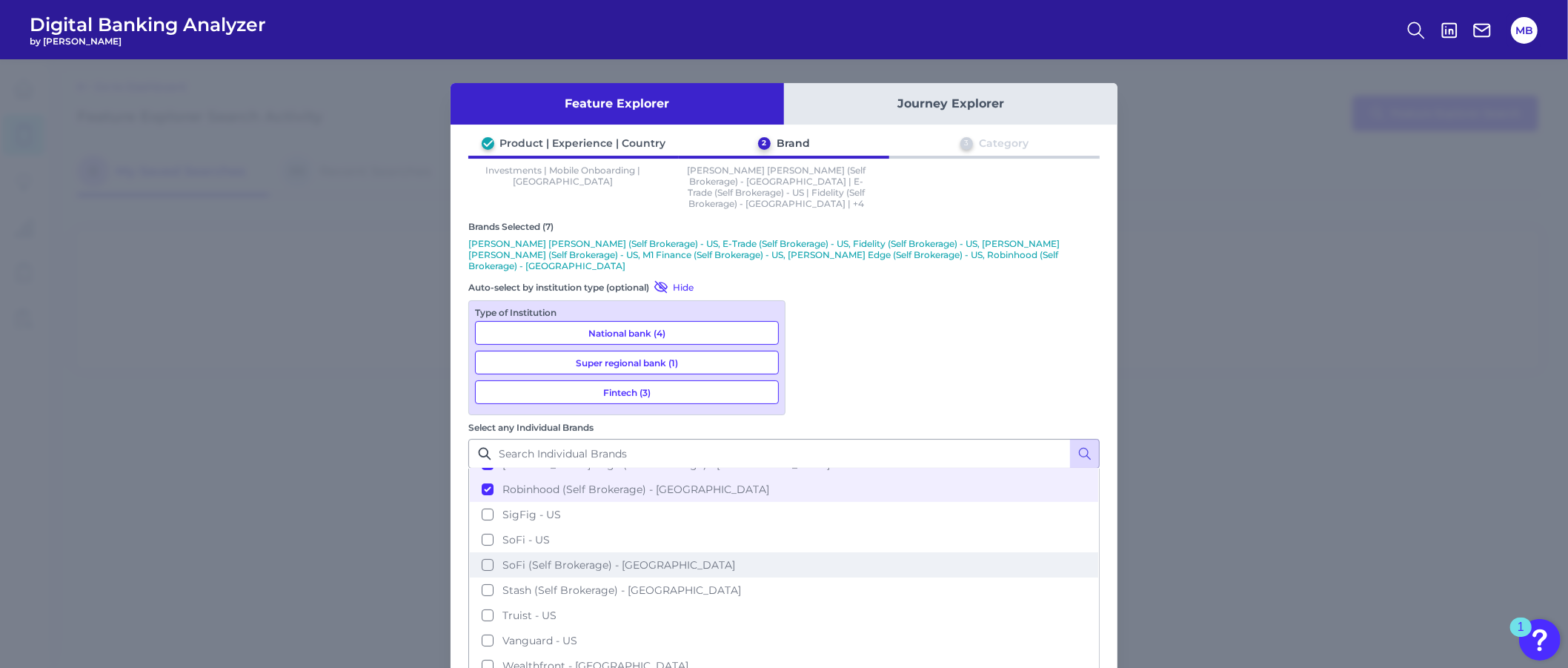
click at [735, 558] on span "SoFi (Self Brokerage) - [GEOGRAPHIC_DATA]" at bounding box center [618, 564] width 232 height 13
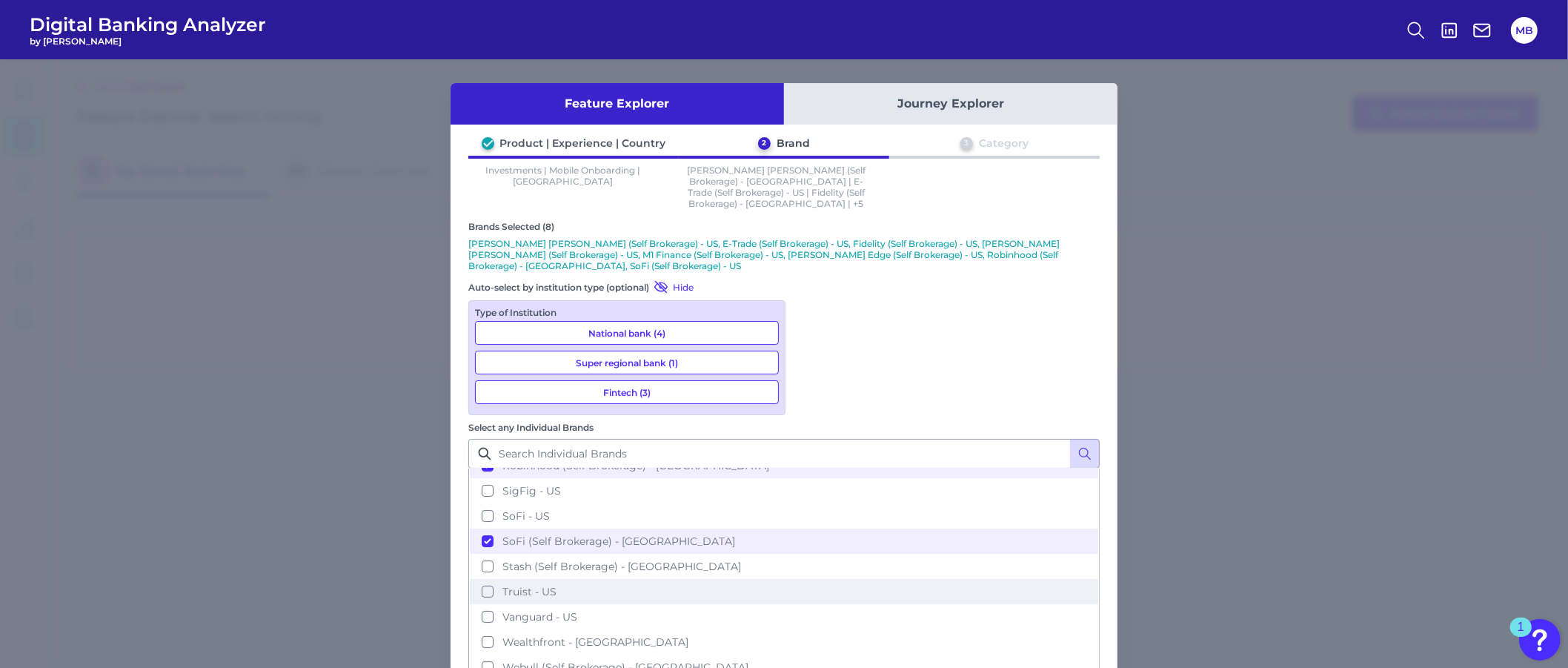
scroll to position [415, 0]
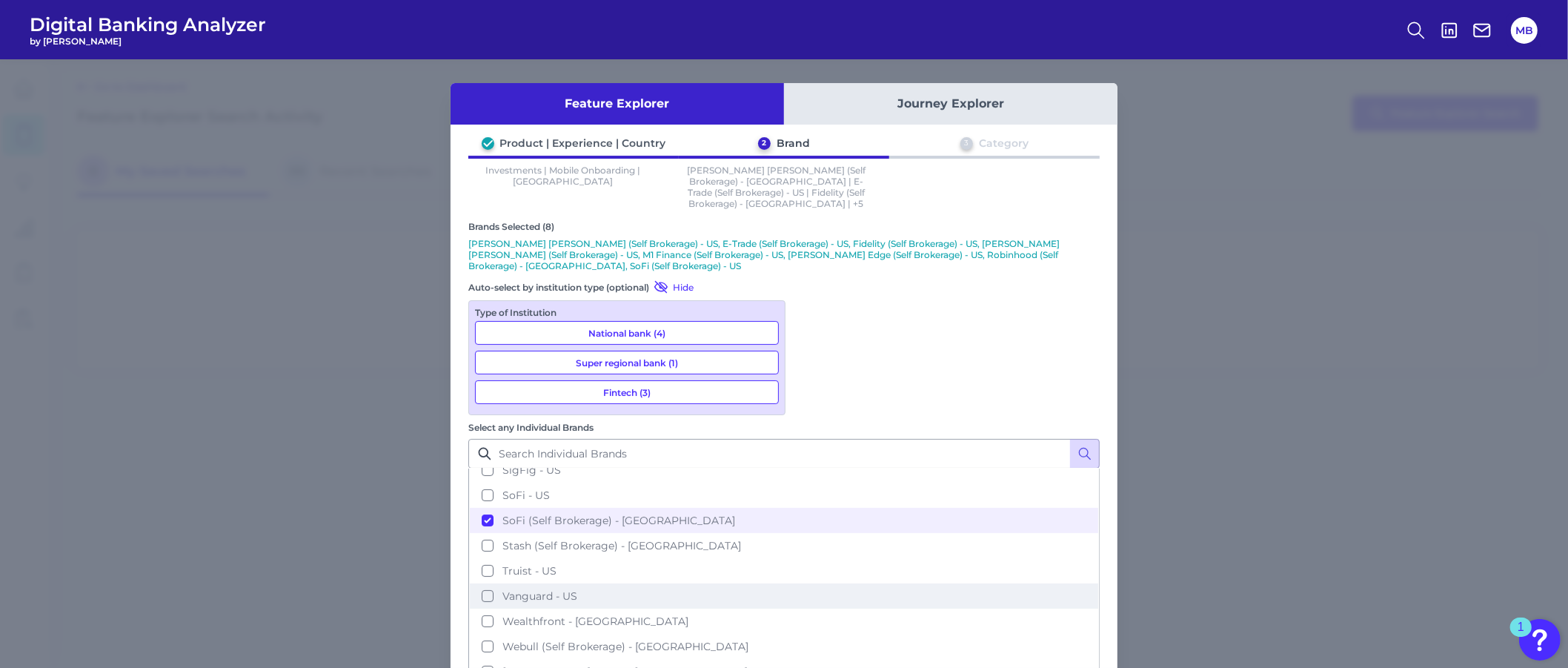
click at [577, 589] on span "Vanguard - US" at bounding box center [539, 596] width 75 height 13
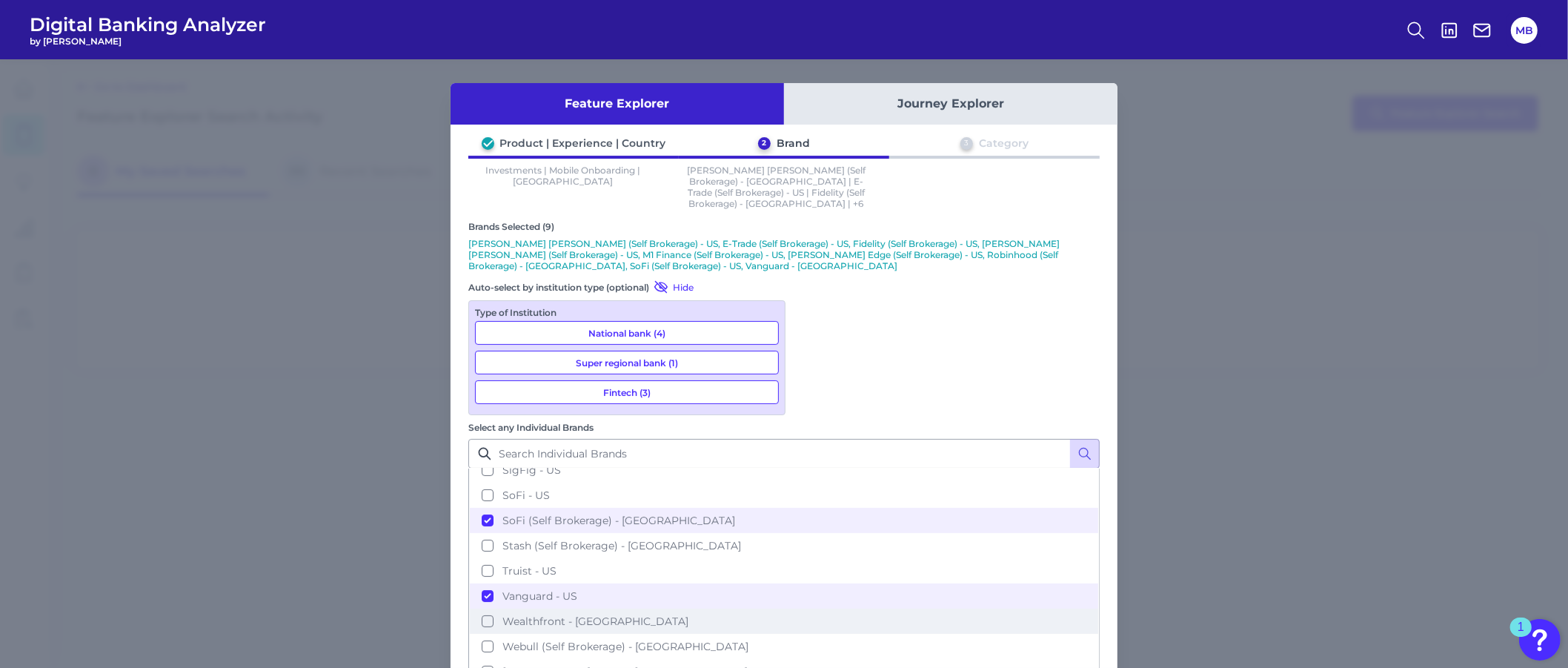
click at [891, 609] on button "Wealthfront - [GEOGRAPHIC_DATA]" at bounding box center [783, 621] width 628 height 26
click at [749, 639] on span "Webull (Self Brokerage) - [GEOGRAPHIC_DATA]" at bounding box center [625, 646] width 246 height 13
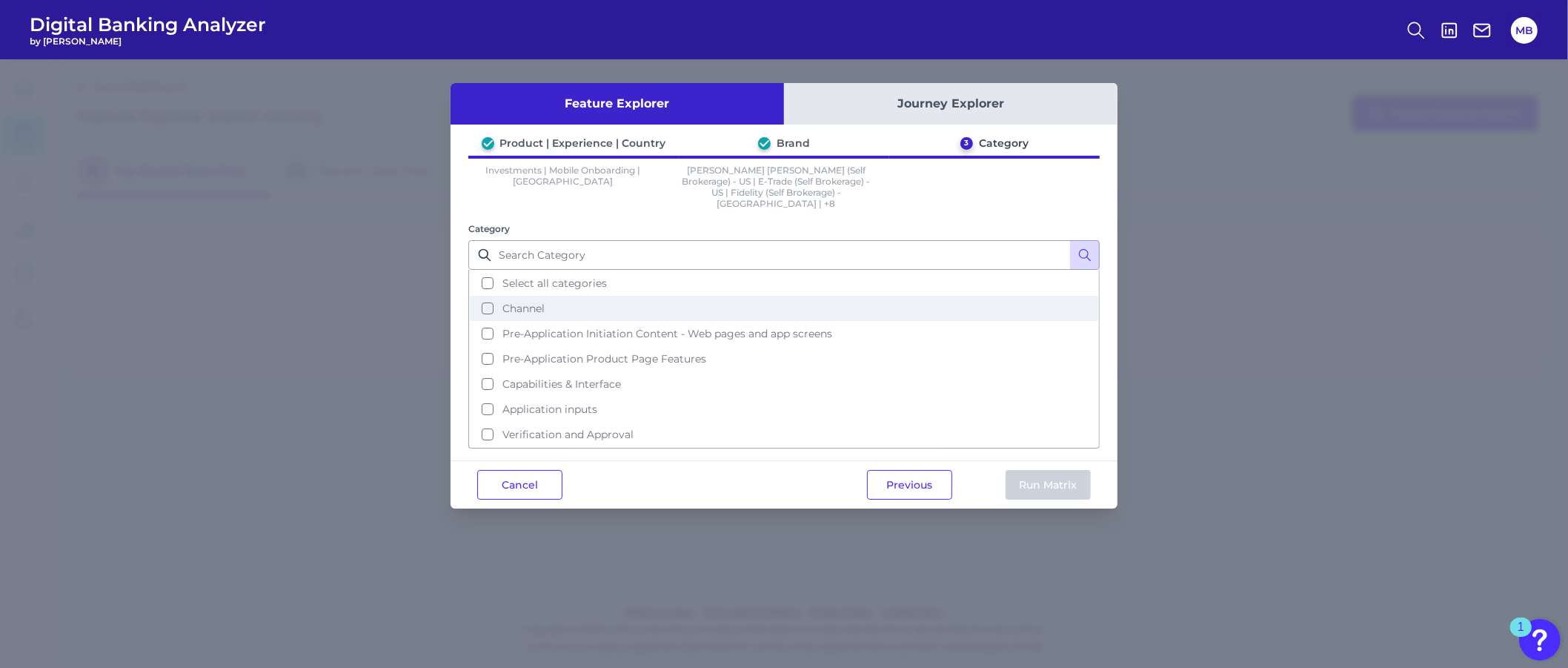
click at [493, 296] on button "Channel" at bounding box center [783, 308] width 628 height 26
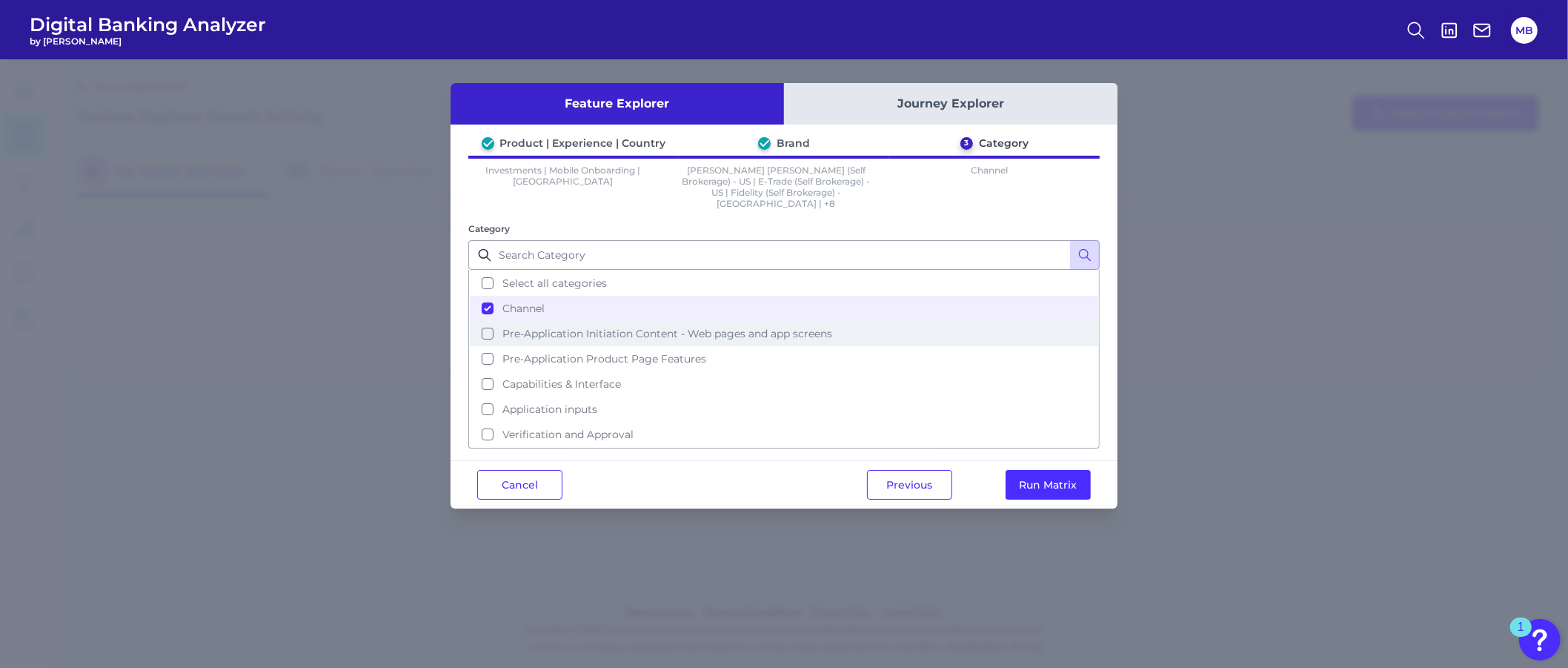
click at [613, 327] on span "Pre-Application Initiation Content - Web pages and app screens" at bounding box center [667, 334] width 329 height 13
click at [660, 480] on div "Cancel Previous Run Matrix" at bounding box center [784, 484] width 667 height 48
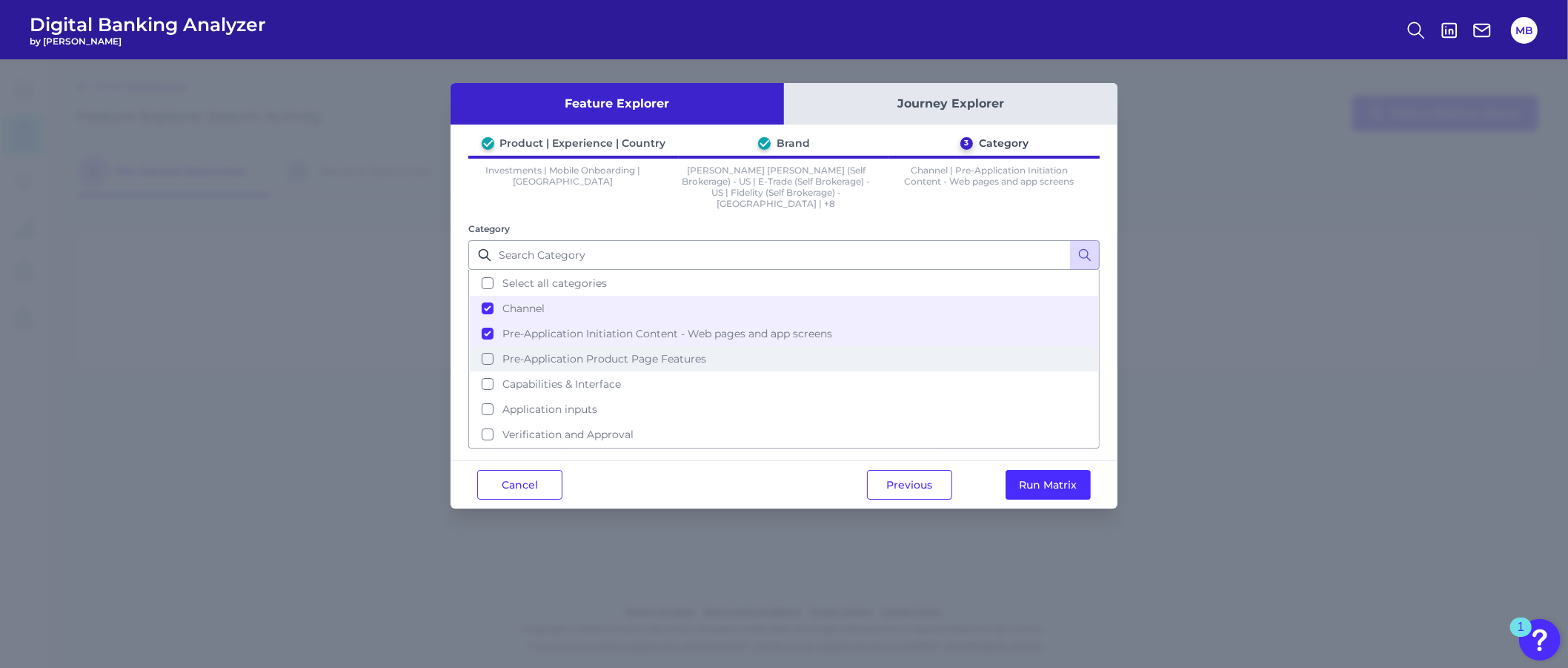
click at [578, 352] on span "Pre-Application Product Page Features" at bounding box center [604, 358] width 203 height 13
click at [1046, 469] on button "Run Matrix" at bounding box center [1048, 484] width 85 height 30
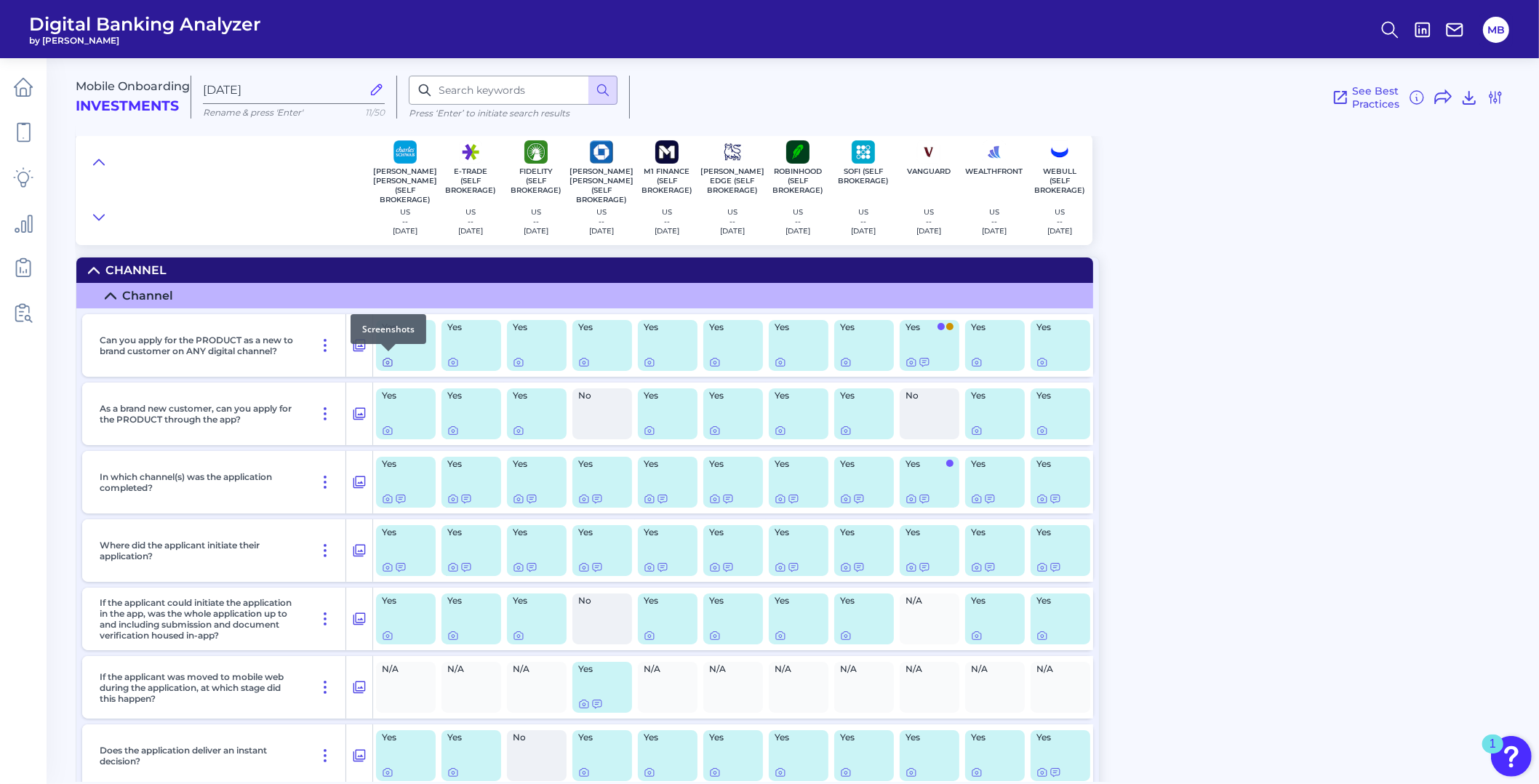
click at [389, 365] on icon at bounding box center [387, 362] width 11 height 11
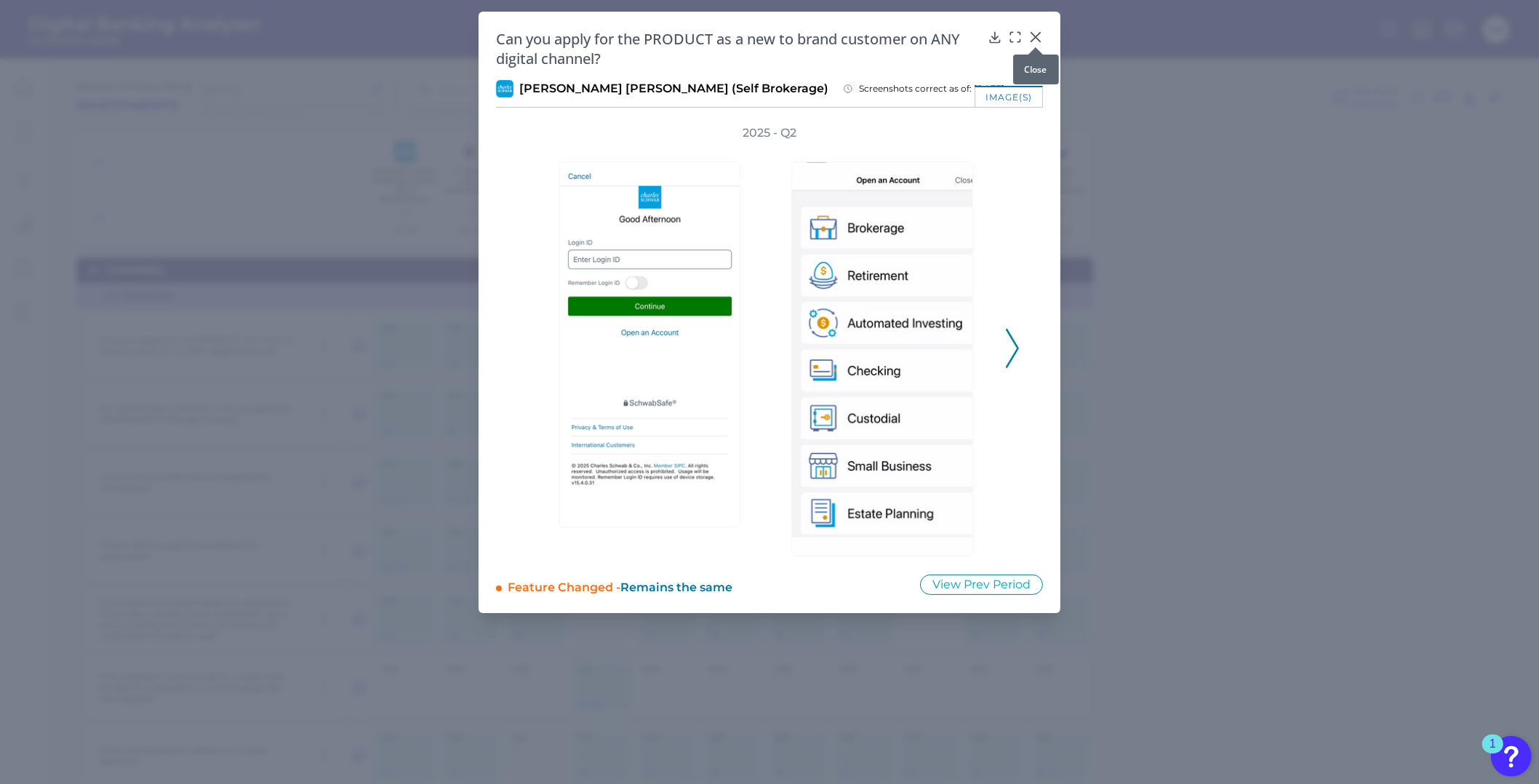
click at [1038, 29] on button at bounding box center [1035, 36] width 15 height 15
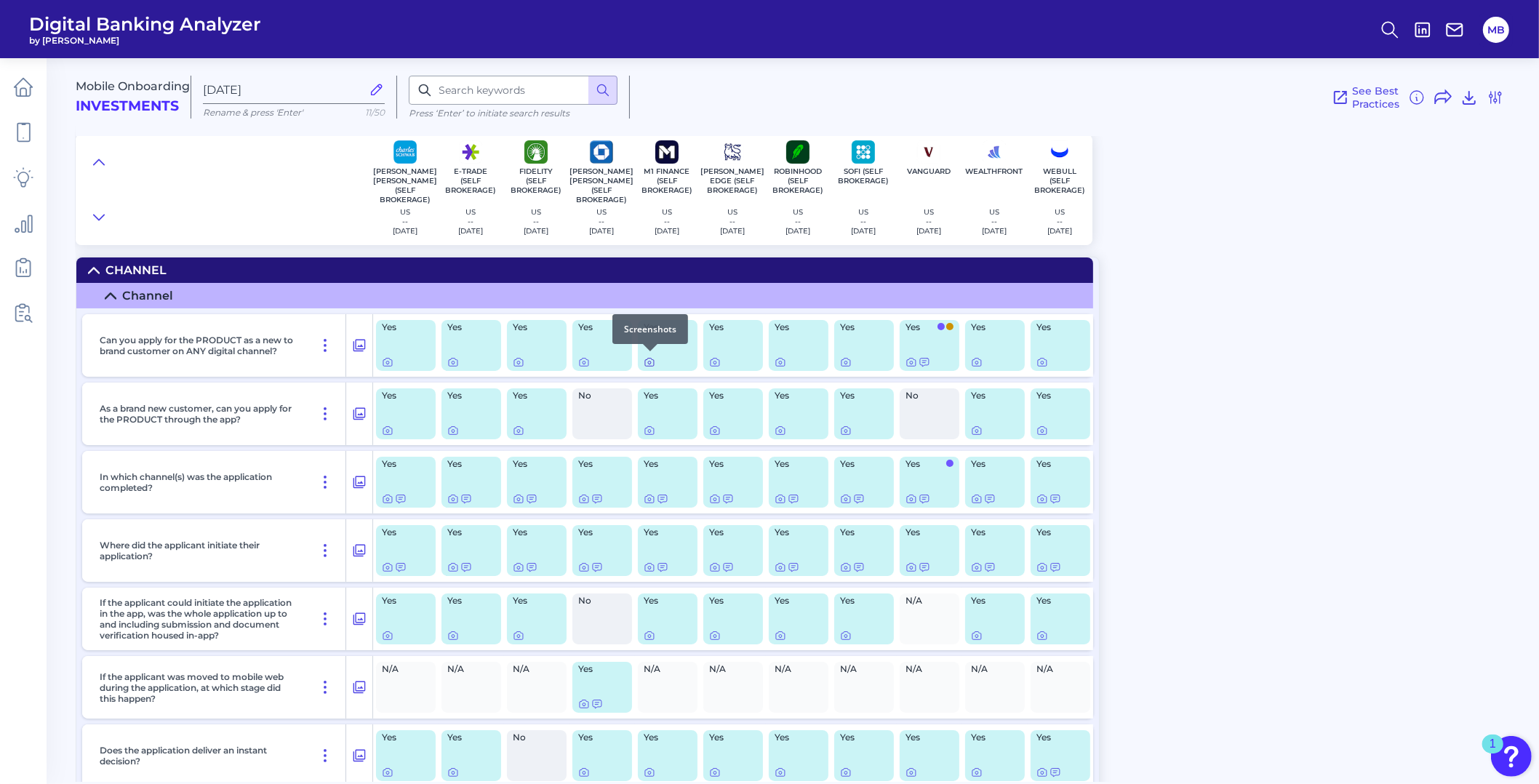
click at [652, 362] on icon at bounding box center [649, 362] width 11 height 11
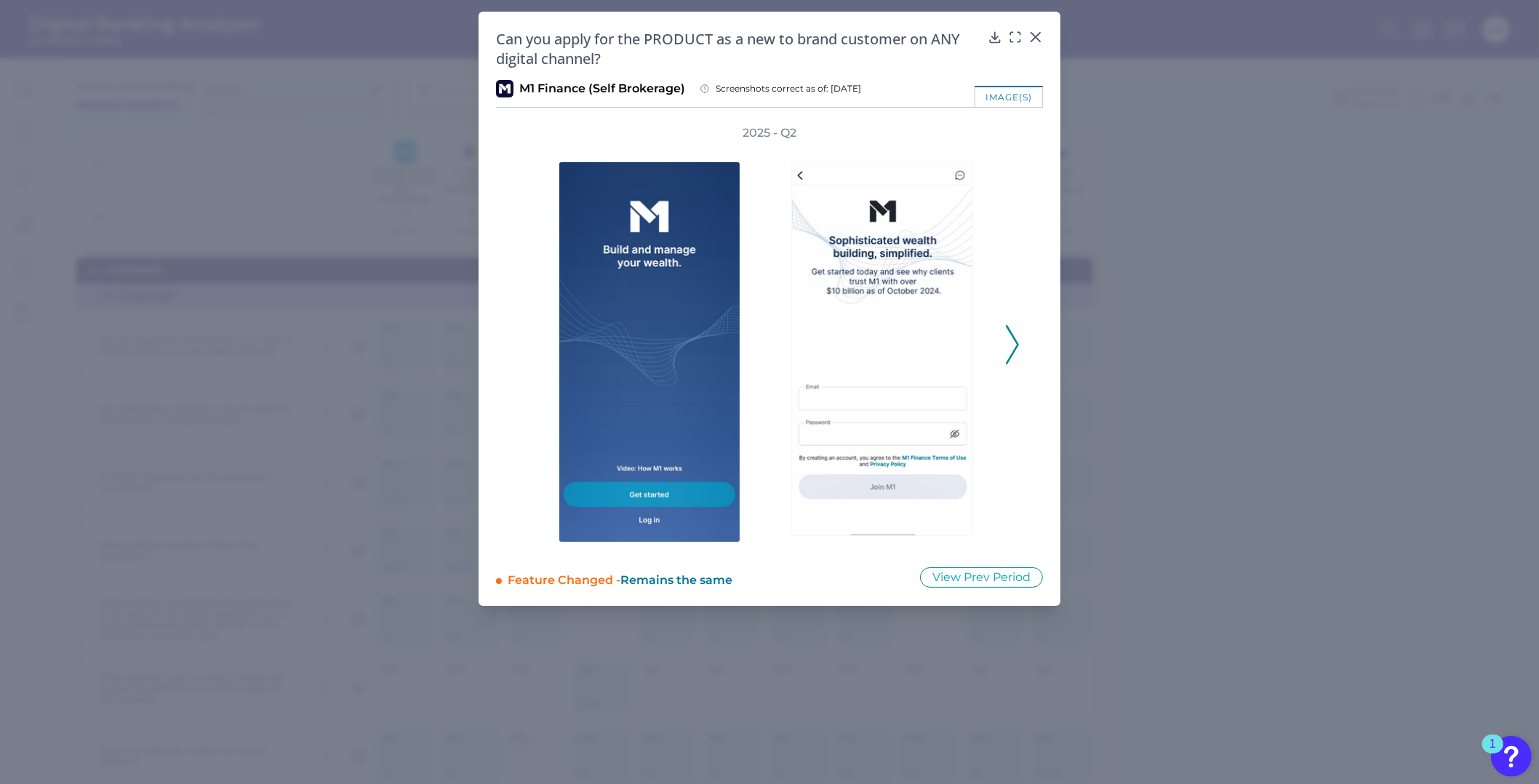
click at [1009, 338] on icon at bounding box center [1012, 344] width 13 height 40
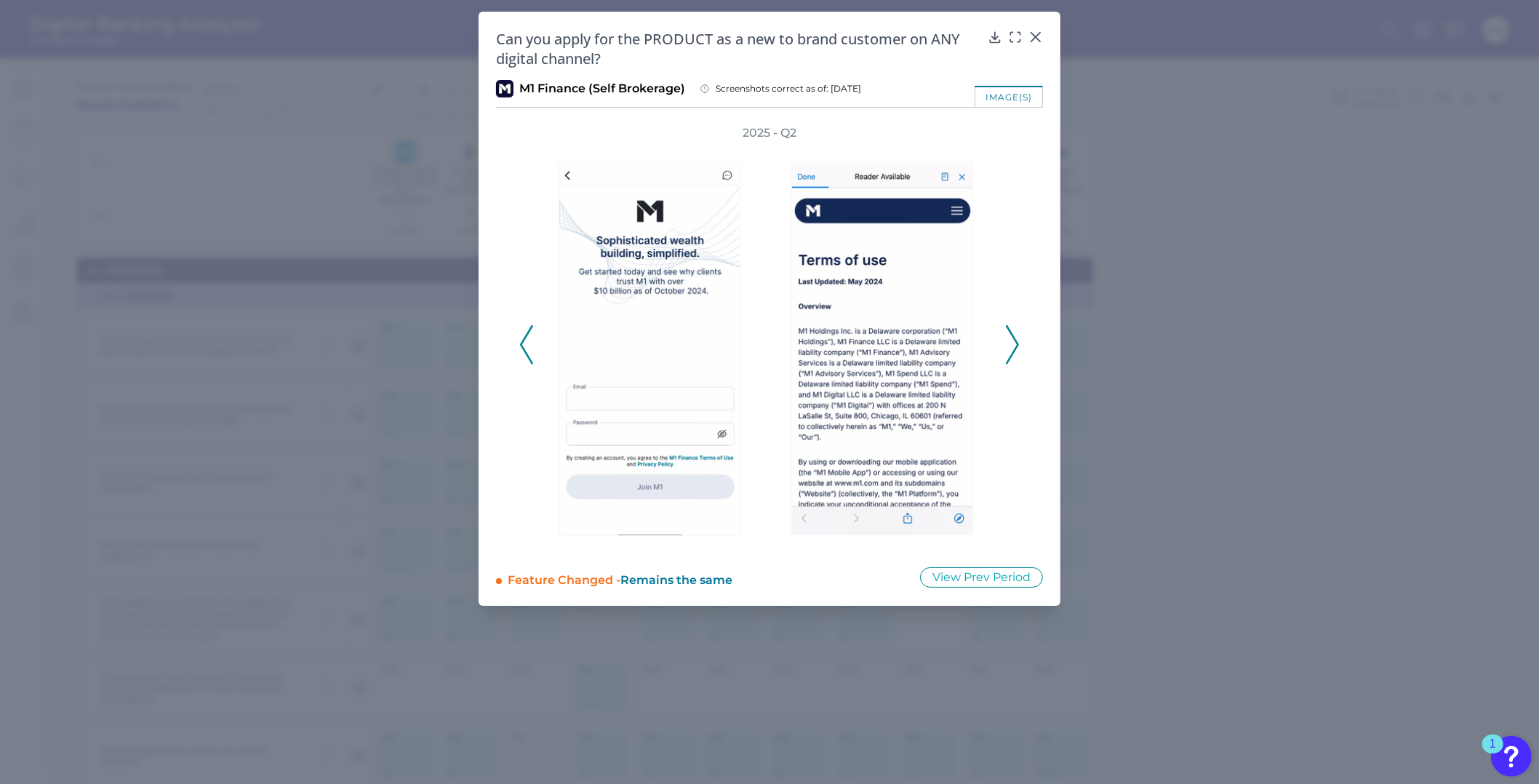
click at [1010, 338] on icon at bounding box center [1012, 344] width 13 height 40
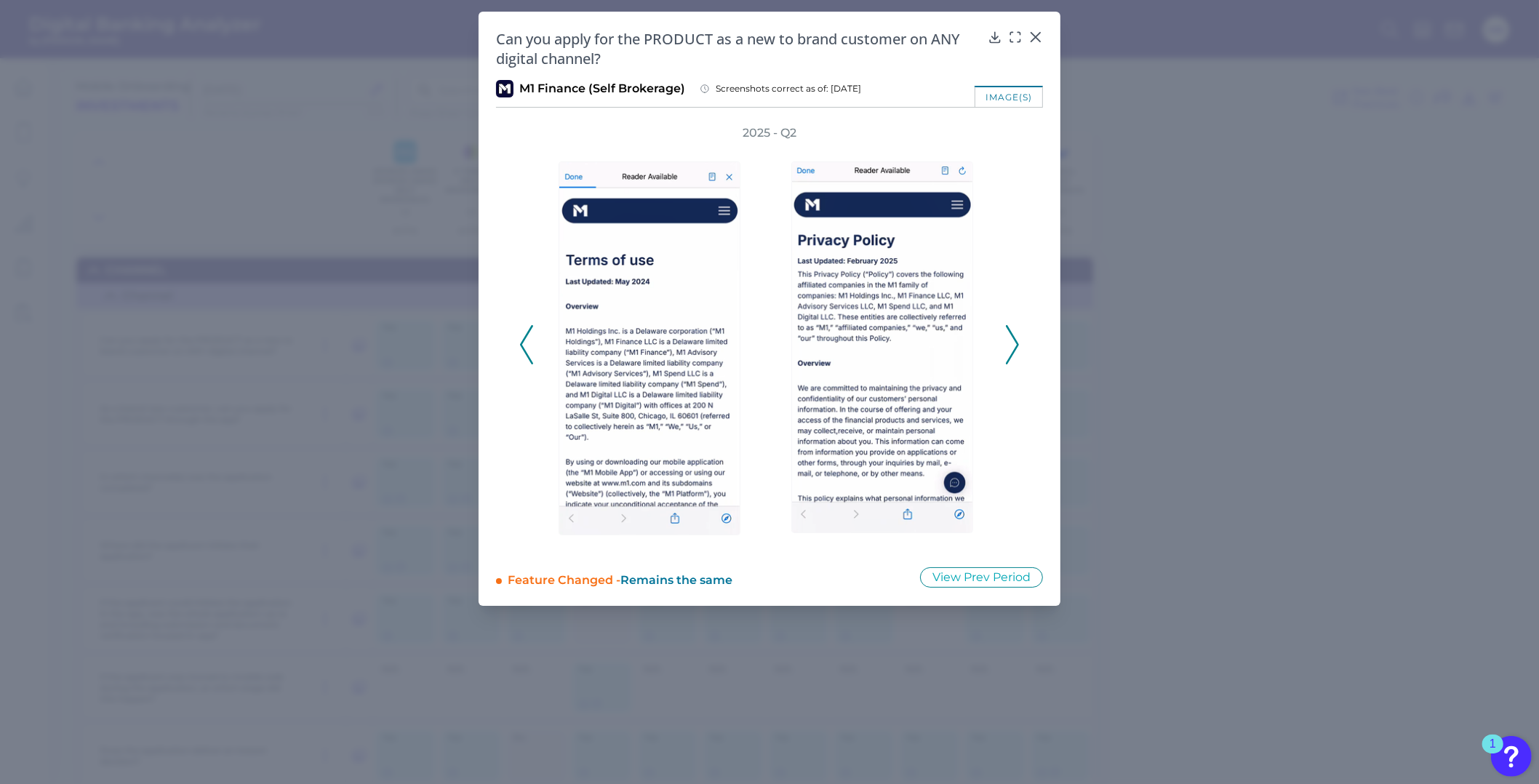
click at [1010, 339] on icon at bounding box center [1012, 344] width 13 height 40
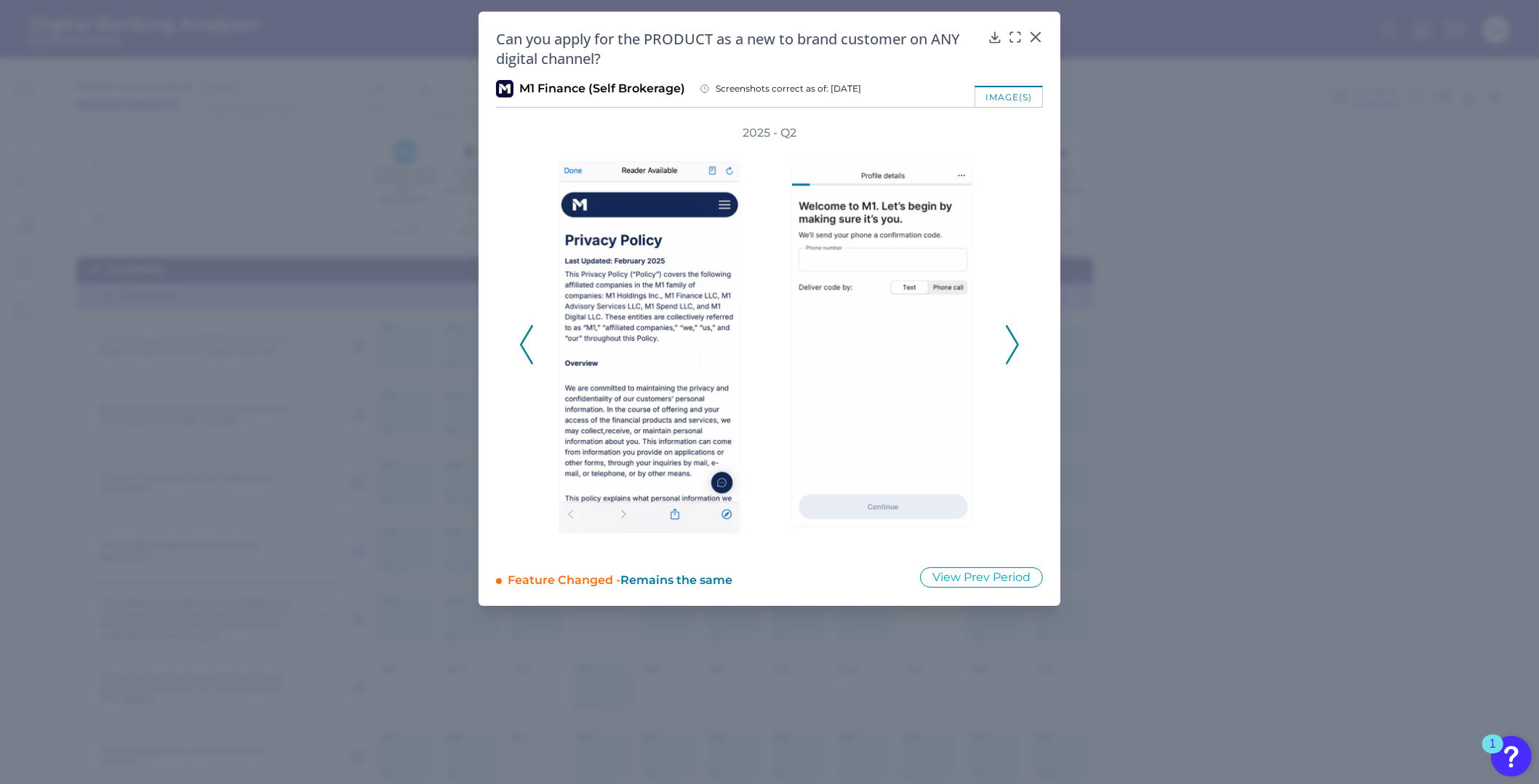
click at [1010, 340] on icon at bounding box center [1012, 344] width 13 height 40
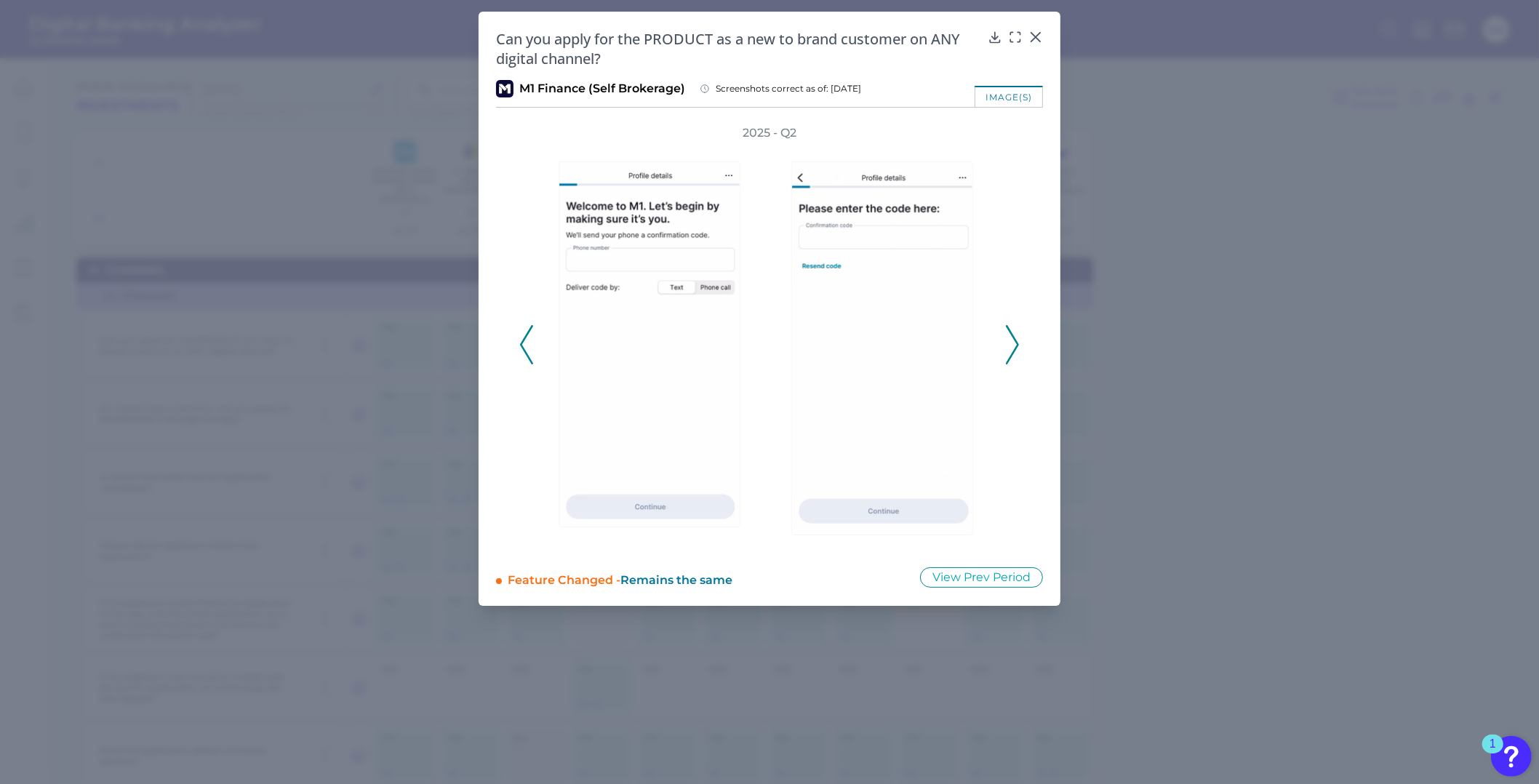
click at [511, 343] on div "2025 - Q2" at bounding box center [770, 337] width 547 height 424
click at [1038, 40] on div at bounding box center [1035, 47] width 15 height 15
click at [1034, 35] on icon at bounding box center [1035, 36] width 9 height 9
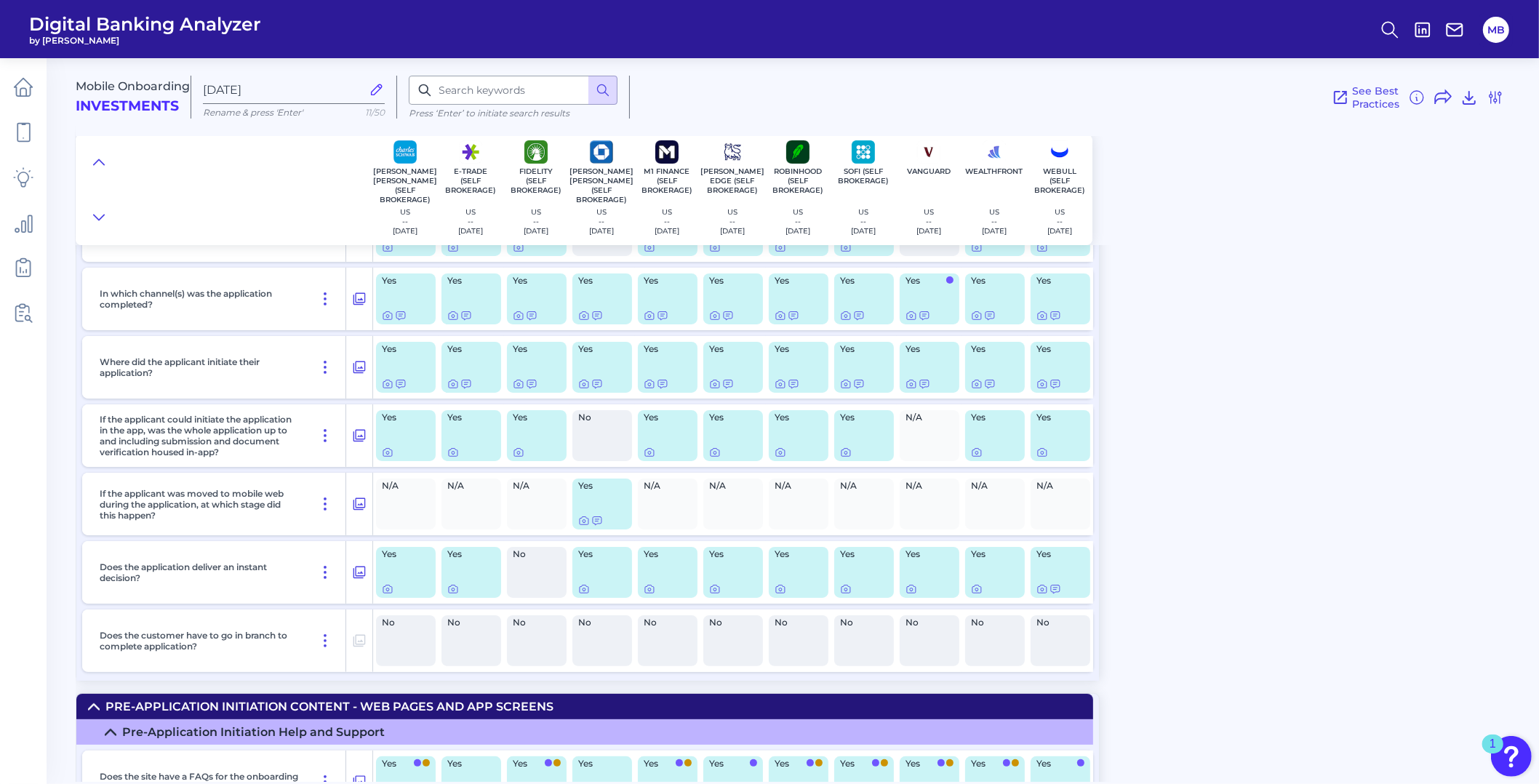
scroll to position [272, 0]
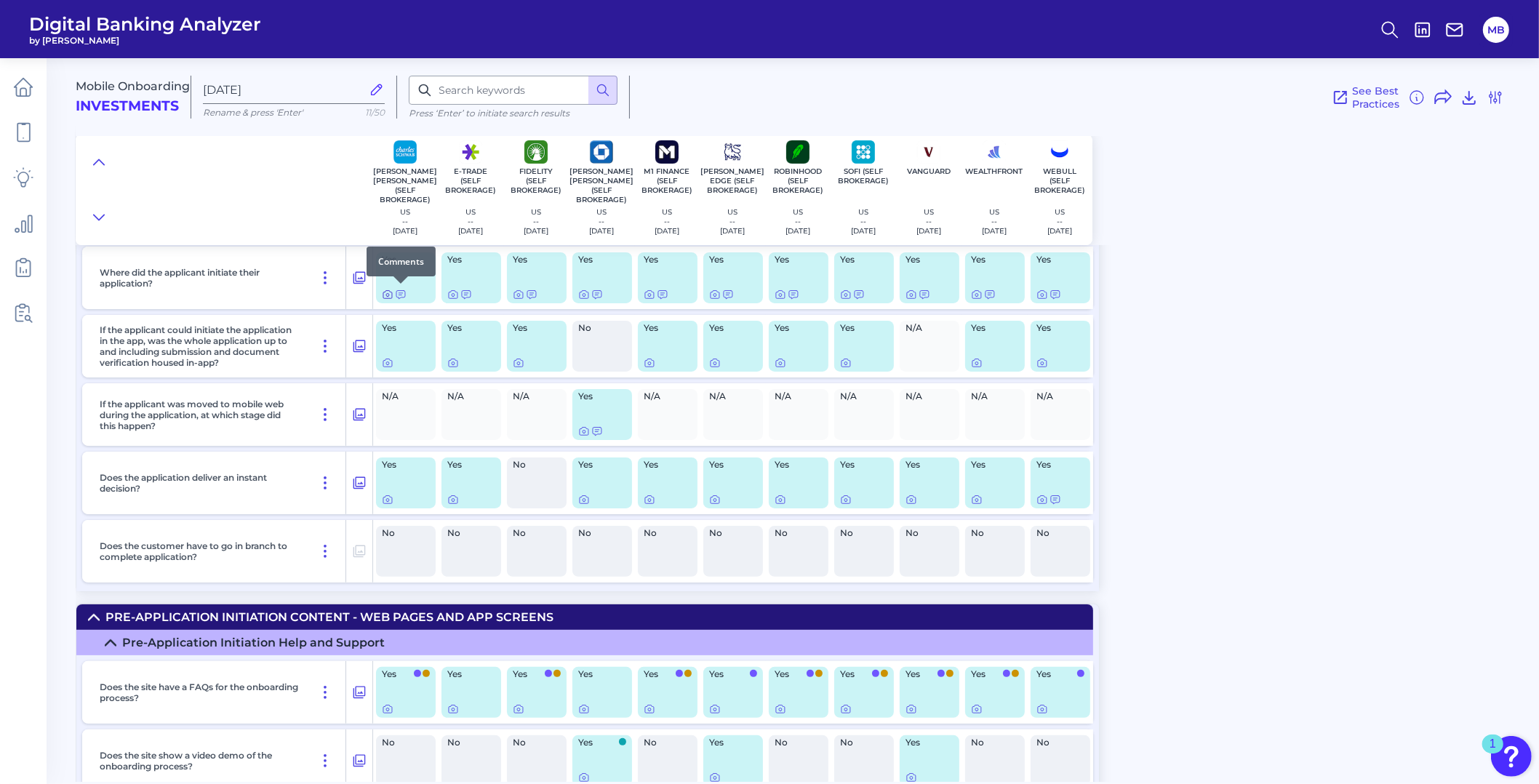
click at [393, 293] on icon at bounding box center [387, 294] width 11 height 11
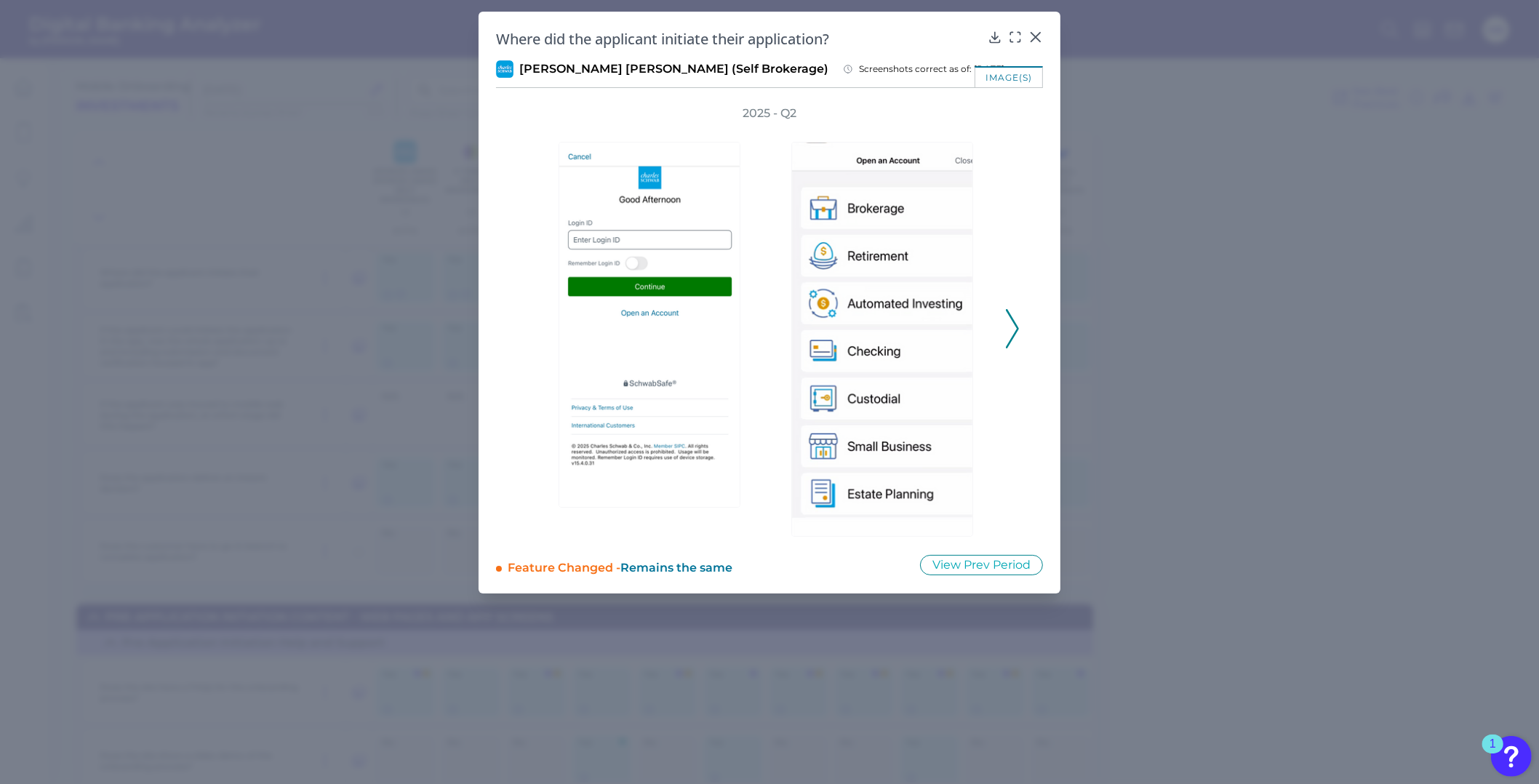
click at [1007, 328] on div "2025 - Q2" at bounding box center [769, 320] width 500 height 431
click at [1010, 324] on icon at bounding box center [1012, 328] width 13 height 40
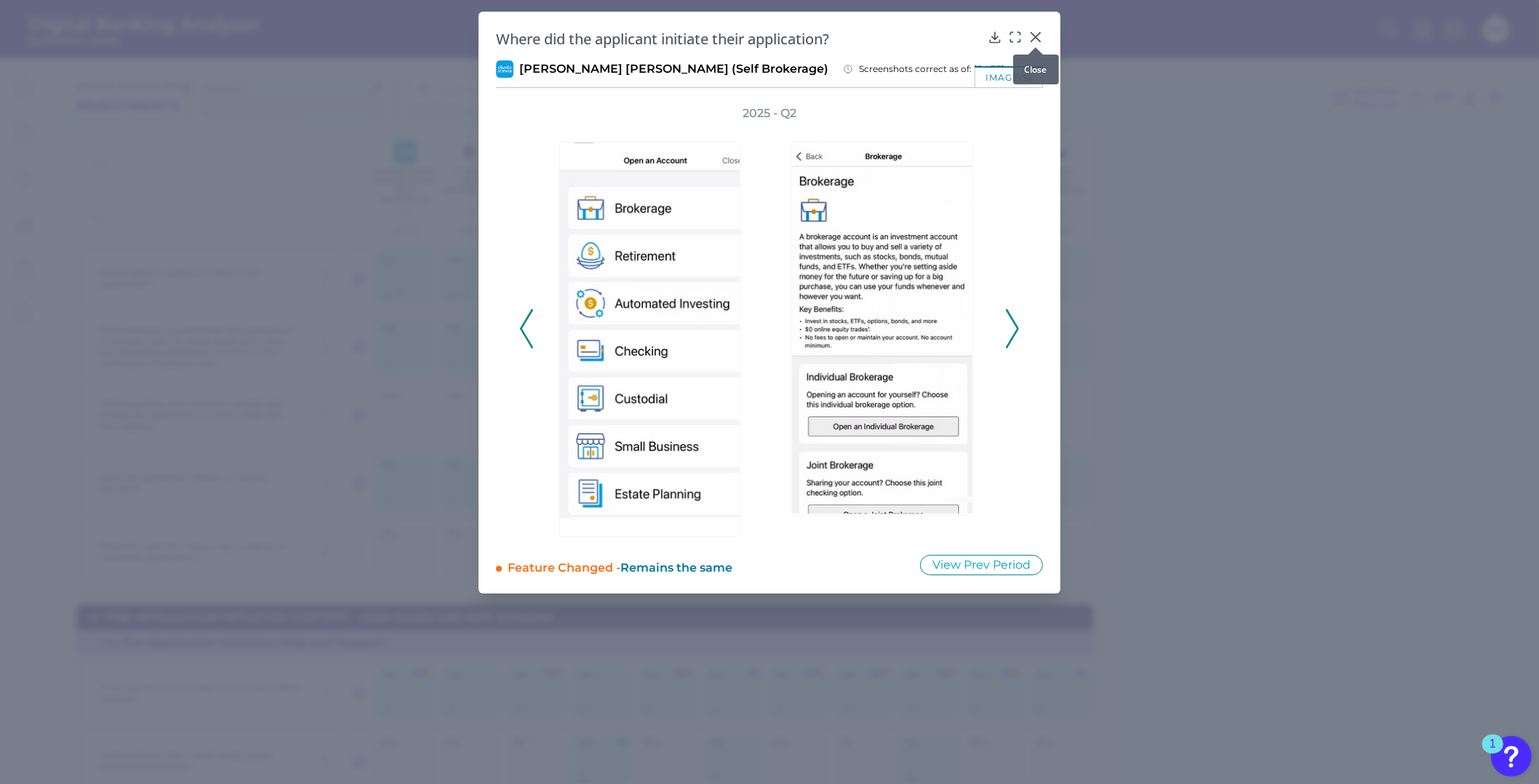
click at [1037, 35] on icon at bounding box center [1035, 36] width 9 height 9
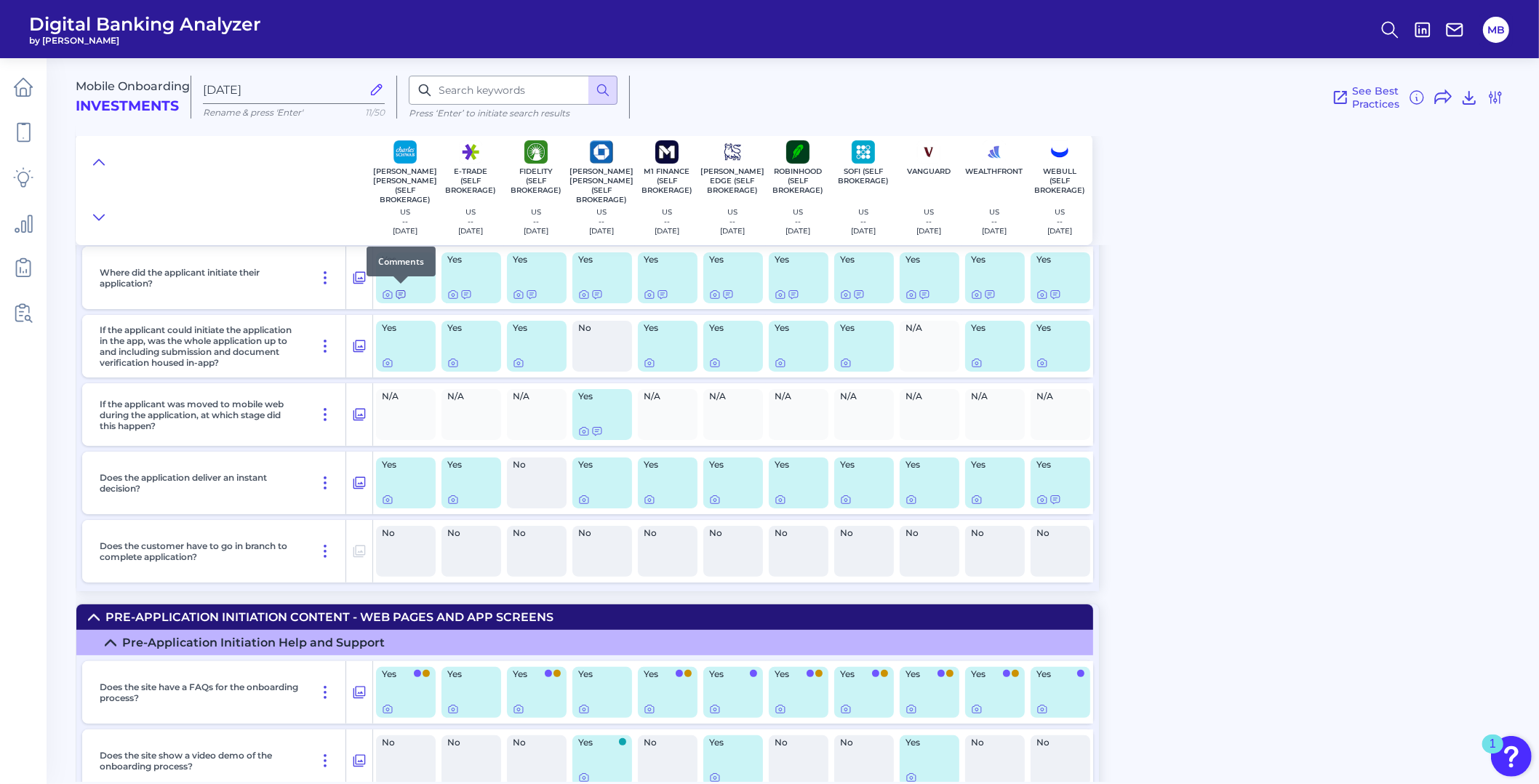
click at [403, 293] on icon at bounding box center [400, 294] width 11 height 11
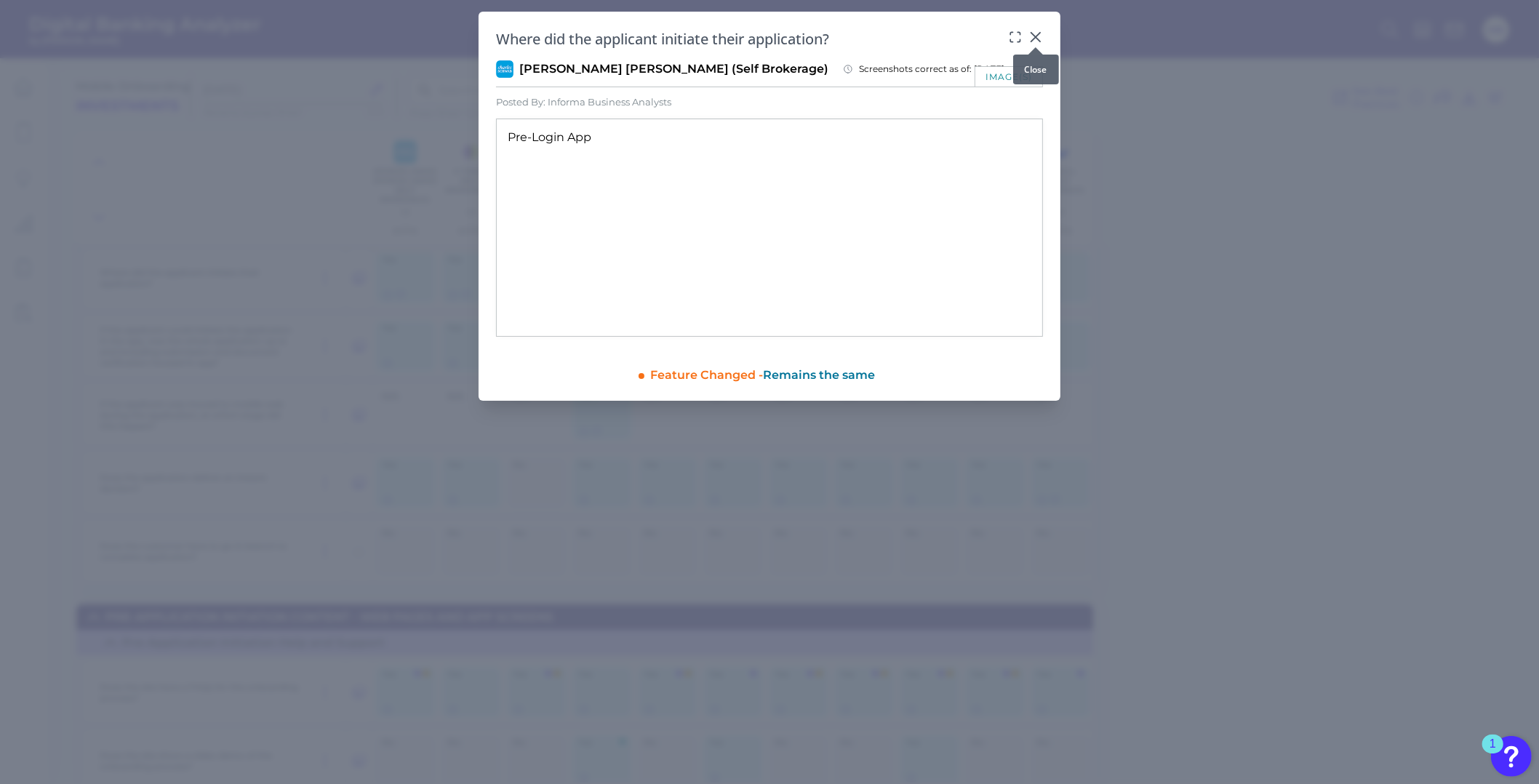
click at [1035, 35] on icon at bounding box center [1035, 37] width 15 height 15
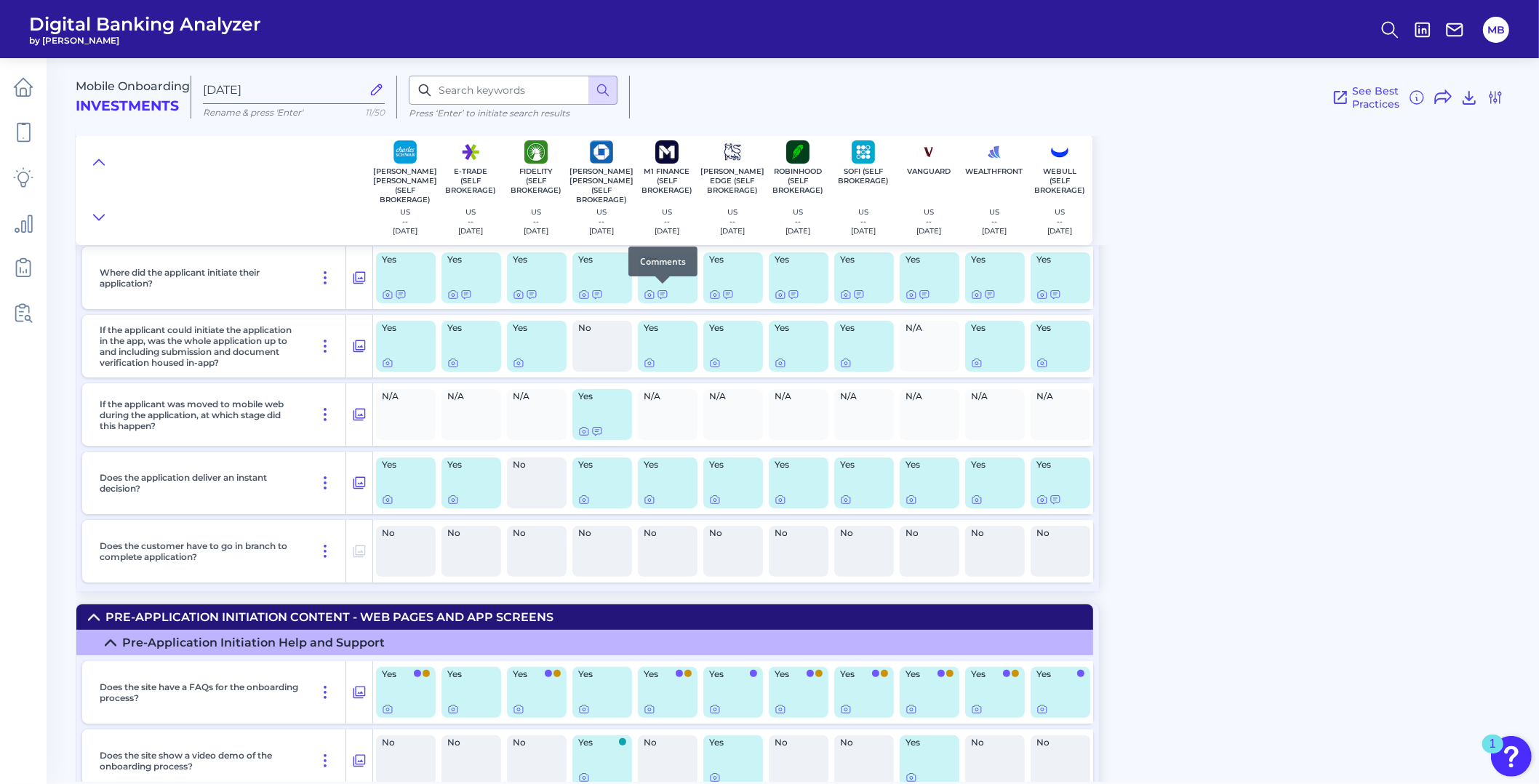
click at [662, 289] on div at bounding box center [663, 284] width 15 height 15
click at [664, 291] on icon at bounding box center [662, 294] width 11 height 11
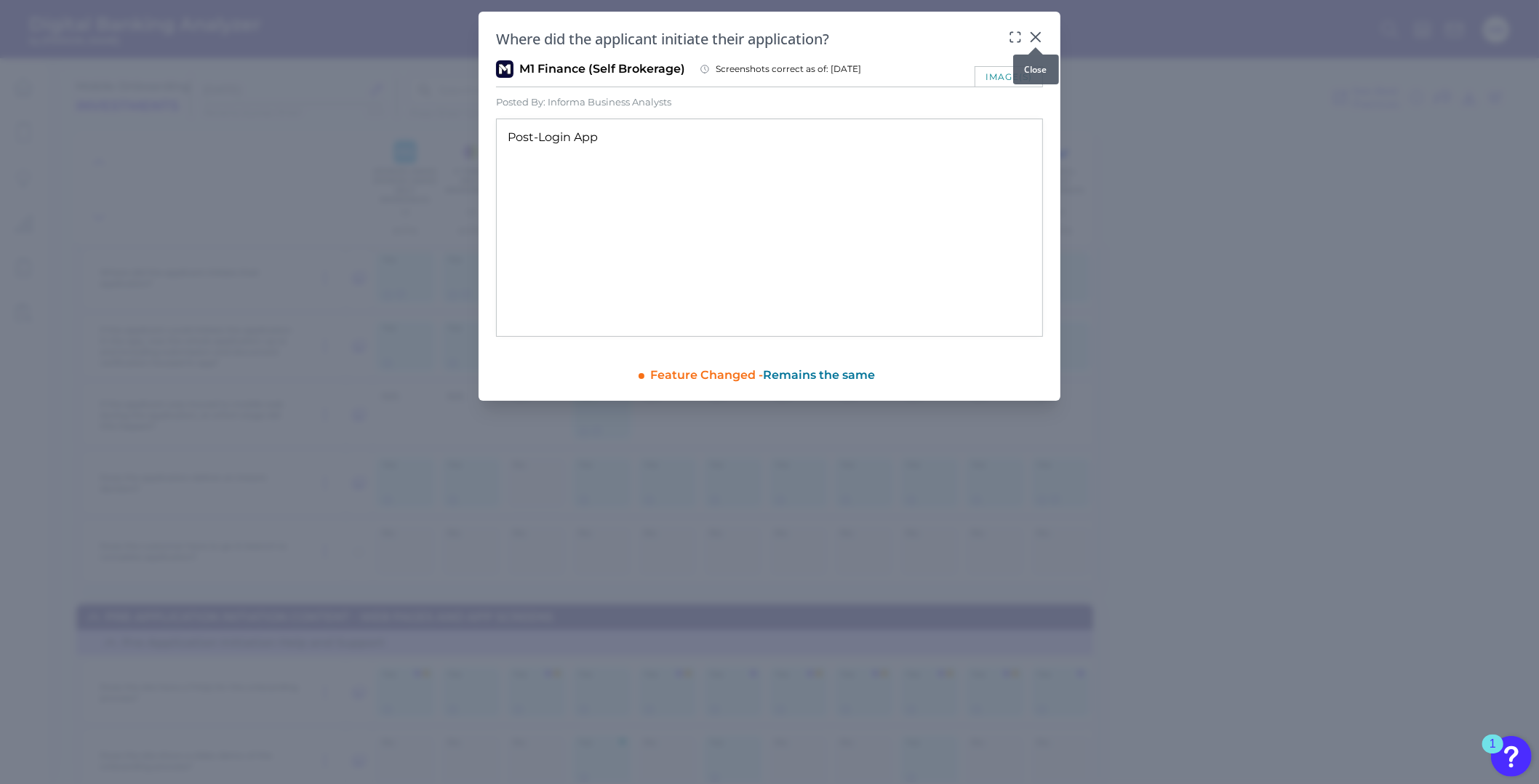
click at [1035, 37] on icon at bounding box center [1035, 36] width 9 height 9
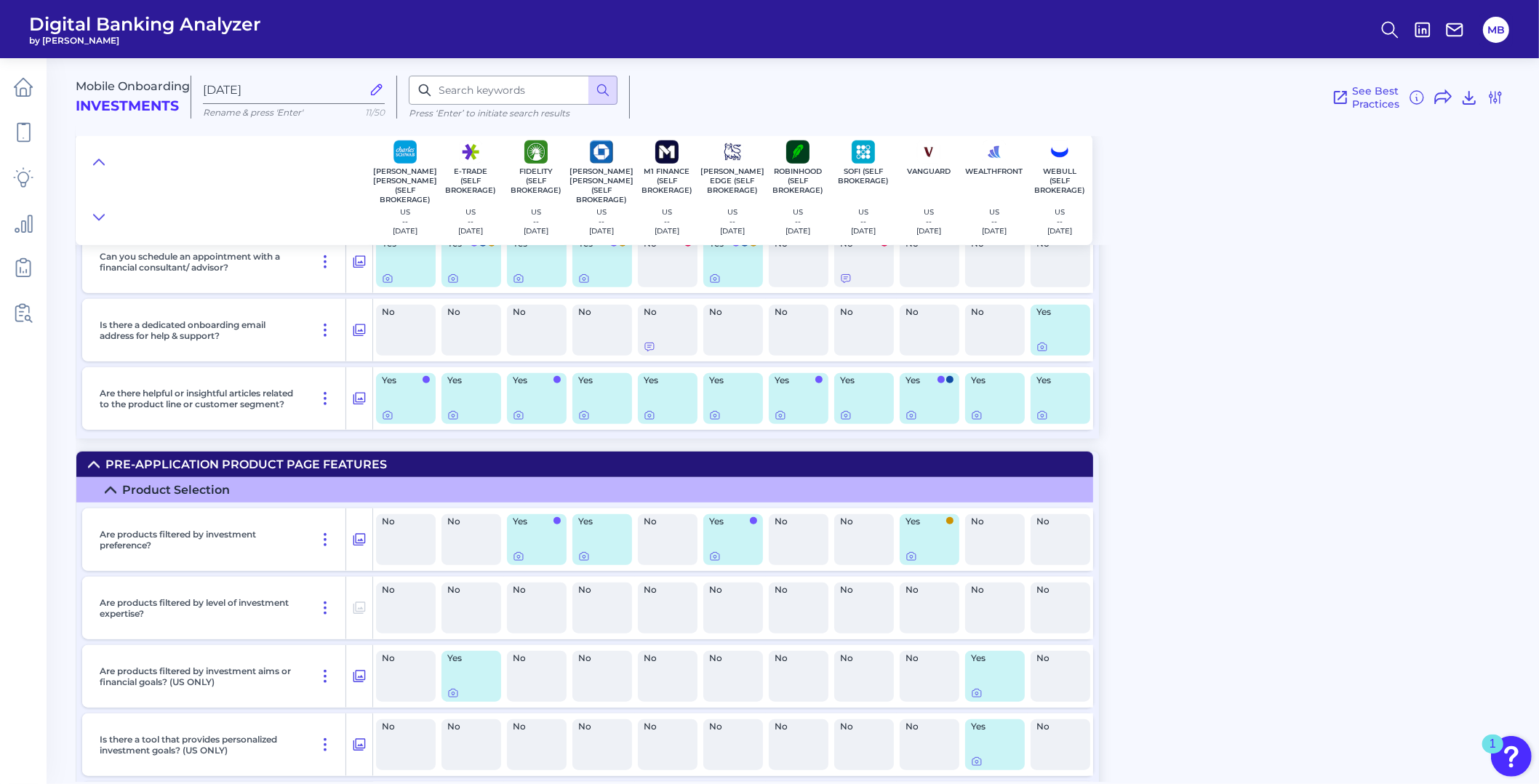
scroll to position [1272, 0]
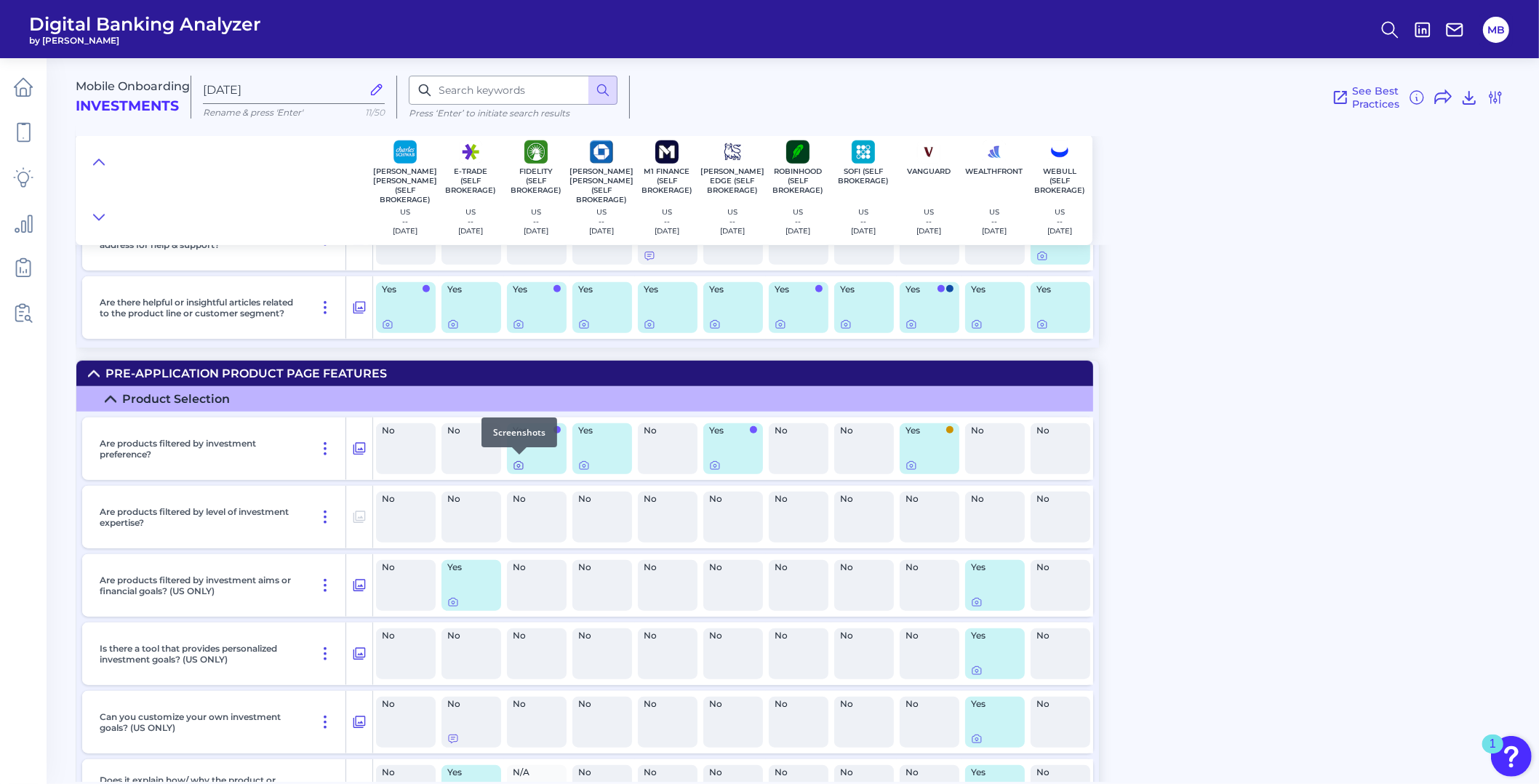
click at [521, 466] on icon at bounding box center [518, 466] width 11 height 11
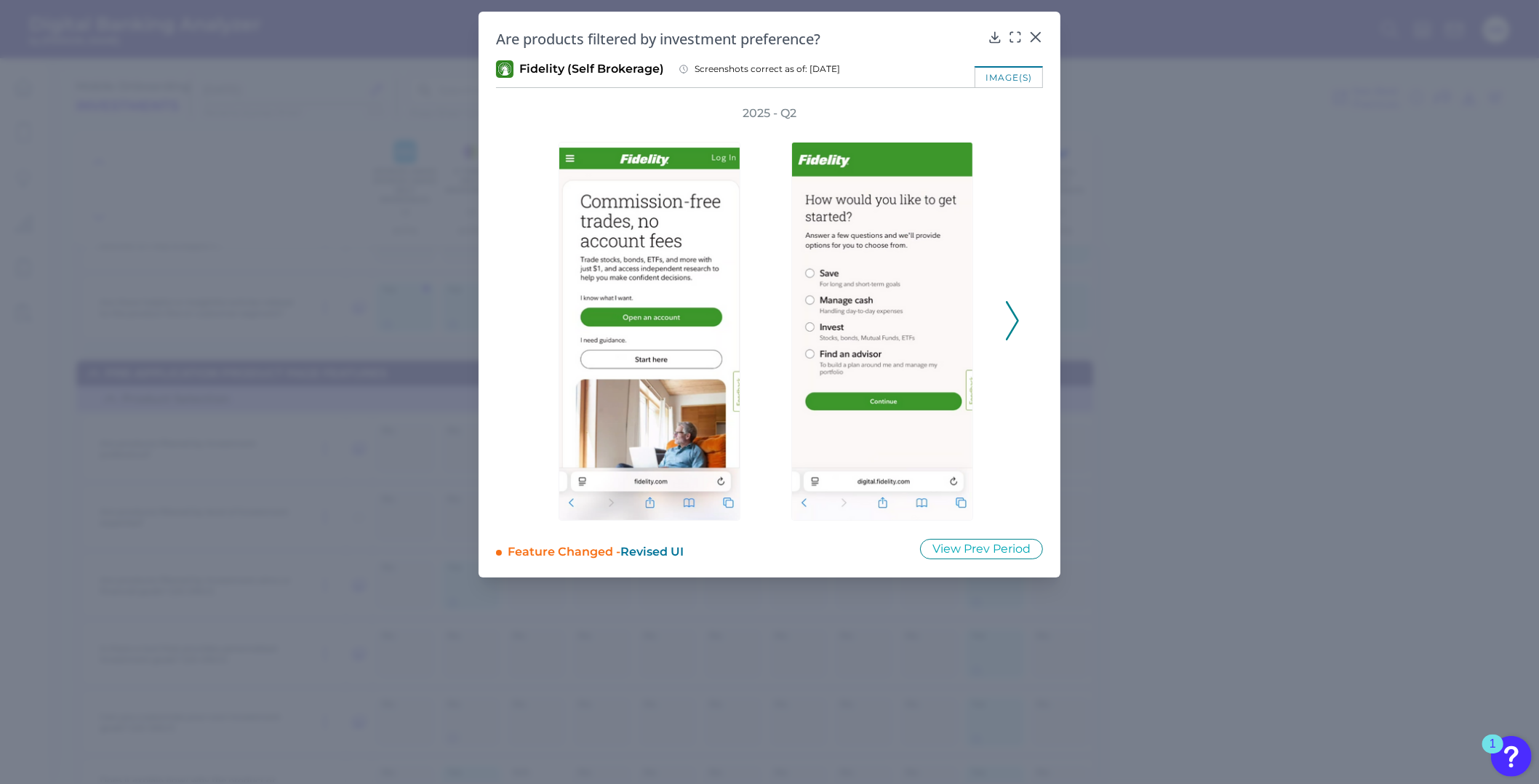
click at [1017, 323] on icon at bounding box center [1012, 320] width 13 height 40
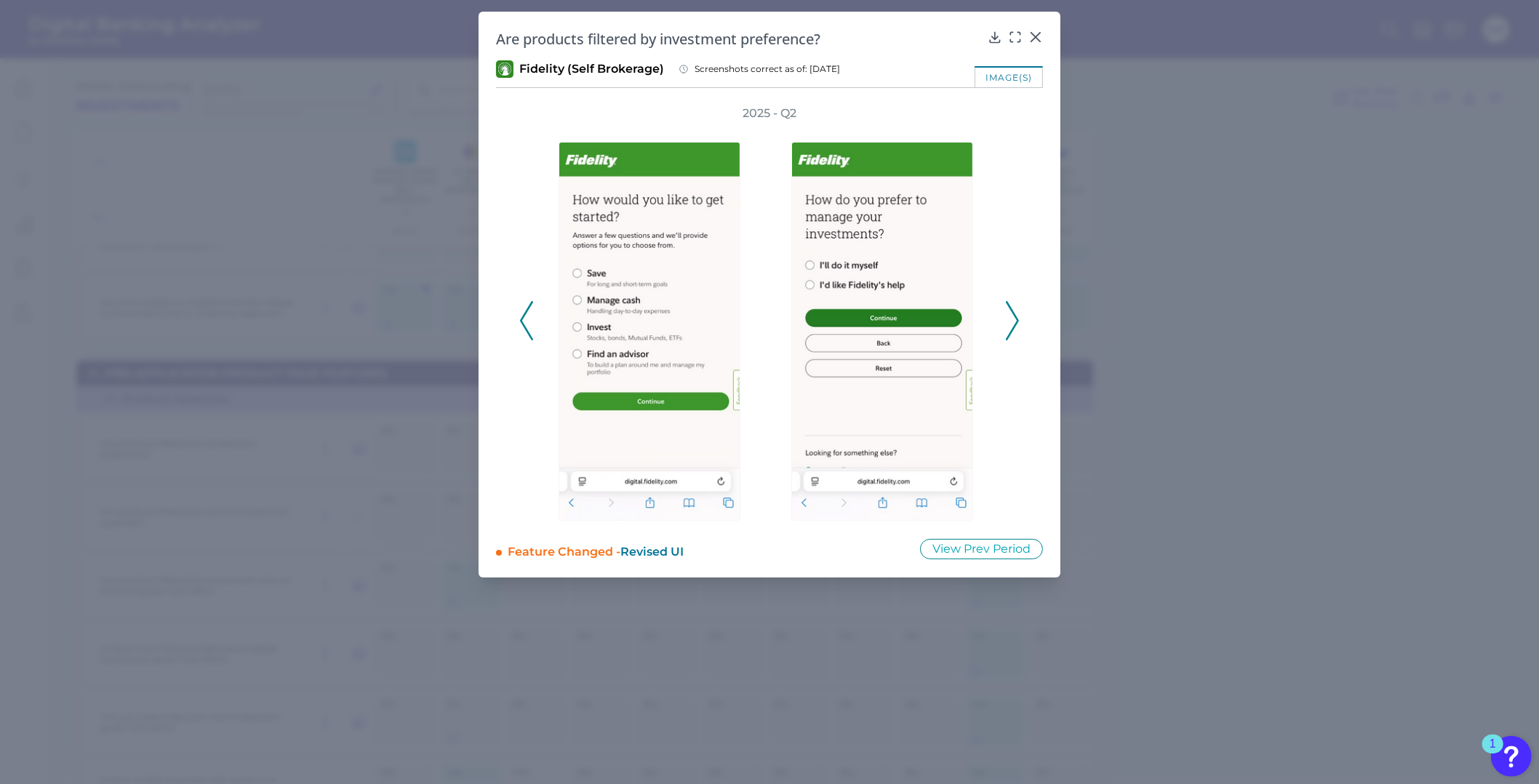
click at [1017, 323] on icon at bounding box center [1012, 320] width 13 height 40
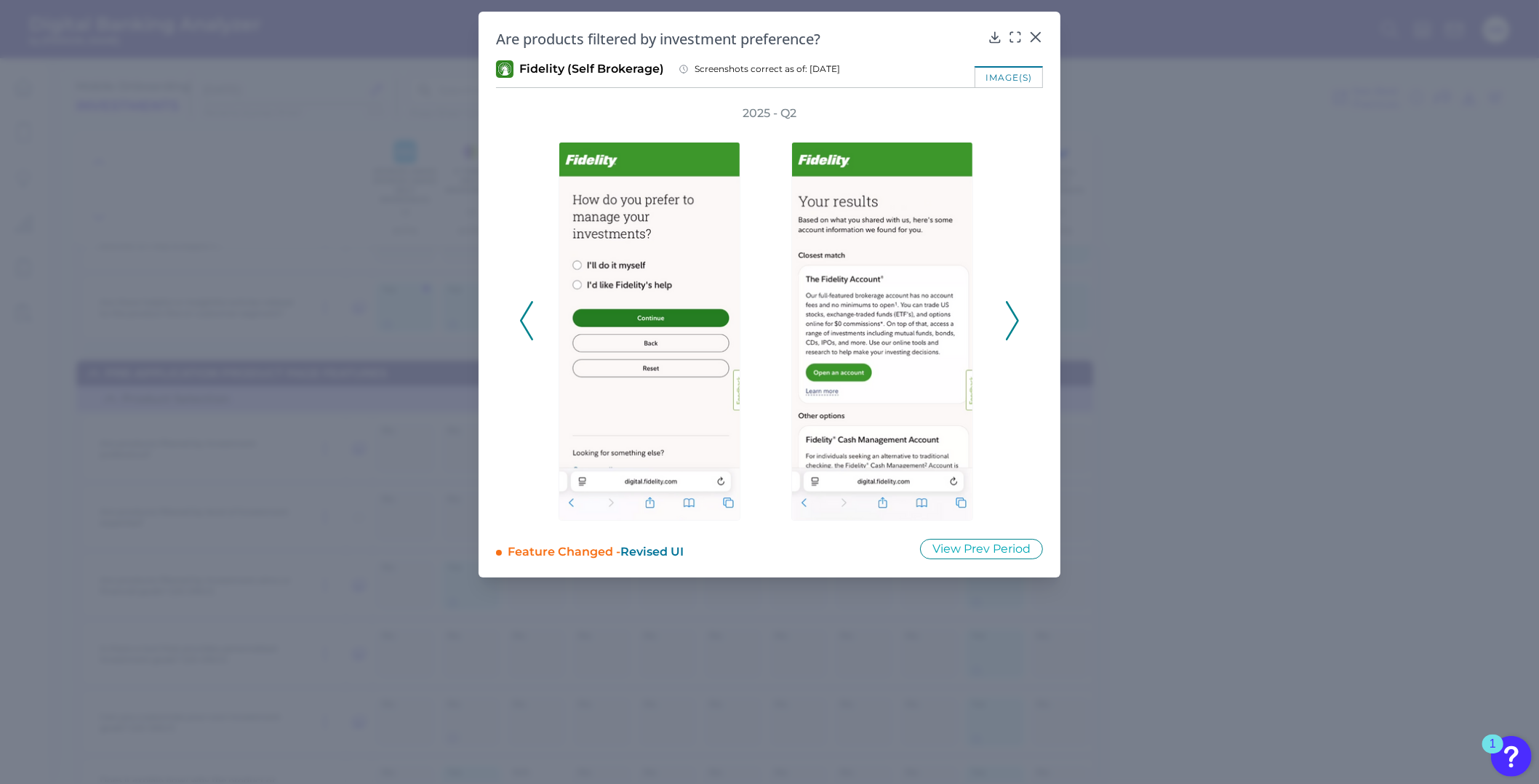
click at [1017, 323] on icon at bounding box center [1012, 320] width 13 height 40
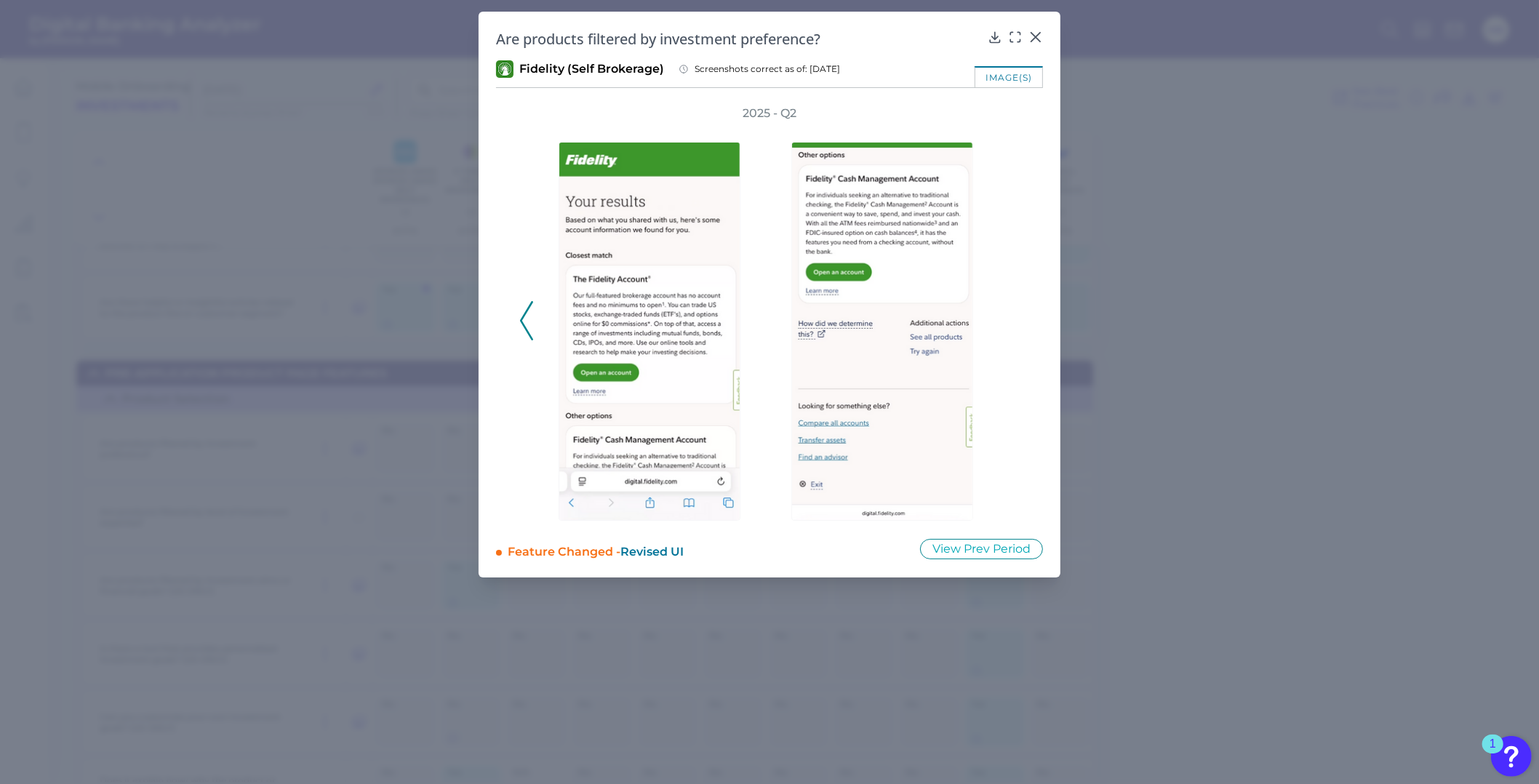
click at [1017, 323] on div "2025 - Q2" at bounding box center [769, 313] width 500 height 415
click at [1036, 36] on icon at bounding box center [1035, 36] width 9 height 9
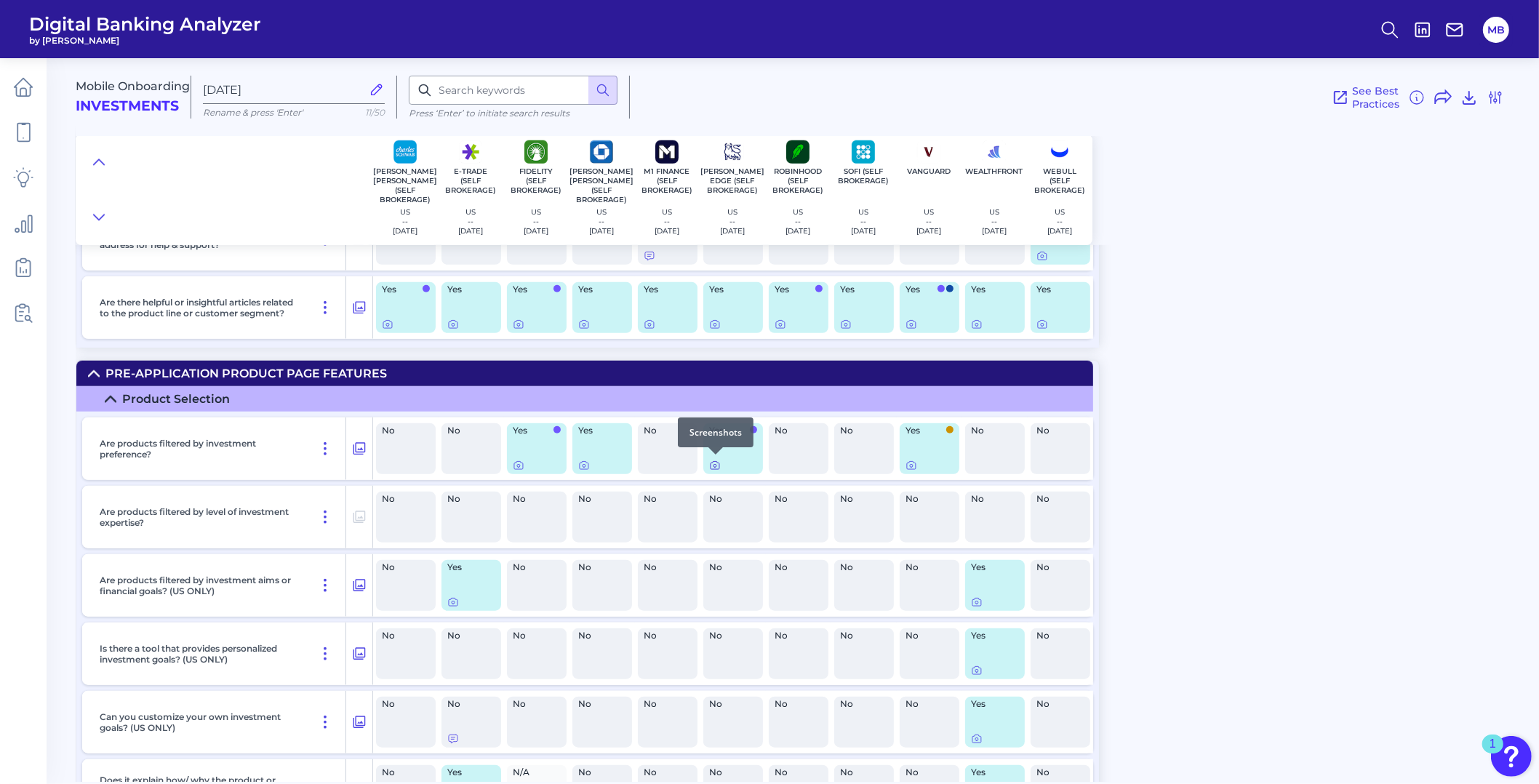
click at [716, 459] on div at bounding box center [715, 454] width 15 height 15
click at [715, 466] on icon at bounding box center [715, 466] width 11 height 11
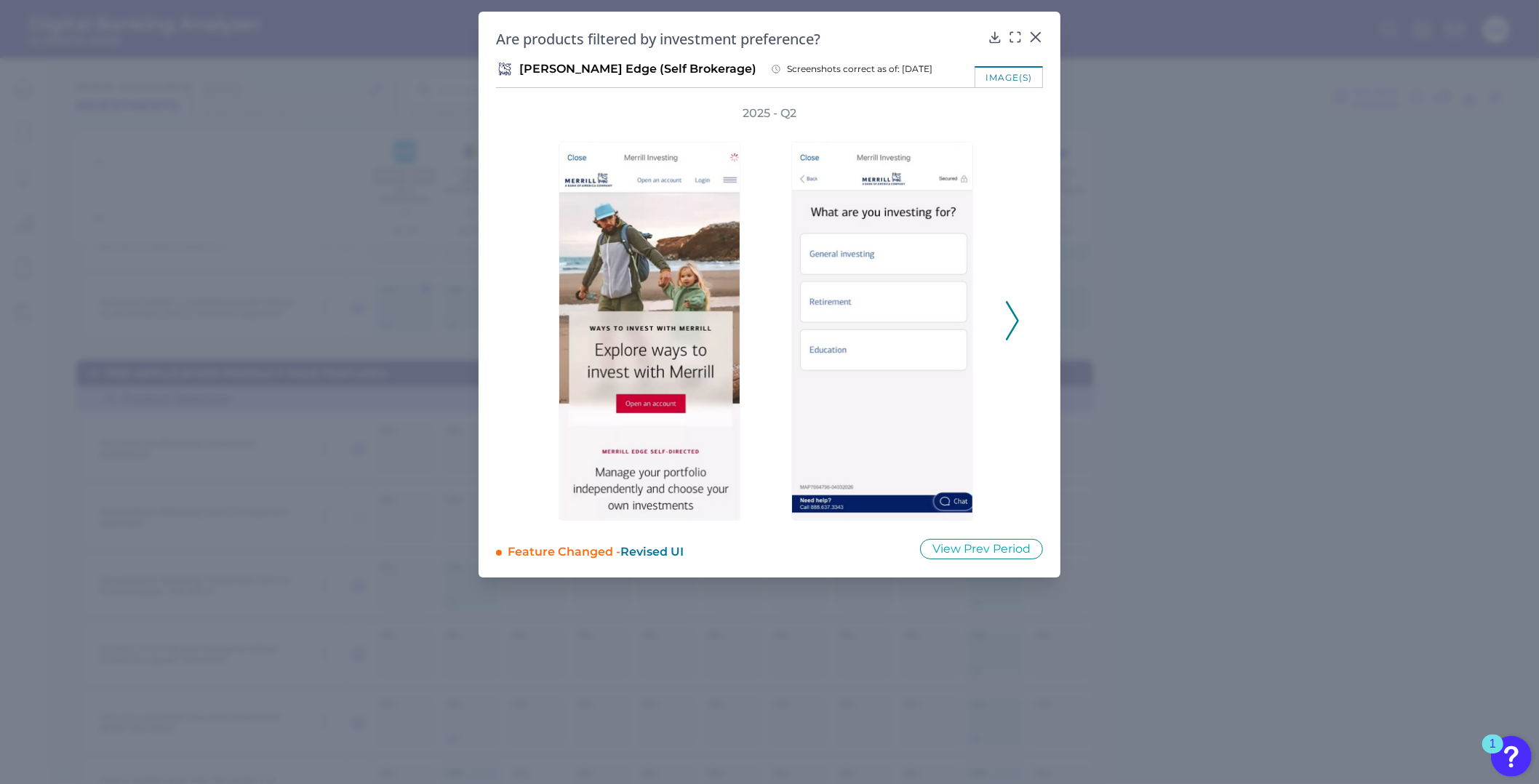
click at [1010, 322] on icon at bounding box center [1012, 320] width 13 height 40
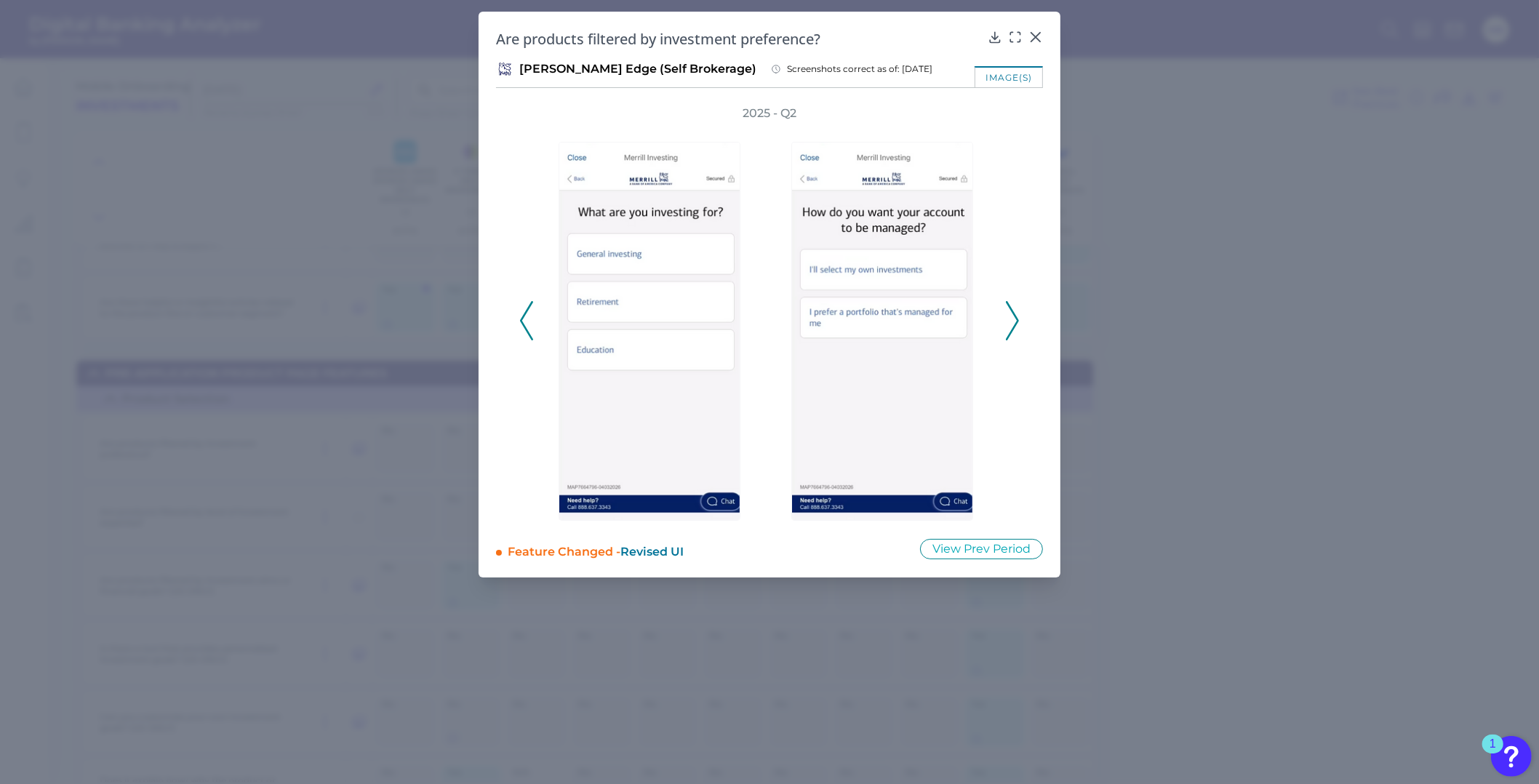
click at [1011, 322] on icon at bounding box center [1012, 320] width 13 height 40
click at [1011, 320] on icon at bounding box center [1012, 320] width 13 height 40
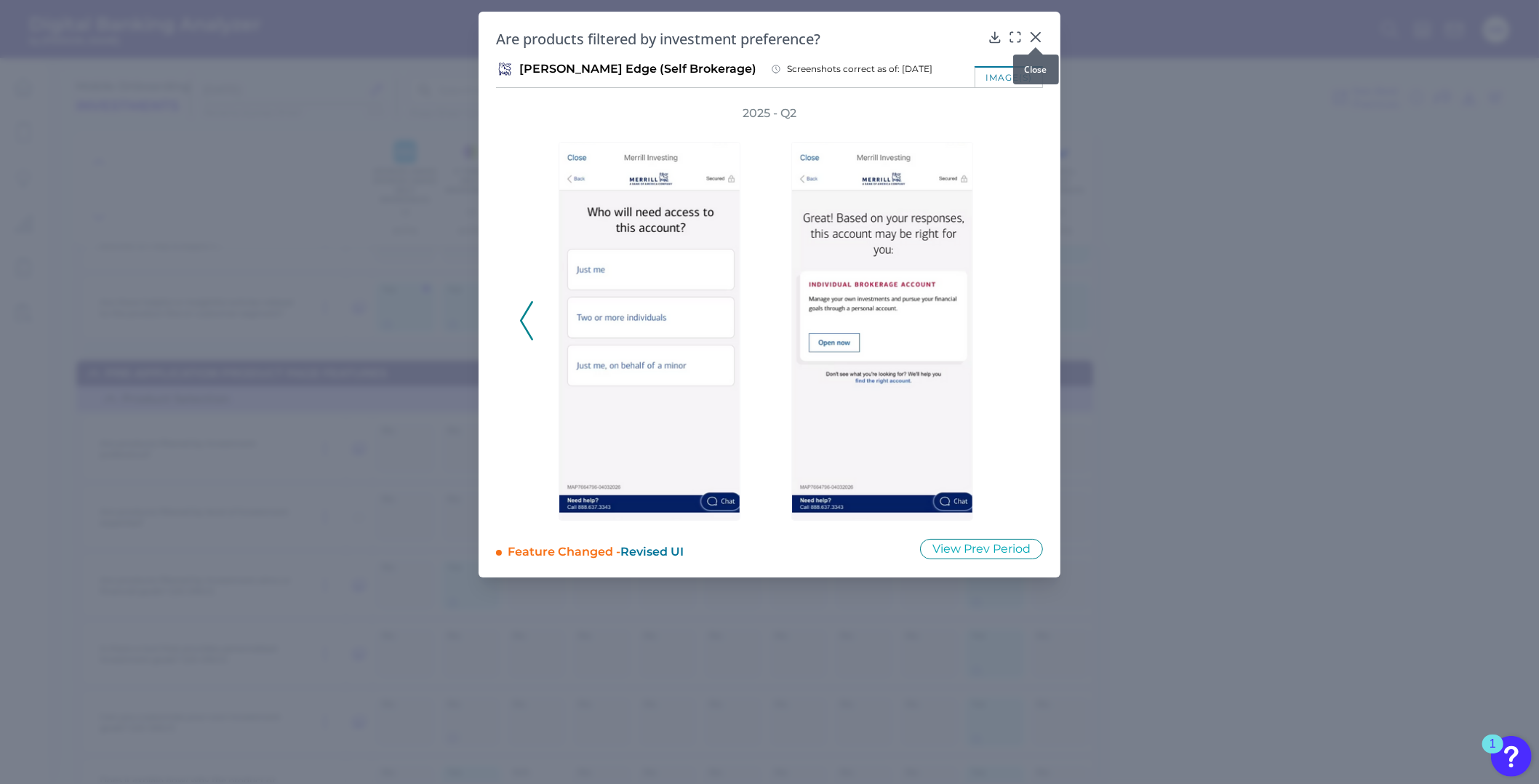
click at [1036, 34] on icon at bounding box center [1035, 37] width 15 height 15
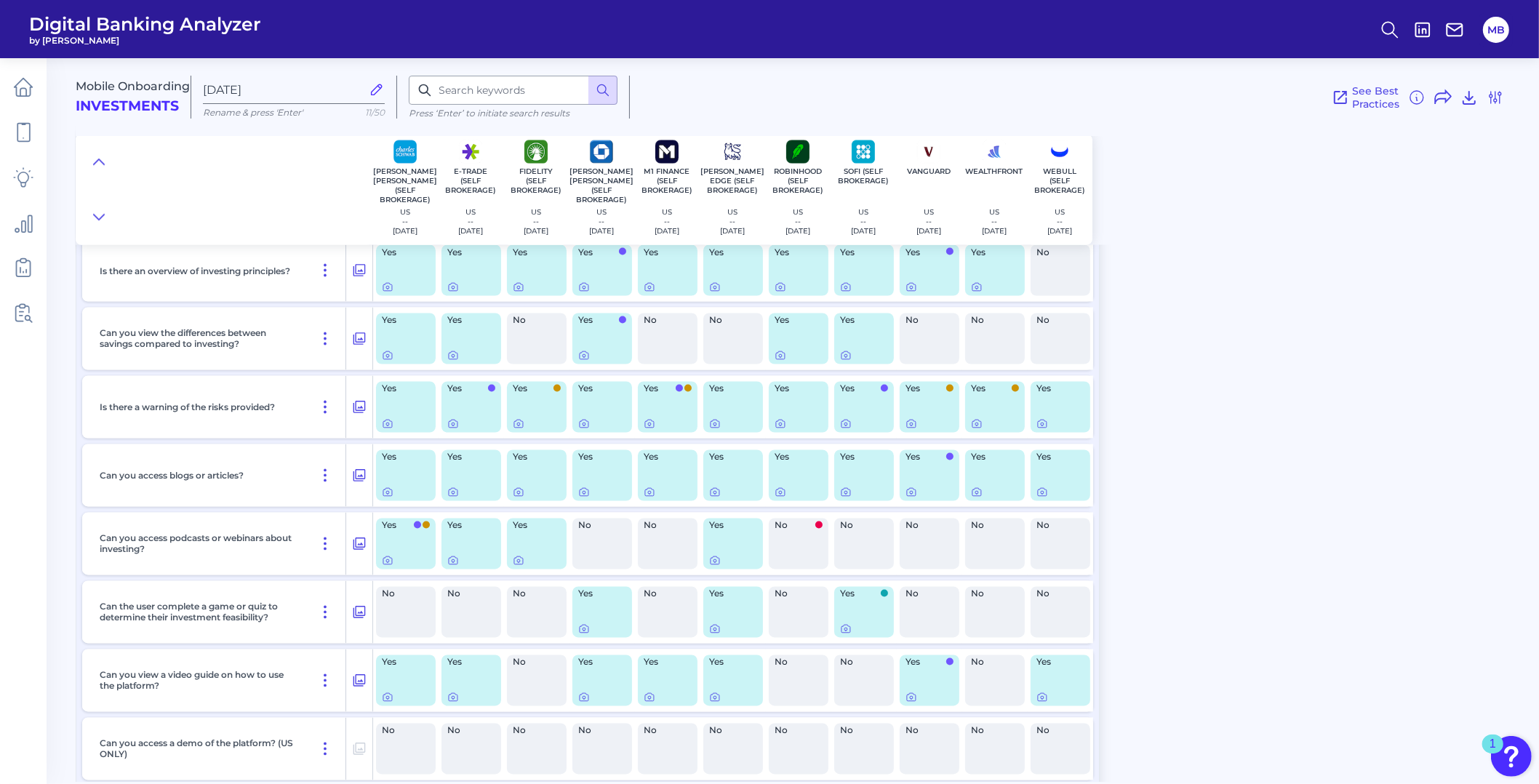
scroll to position [2909, 0]
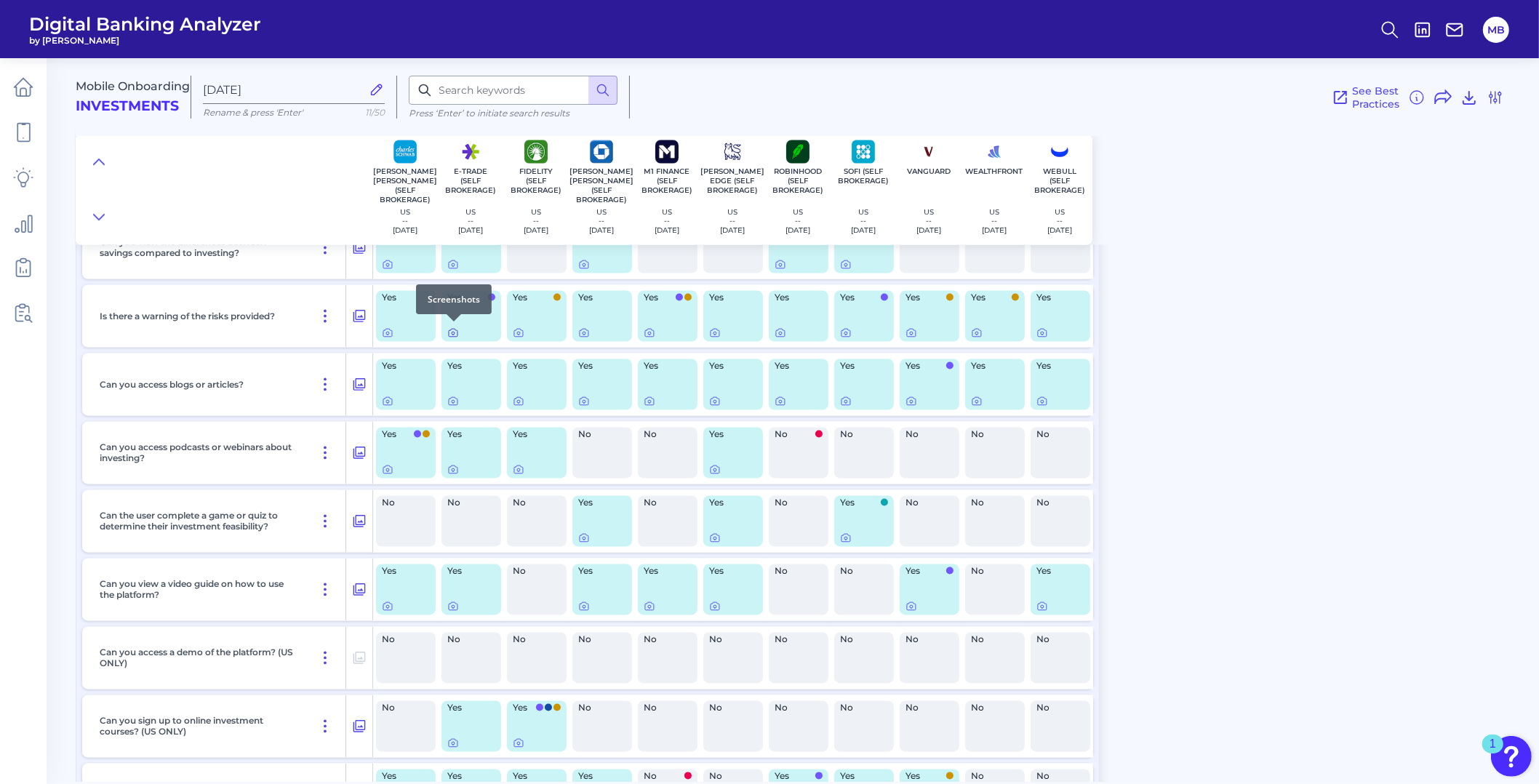
click at [456, 335] on icon at bounding box center [453, 334] width 9 height 8
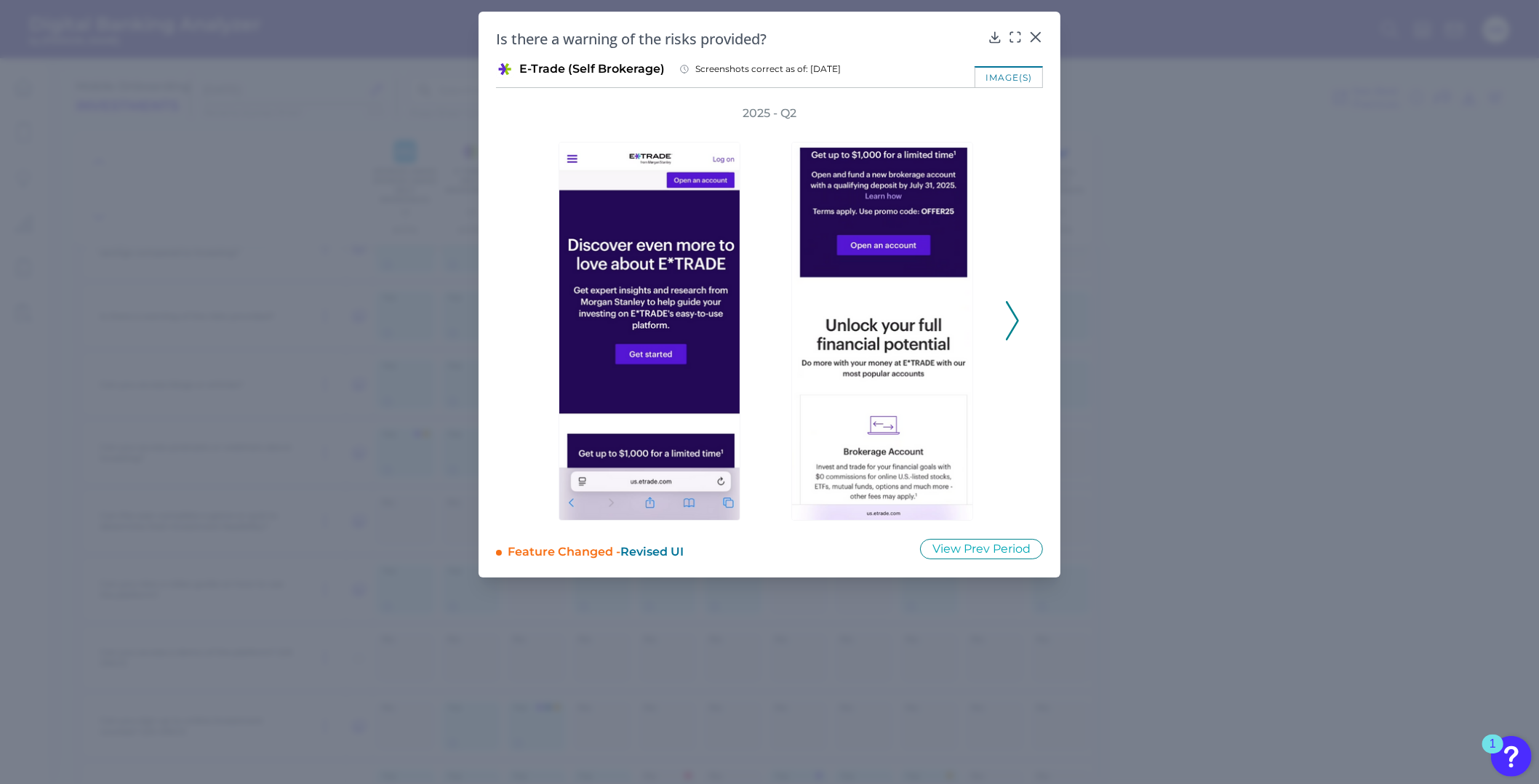
click at [1014, 314] on polyline at bounding box center [1011, 321] width 11 height 37
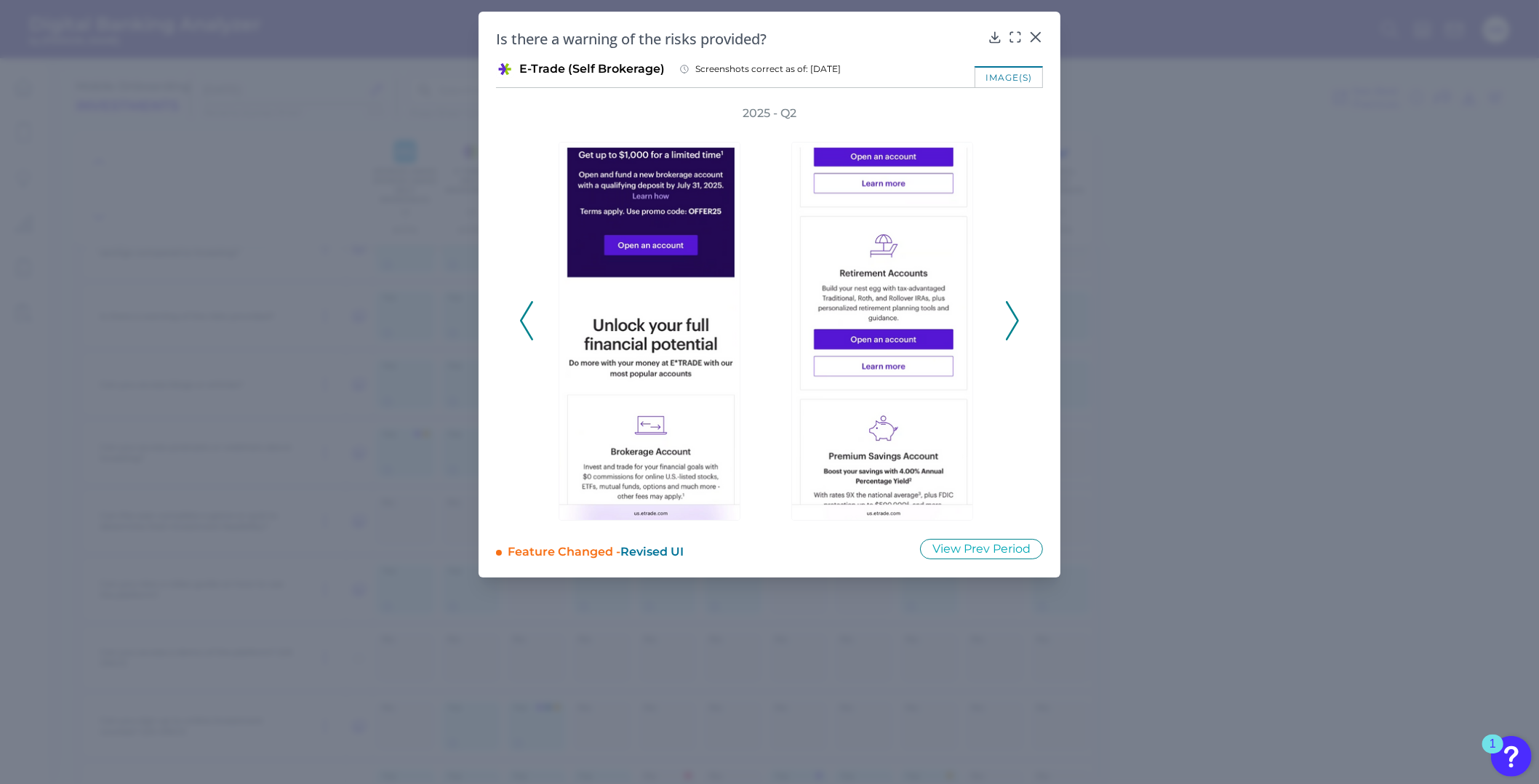
click at [1014, 314] on polyline at bounding box center [1011, 321] width 11 height 37
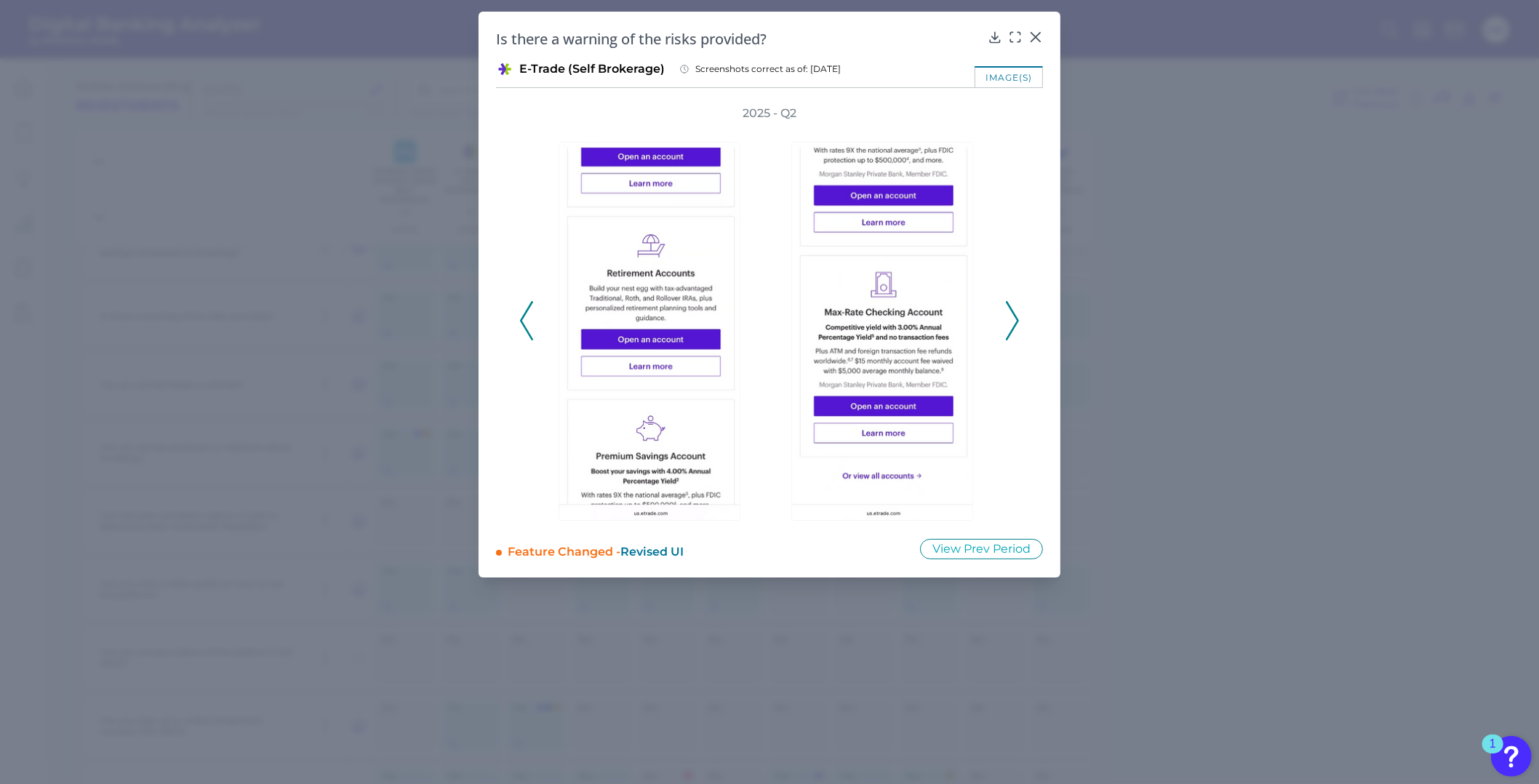
click at [1014, 314] on polyline at bounding box center [1011, 321] width 11 height 37
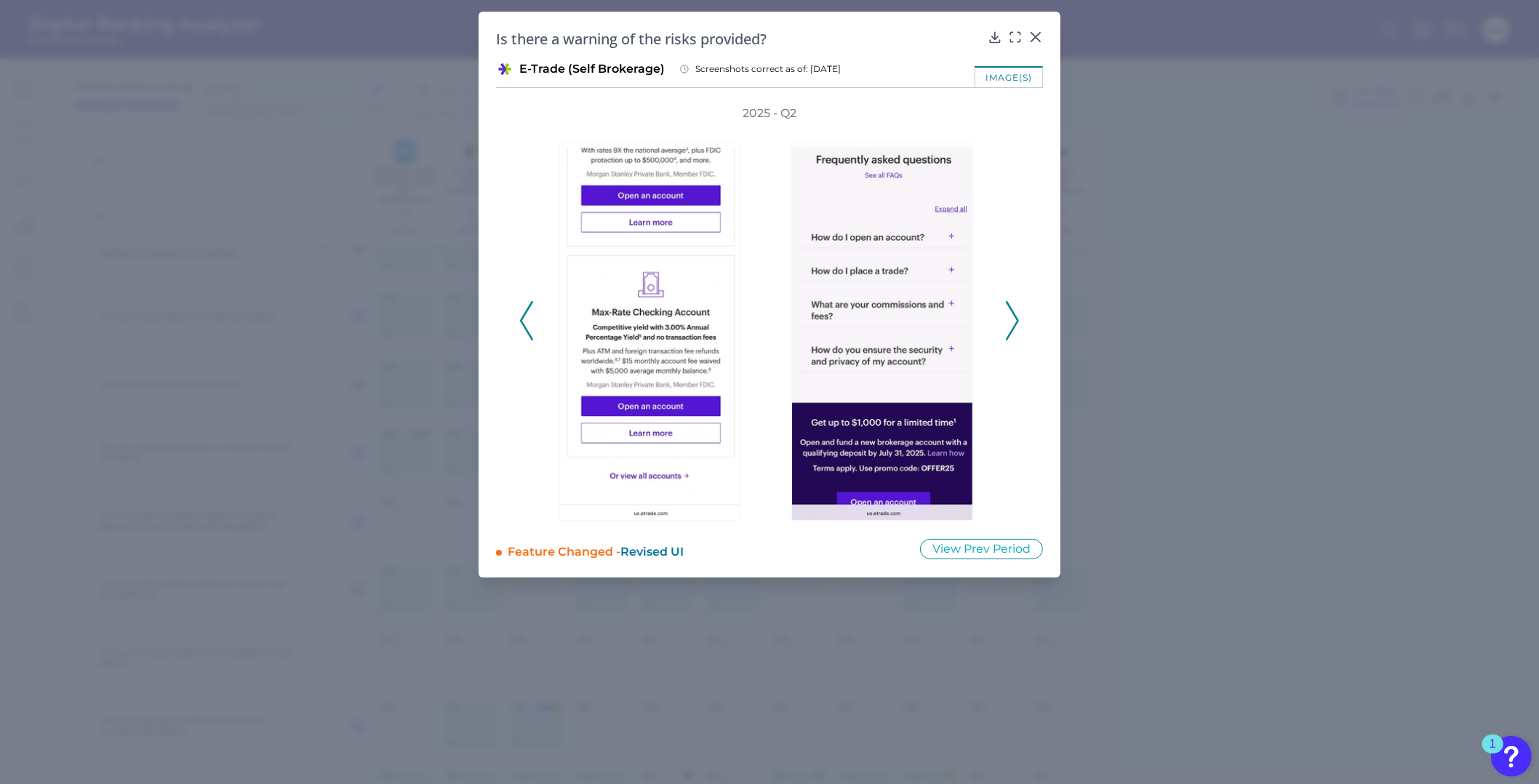
click at [1014, 314] on polyline at bounding box center [1011, 321] width 11 height 37
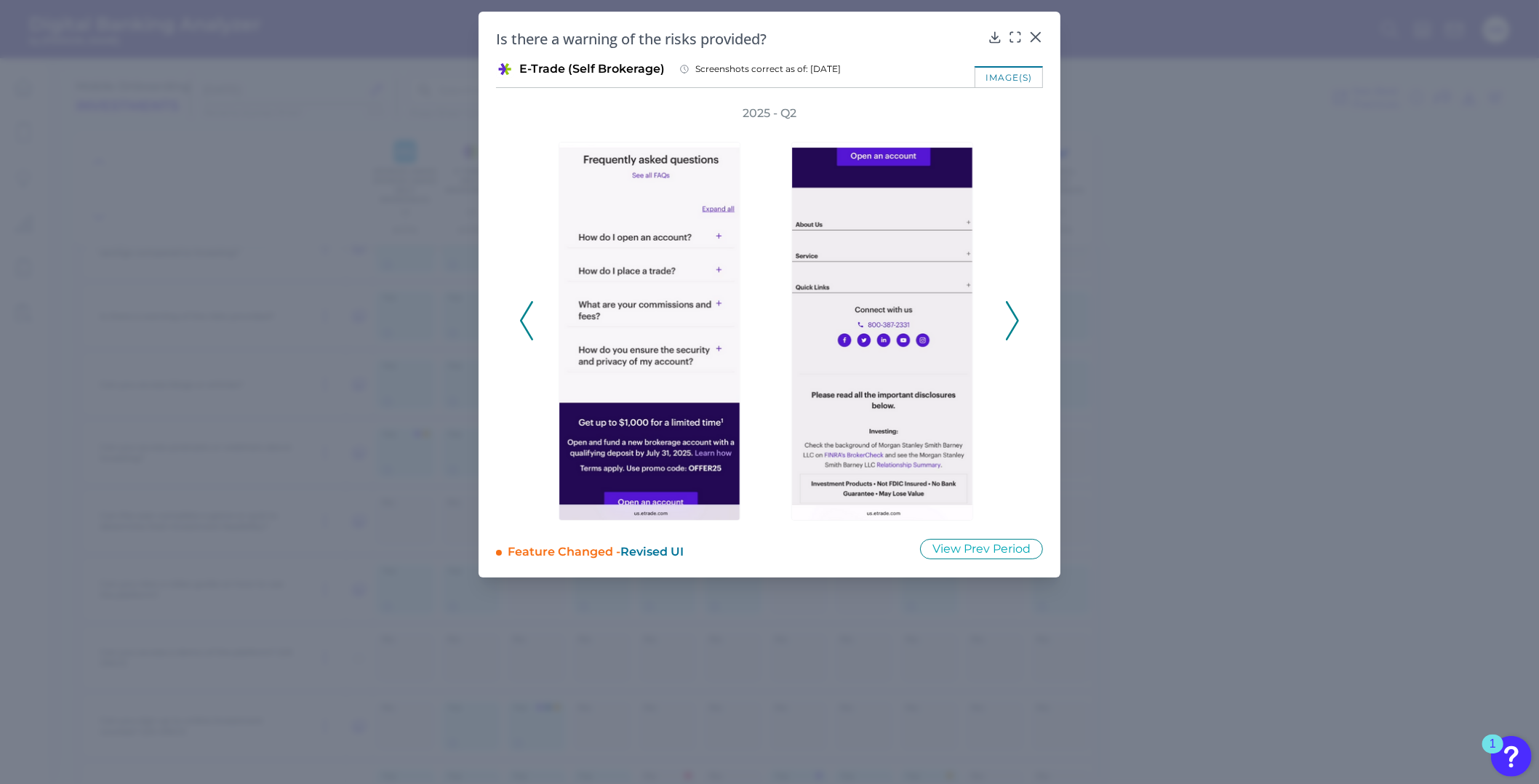
click at [1014, 314] on polyline at bounding box center [1011, 321] width 11 height 37
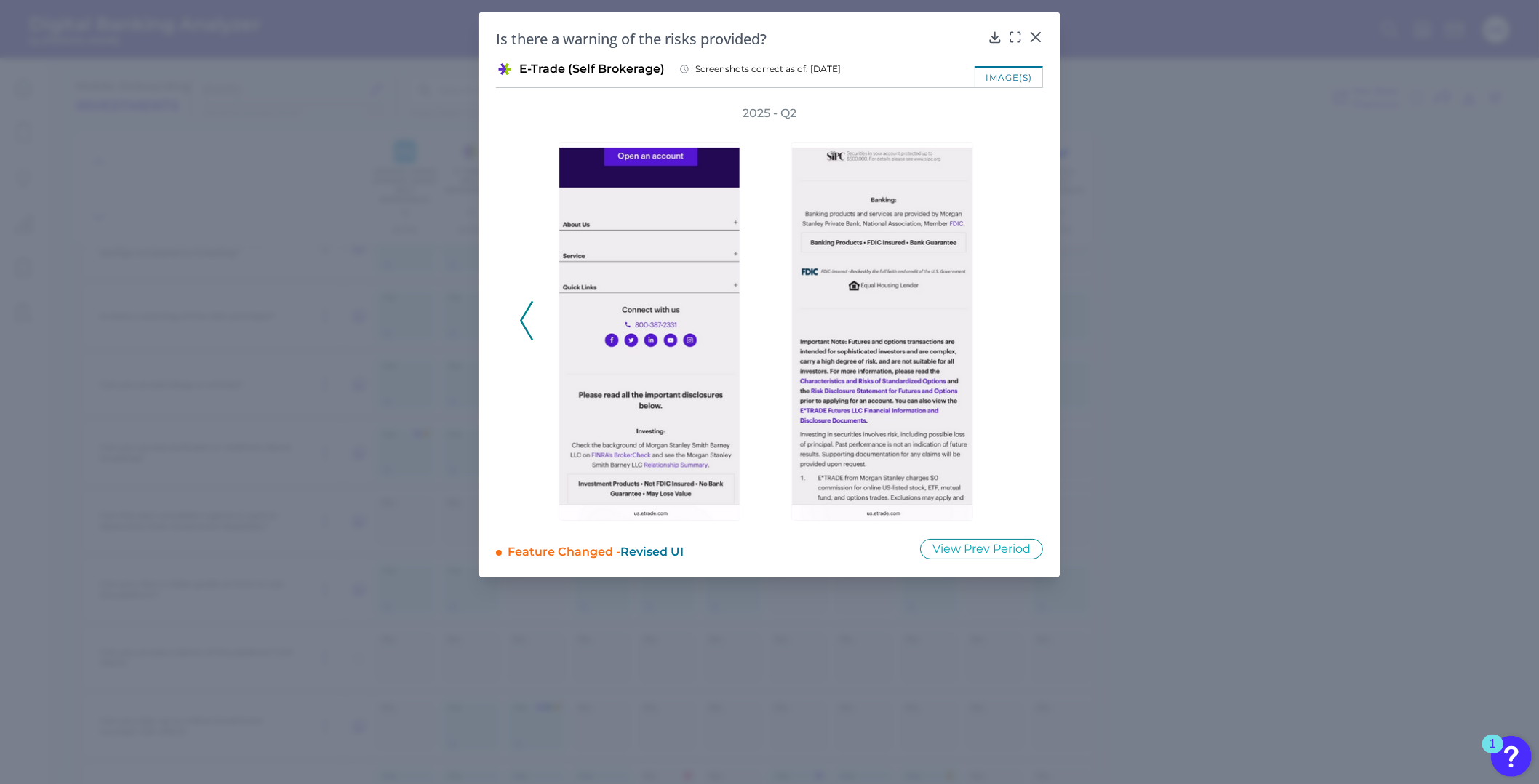
click at [1014, 314] on div "2025 - Q2" at bounding box center [769, 313] width 500 height 415
click at [1039, 39] on icon at bounding box center [1035, 37] width 15 height 15
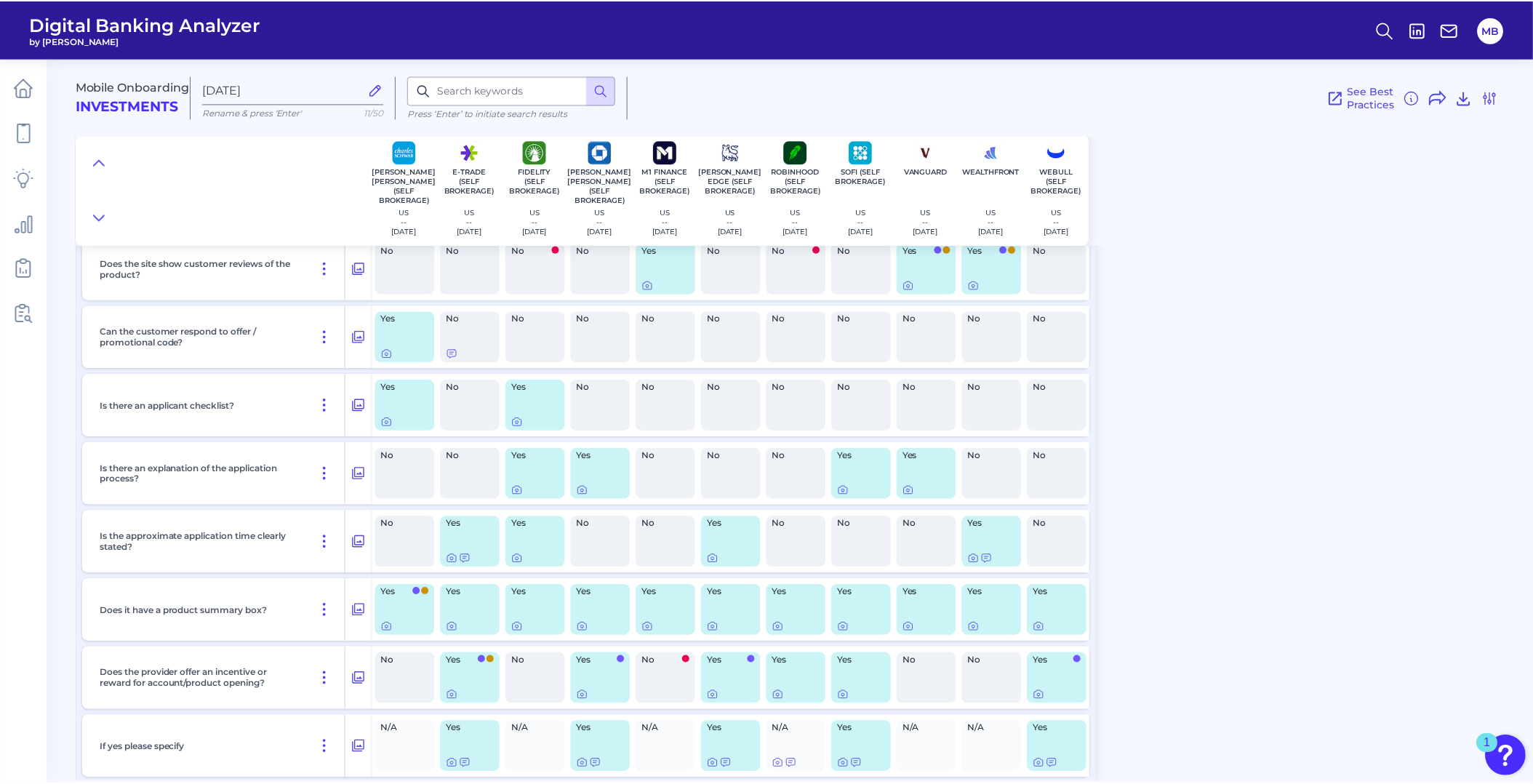
scroll to position [6192, 0]
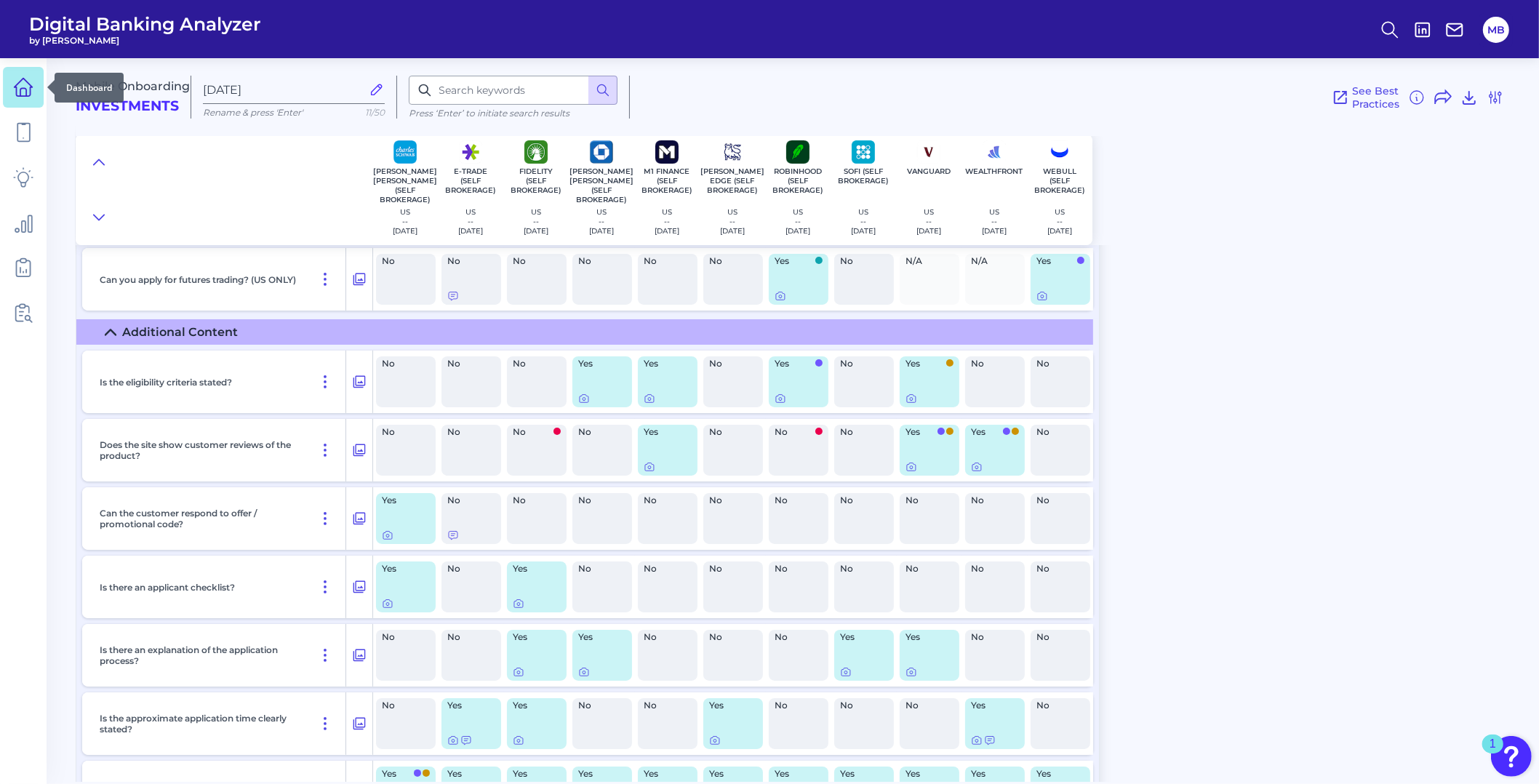
click at [25, 82] on icon at bounding box center [23, 86] width 20 height 20
